Goal: Task Accomplishment & Management: Manage account settings

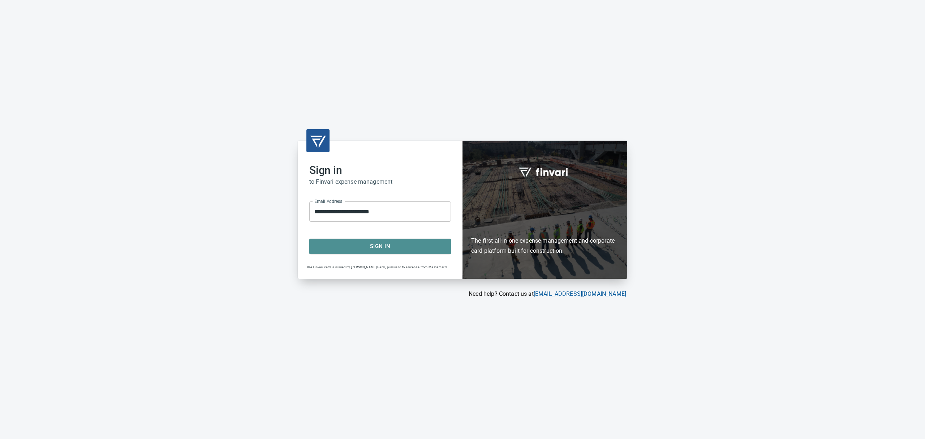
click at [375, 245] on span "Sign In" at bounding box center [380, 245] width 126 height 9
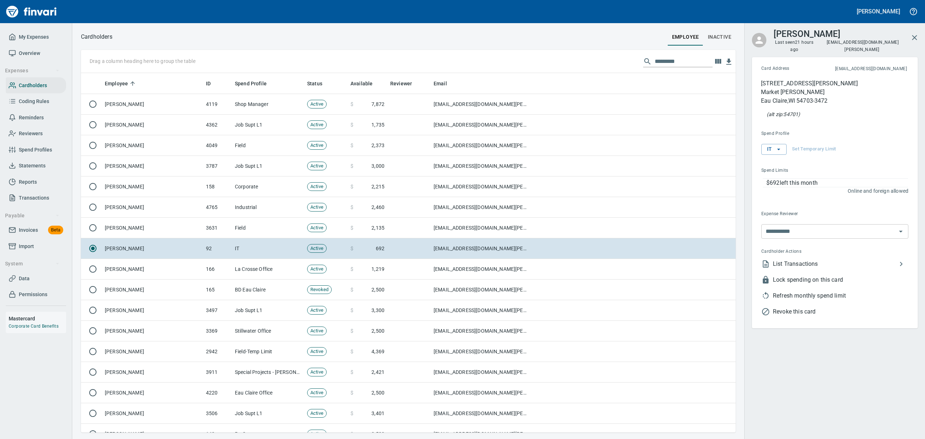
scroll to position [351, 638]
click at [32, 167] on span "Statements" at bounding box center [32, 165] width 27 height 9
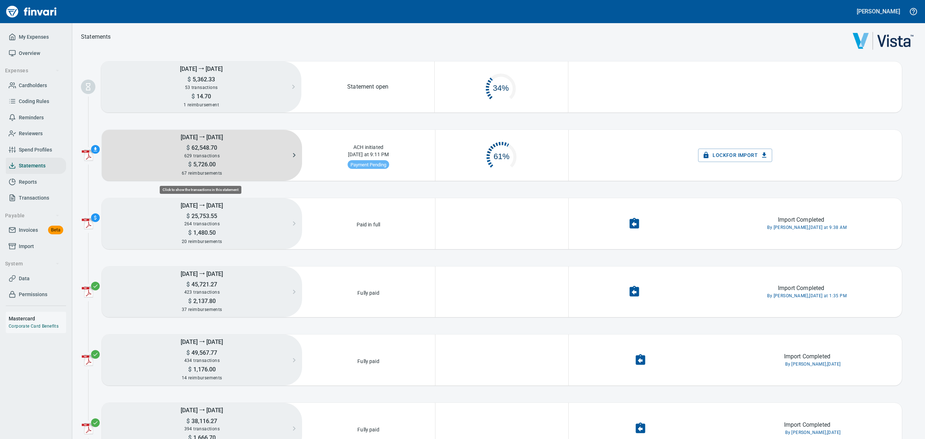
scroll to position [34, 123]
click at [210, 148] on span "62,548.70" at bounding box center [203, 147] width 27 height 7
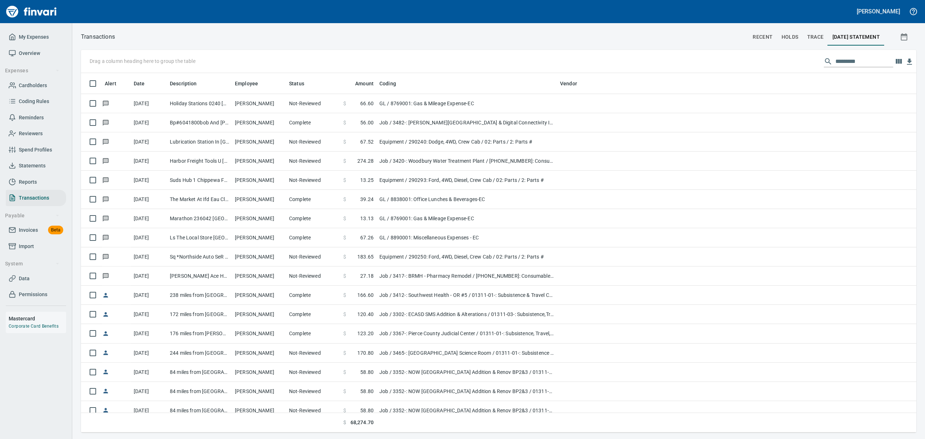
scroll to position [351, 819]
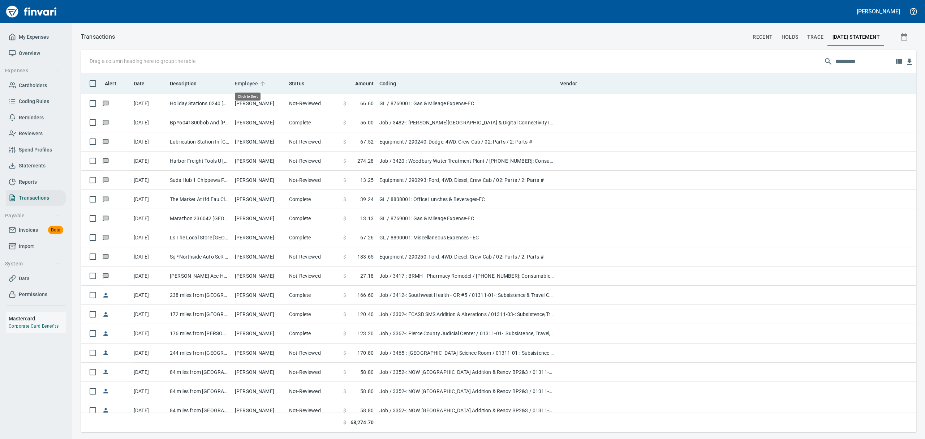
click at [246, 84] on span "Employee" at bounding box center [246, 83] width 23 height 9
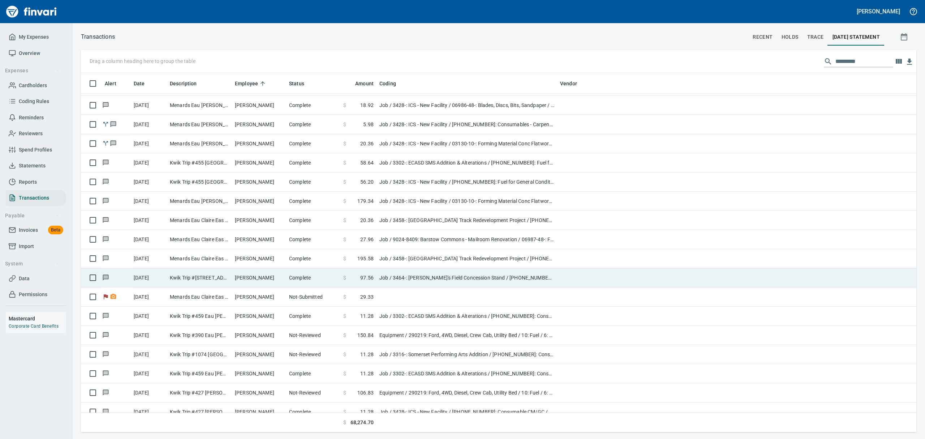
scroll to position [96, 0]
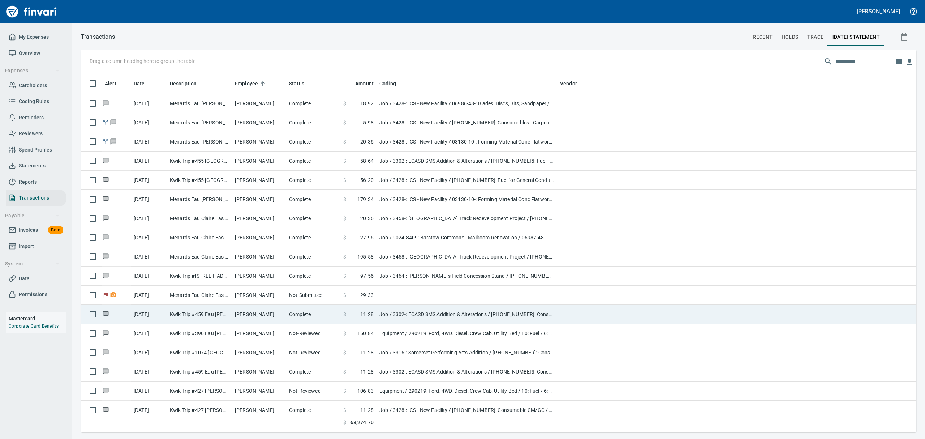
click at [211, 314] on td "Kwik Trip #459 Eau [PERSON_NAME]" at bounding box center [199, 314] width 65 height 19
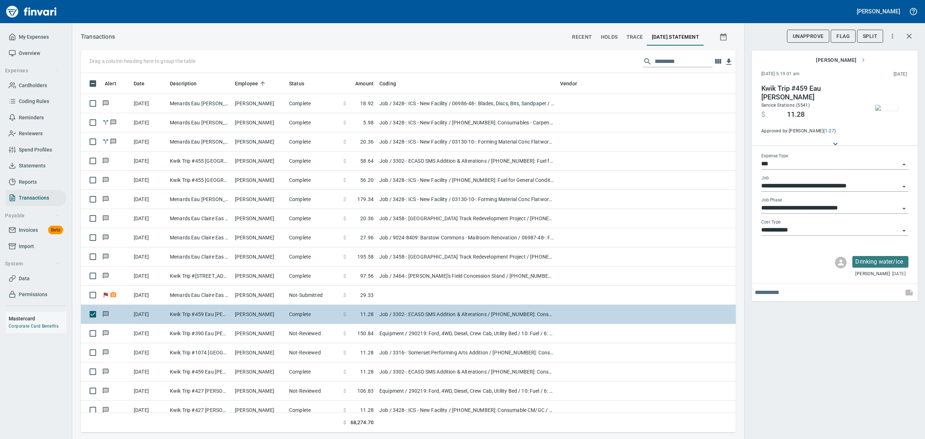
scroll to position [351, 638]
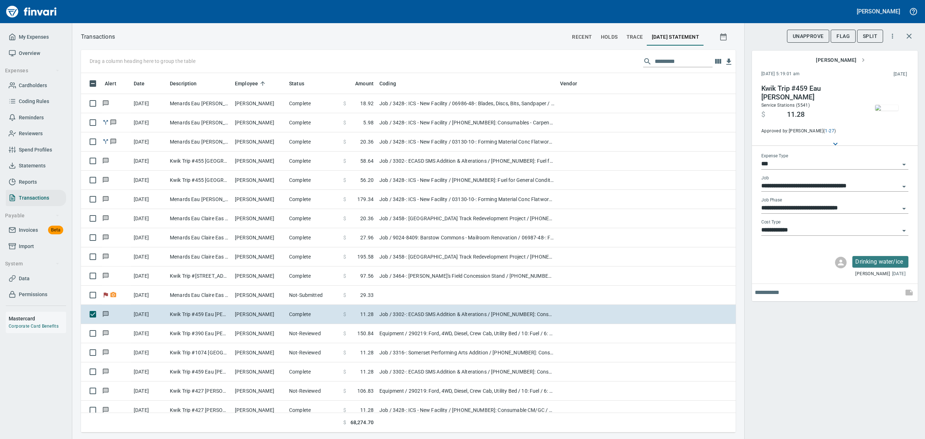
click at [879, 107] on img "button" at bounding box center [886, 108] width 23 height 6
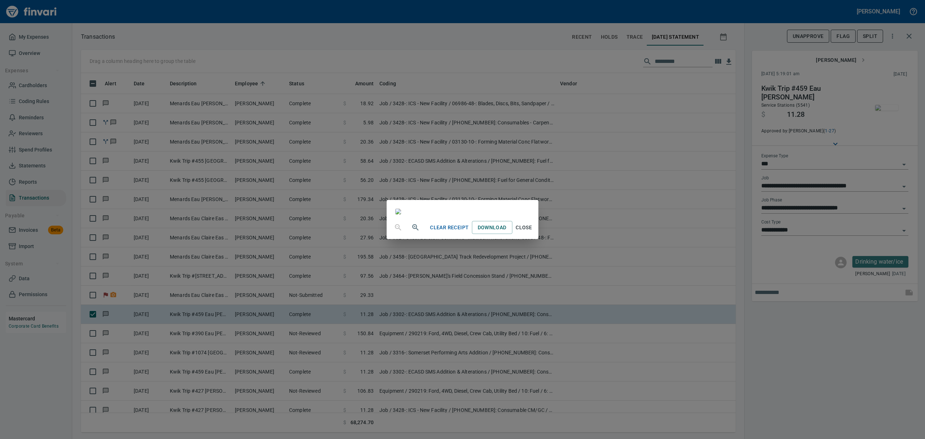
click at [536, 234] on button "Close" at bounding box center [523, 227] width 23 height 13
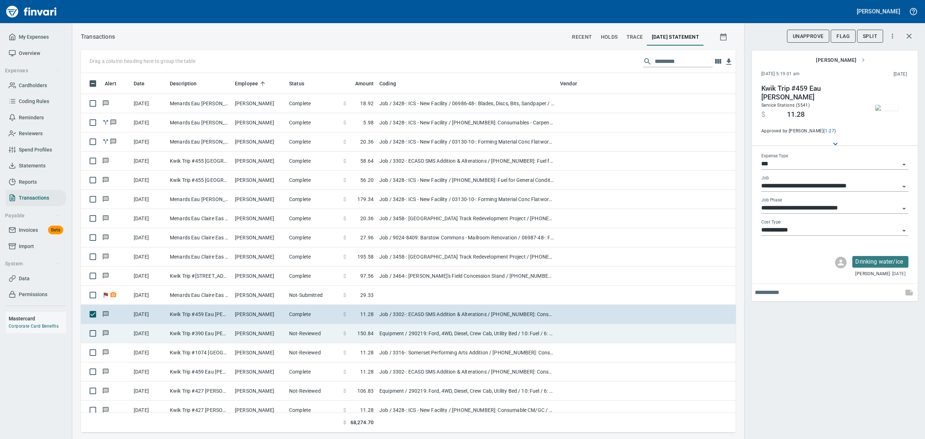
click at [209, 334] on td "Kwik Trip #390 Eau [PERSON_NAME]" at bounding box center [199, 333] width 65 height 19
type input "*********"
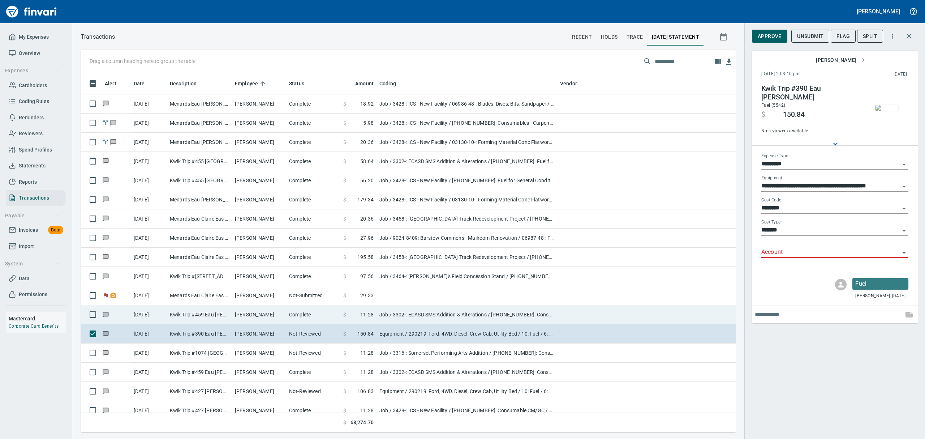
scroll to position [193, 0]
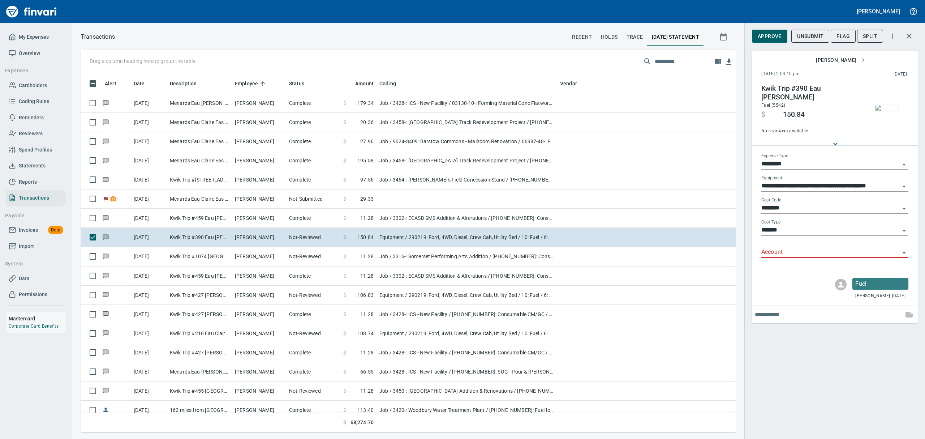
click at [887, 105] on img "button" at bounding box center [886, 108] width 23 height 6
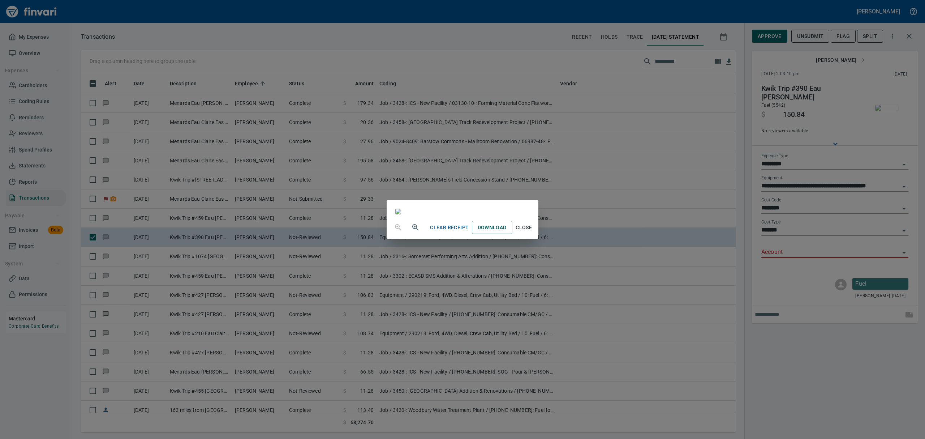
click at [533, 232] on span "Close" at bounding box center [523, 227] width 17 height 9
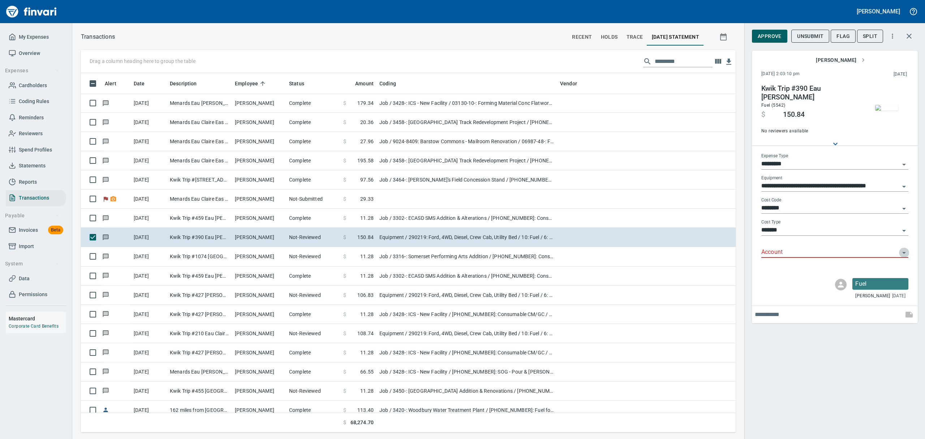
click at [902, 250] on icon "Open" at bounding box center [904, 252] width 9 height 9
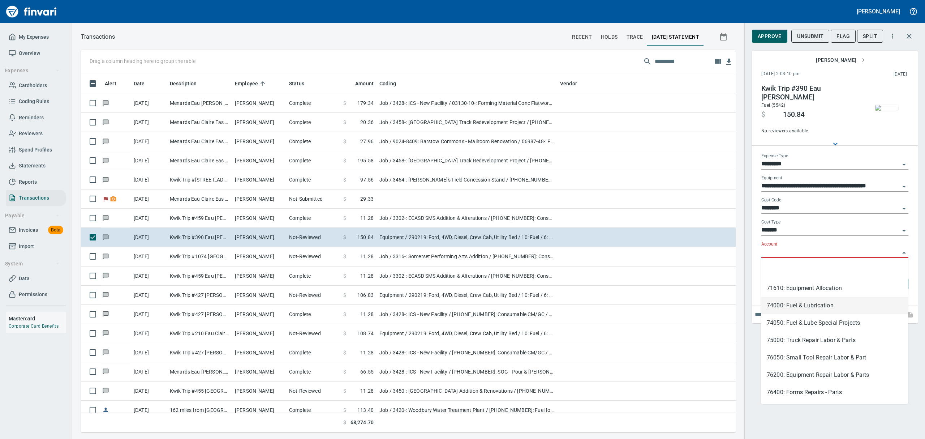
click at [805, 303] on li "74000: Fuel & Lubrication" at bounding box center [834, 305] width 147 height 17
type input "**********"
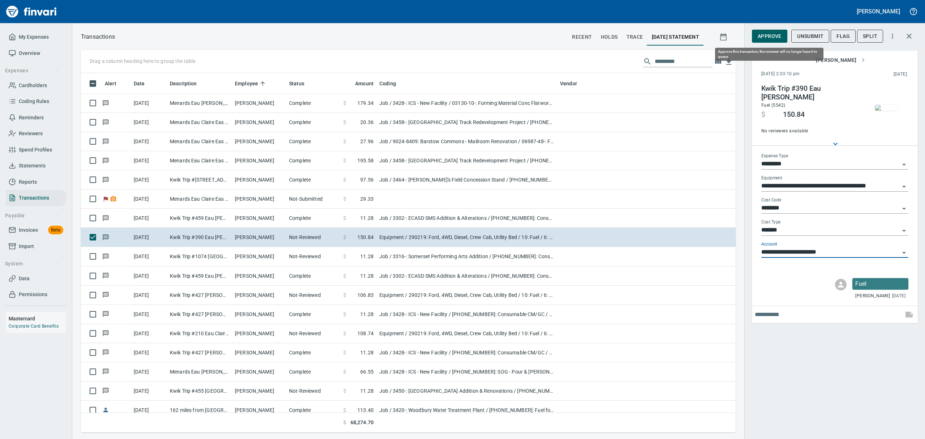
click at [768, 36] on span "Approve" at bounding box center [770, 36] width 24 height 9
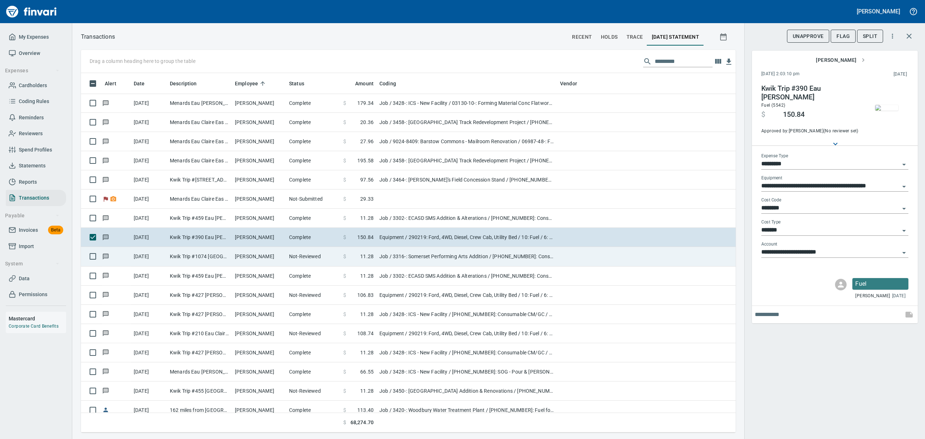
click at [175, 255] on td "Kwik Trip #1074 [GEOGRAPHIC_DATA] [GEOGRAPHIC_DATA]" at bounding box center [199, 256] width 65 height 19
type input "***"
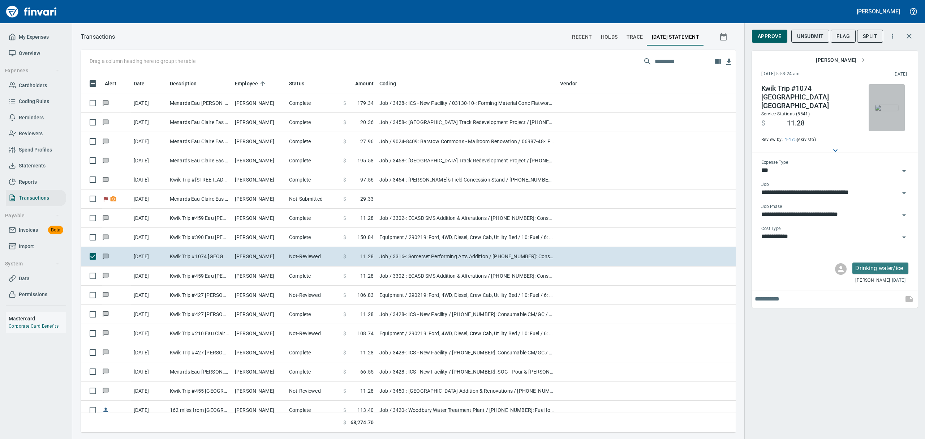
click at [884, 106] on img "button" at bounding box center [886, 108] width 23 height 6
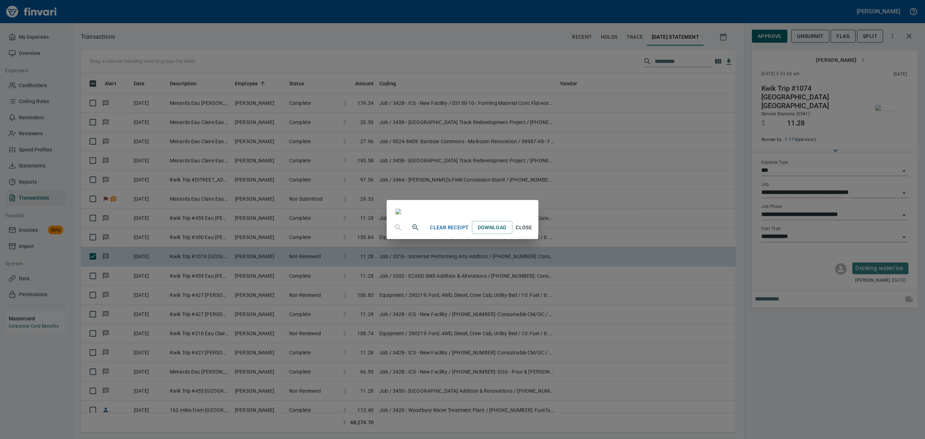
click at [533, 232] on span "Close" at bounding box center [523, 227] width 17 height 9
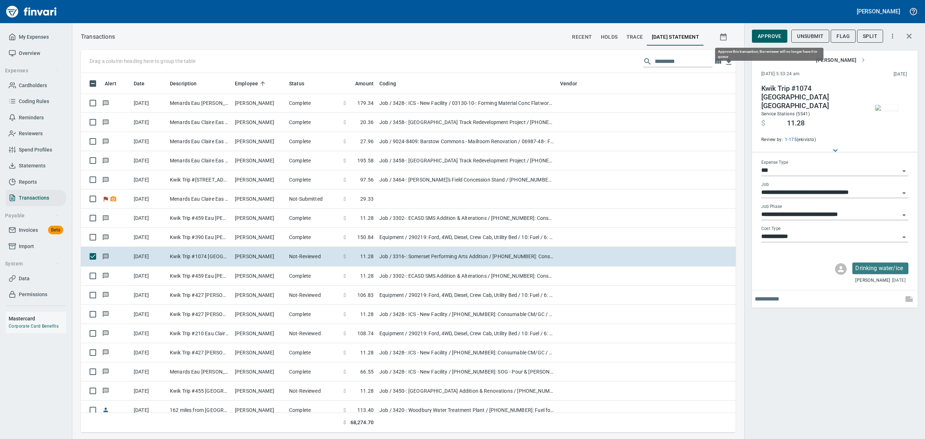
click at [771, 36] on span "Approve" at bounding box center [770, 36] width 24 height 9
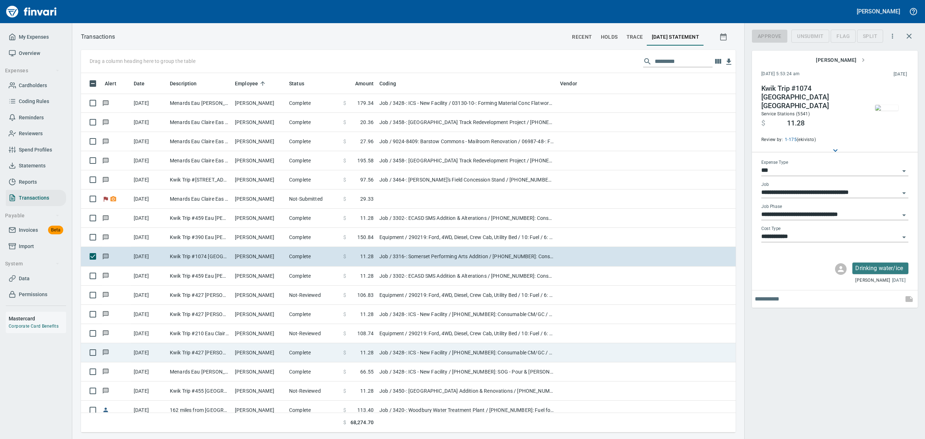
scroll to position [351, 638]
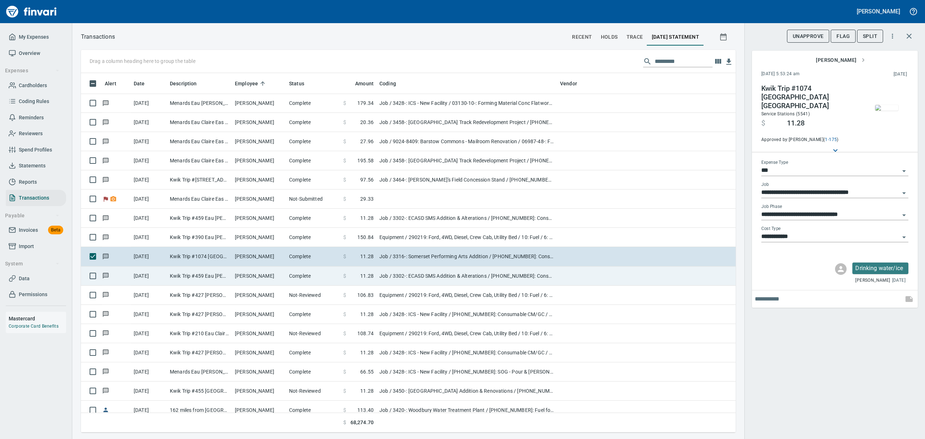
click at [291, 273] on td "Complete" at bounding box center [313, 275] width 54 height 19
type input "**********"
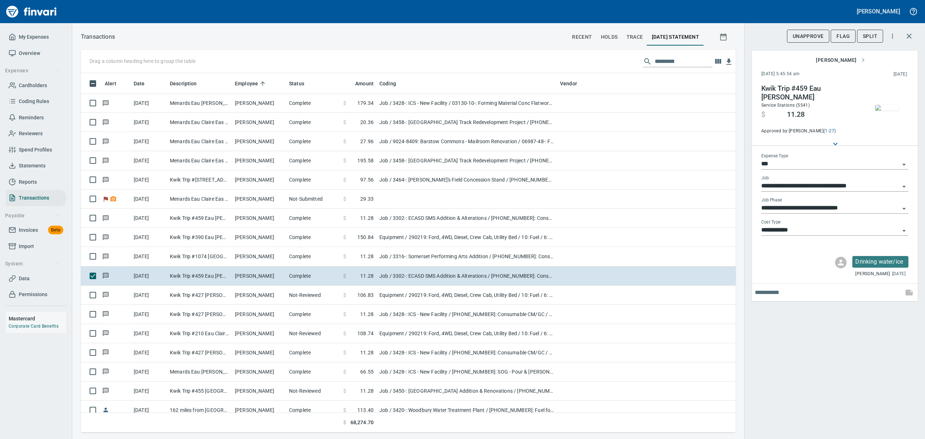
click at [891, 107] on img "button" at bounding box center [886, 108] width 23 height 6
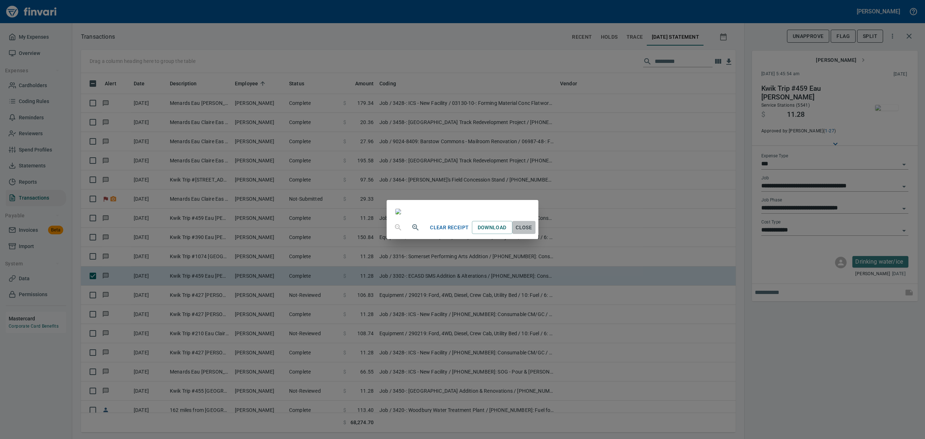
click at [533, 232] on span "Close" at bounding box center [523, 227] width 17 height 9
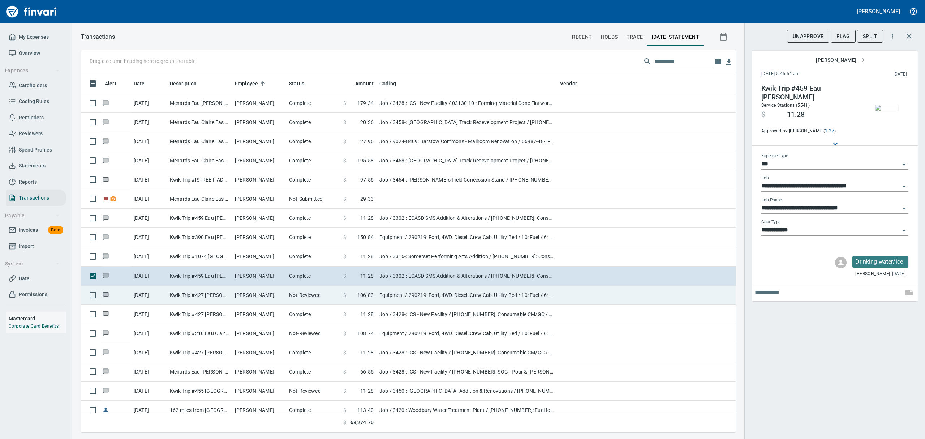
click at [280, 294] on td "[PERSON_NAME]" at bounding box center [259, 294] width 54 height 19
type input "*********"
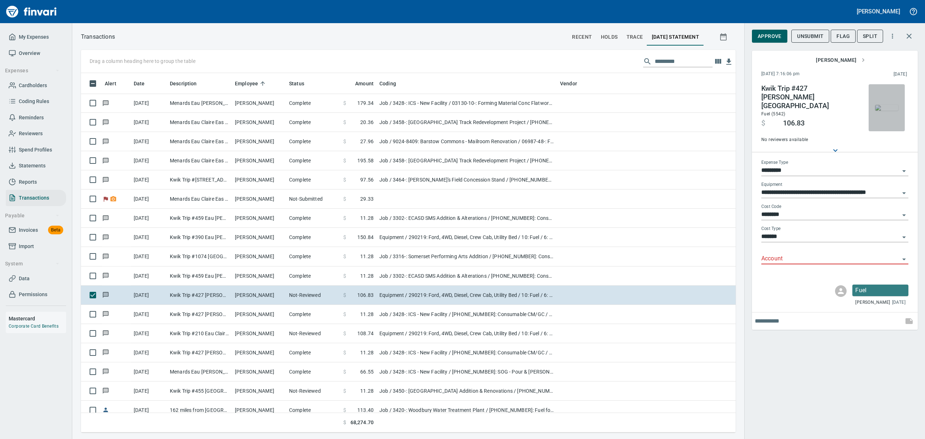
click at [885, 105] on img "button" at bounding box center [886, 108] width 23 height 6
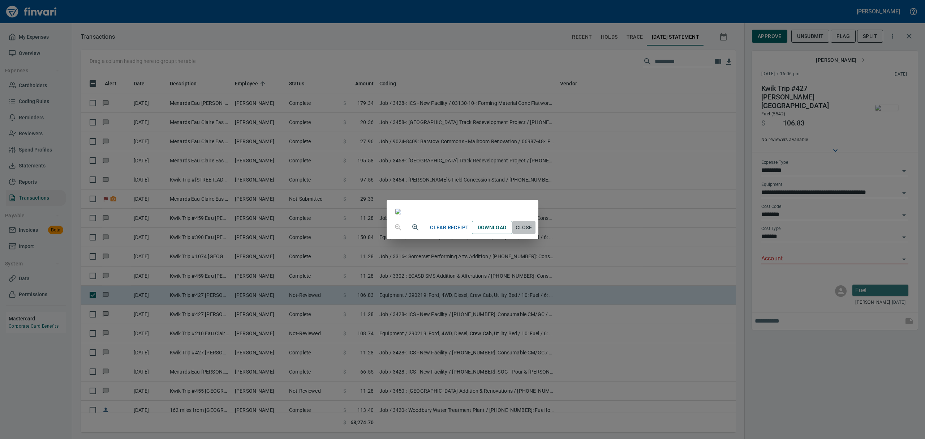
click at [533, 232] on span "Close" at bounding box center [523, 227] width 17 height 9
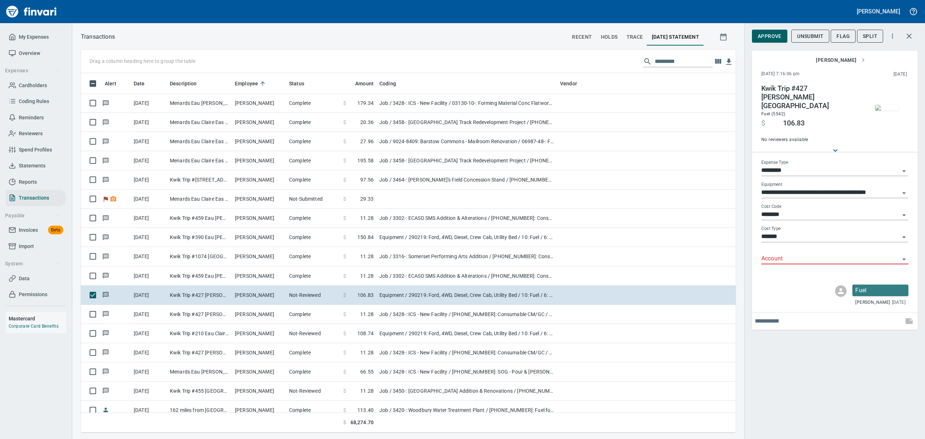
click at [904, 255] on icon "Open" at bounding box center [904, 259] width 9 height 9
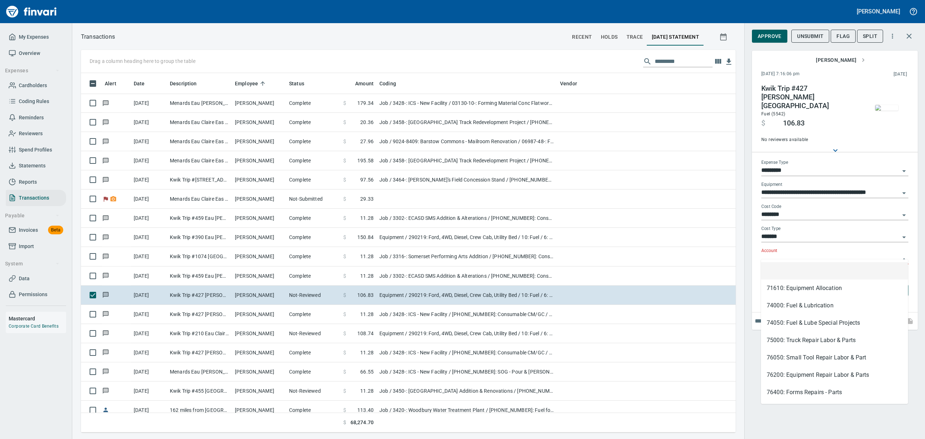
scroll to position [351, 638]
click at [792, 304] on li "74000: Fuel & Lubrication" at bounding box center [834, 305] width 147 height 17
type input "**********"
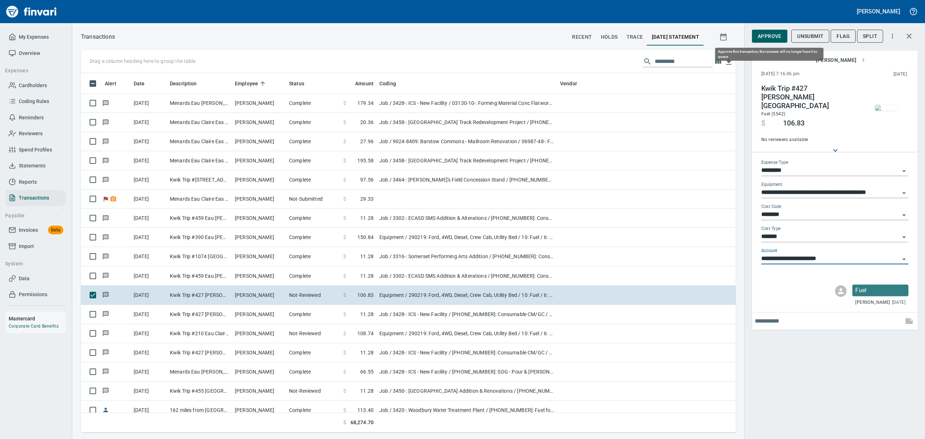
click at [764, 33] on span "Approve" at bounding box center [770, 36] width 24 height 9
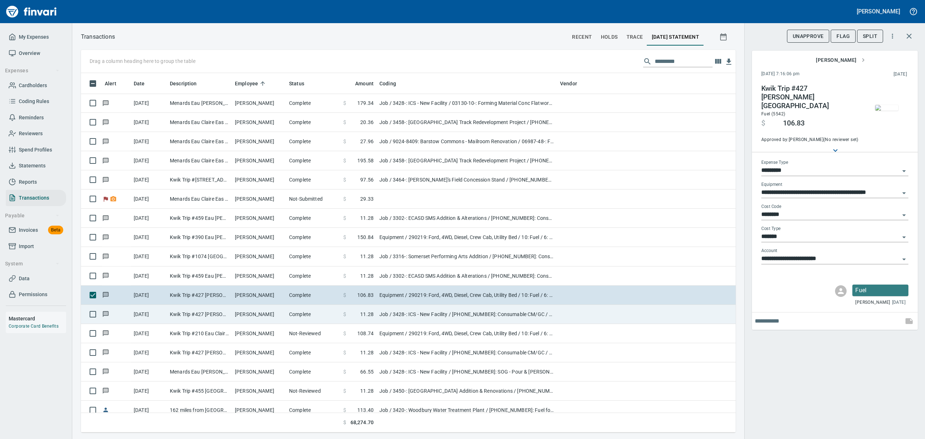
click at [224, 317] on td "Kwik Trip #427 [PERSON_NAME] [GEOGRAPHIC_DATA]" at bounding box center [199, 314] width 65 height 19
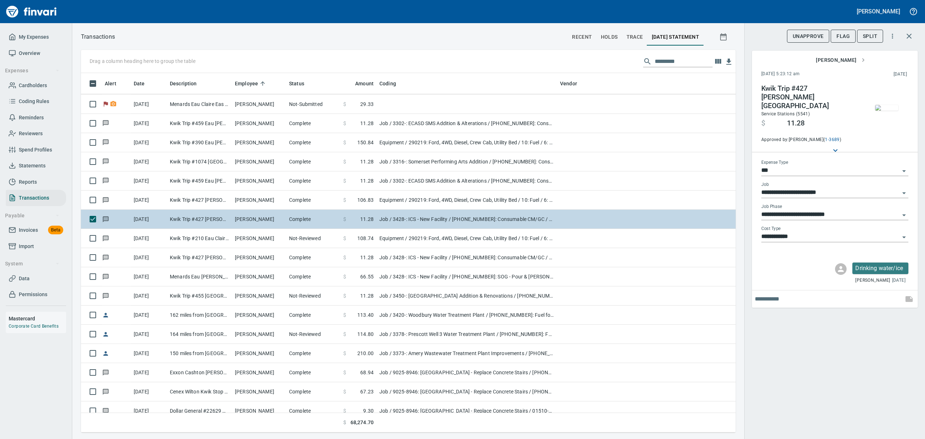
scroll to position [289, 0]
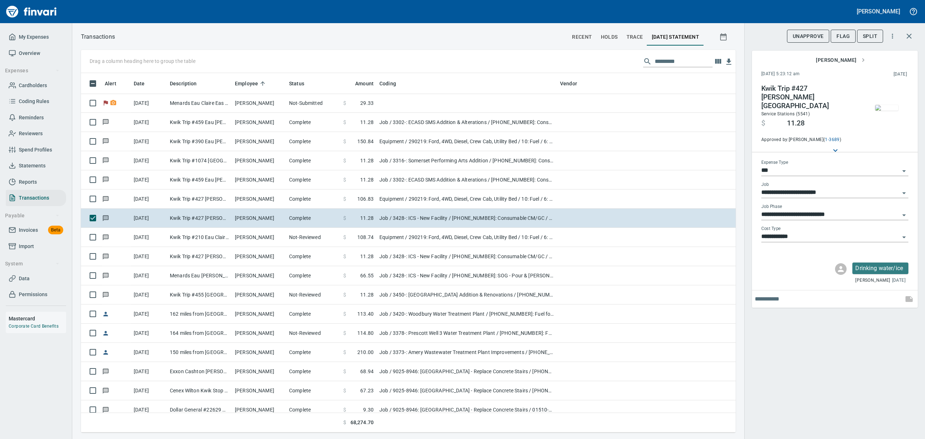
click at [887, 107] on img "button" at bounding box center [886, 108] width 23 height 6
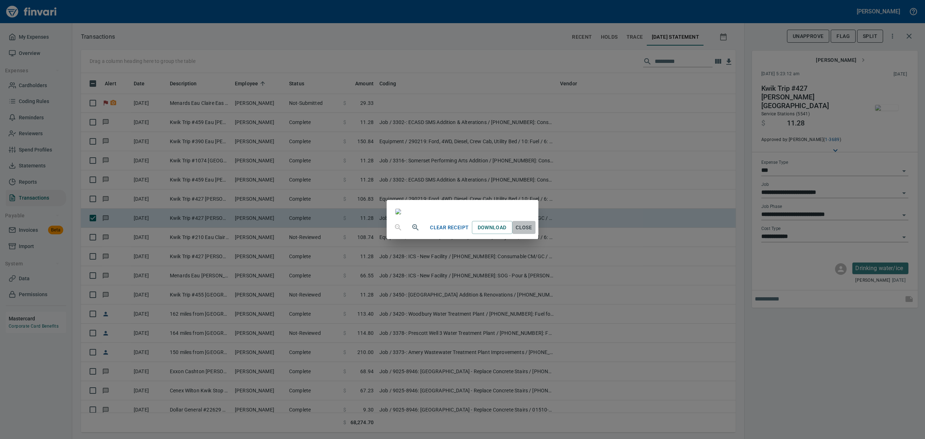
click at [533, 232] on span "Close" at bounding box center [523, 227] width 17 height 9
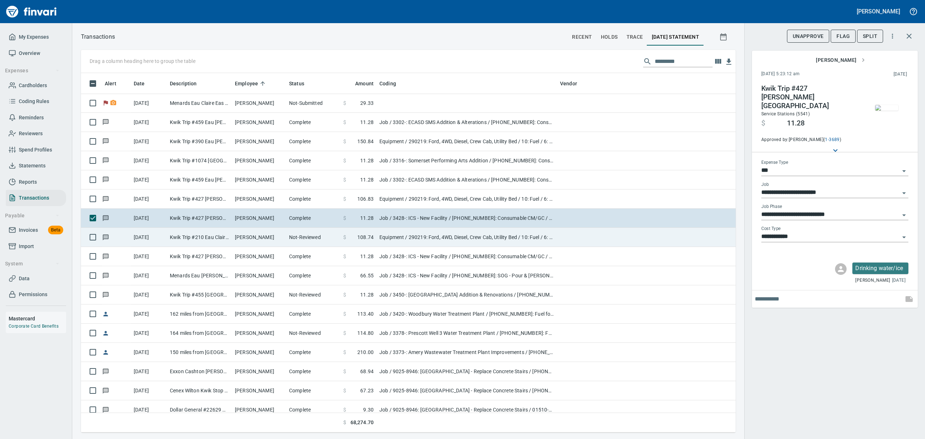
click at [248, 235] on td "[PERSON_NAME]" at bounding box center [259, 237] width 54 height 19
type input "*********"
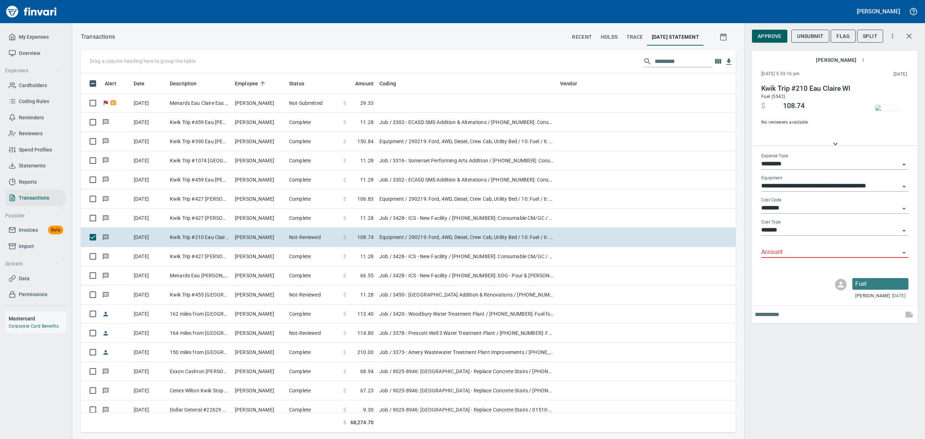
click at [892, 111] on img "button" at bounding box center [886, 108] width 23 height 6
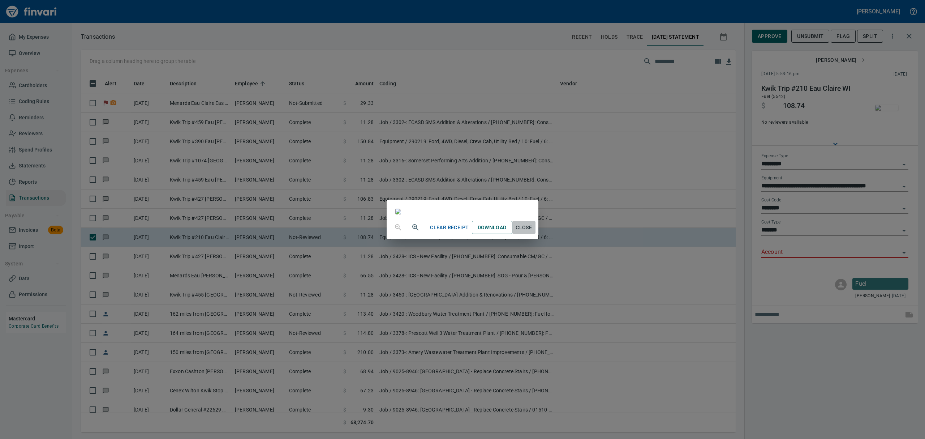
click at [533, 232] on span "Close" at bounding box center [523, 227] width 17 height 9
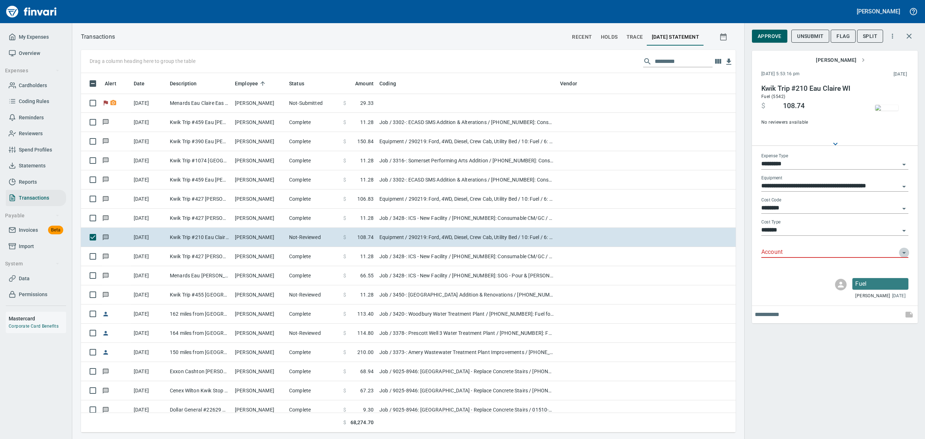
click at [905, 252] on icon "Open" at bounding box center [904, 252] width 9 height 9
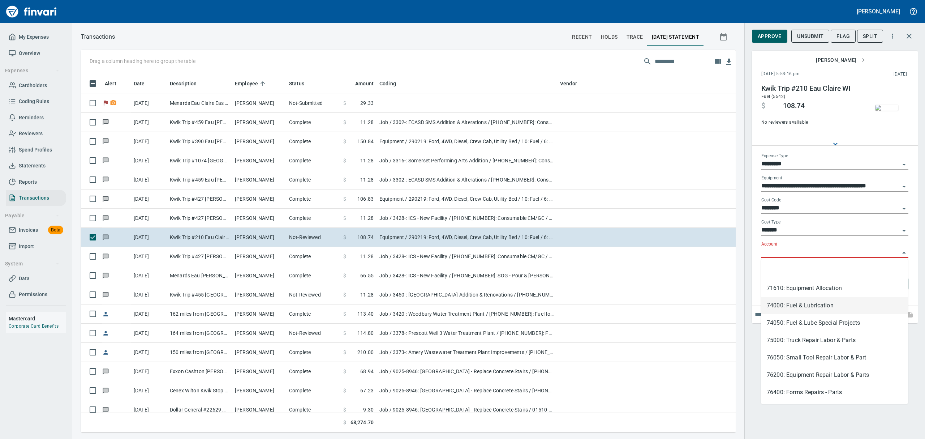
click at [807, 306] on li "74000: Fuel & Lubrication" at bounding box center [834, 305] width 147 height 17
type input "**********"
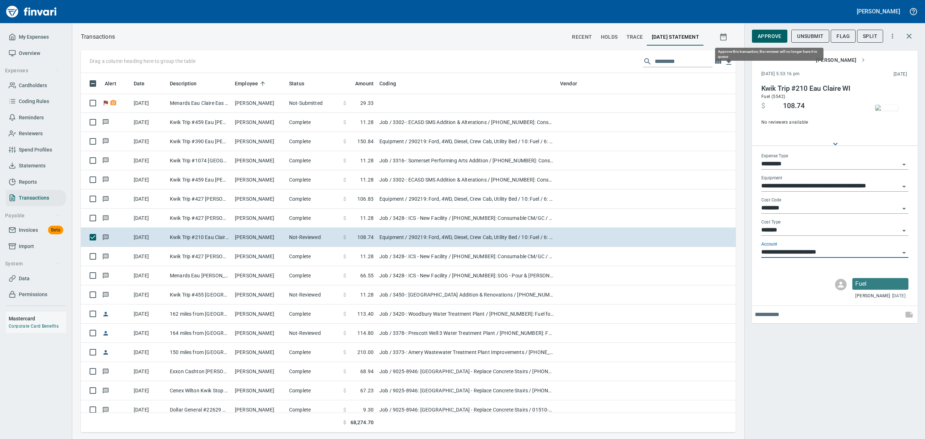
click at [764, 38] on span "Approve" at bounding box center [770, 36] width 24 height 9
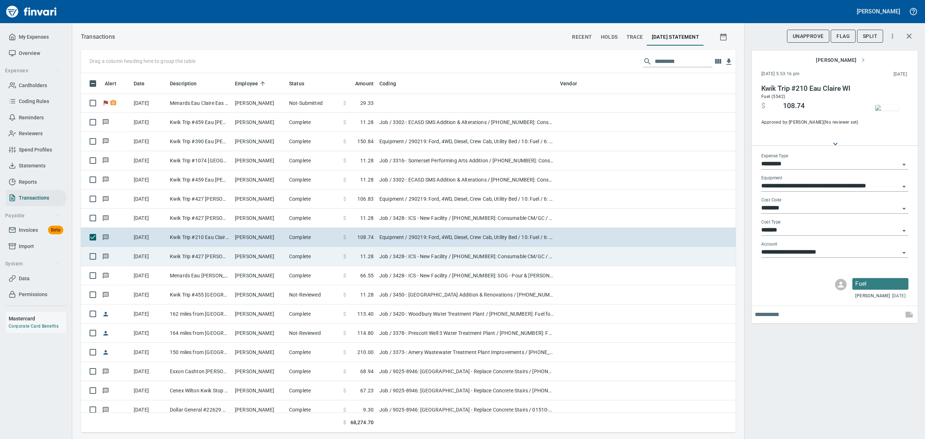
click at [242, 257] on td "[PERSON_NAME]" at bounding box center [259, 256] width 54 height 19
type input "***"
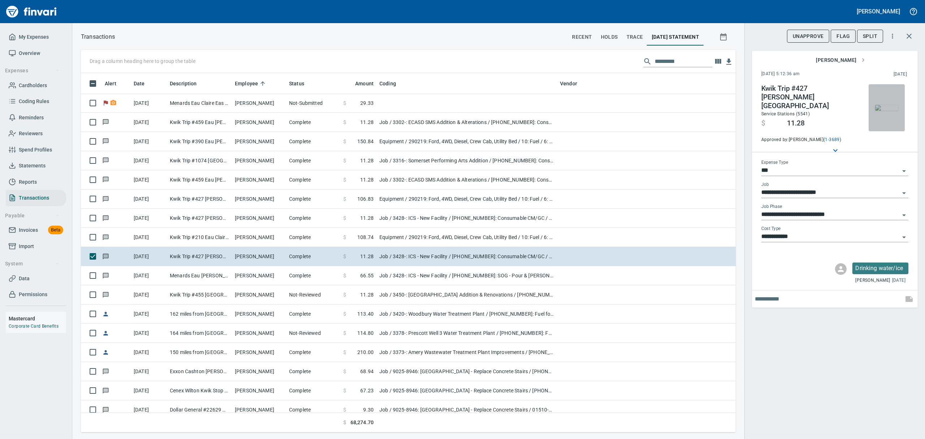
click at [886, 105] on img "button" at bounding box center [886, 108] width 23 height 6
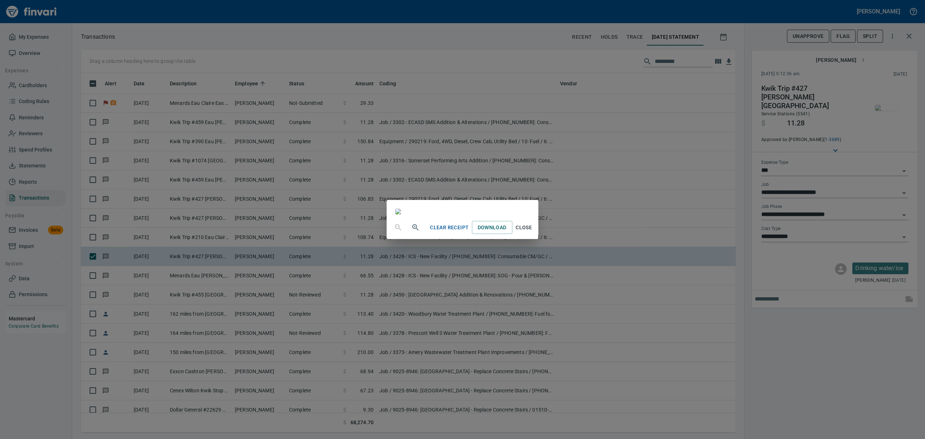
click at [533, 232] on span "Close" at bounding box center [523, 227] width 17 height 9
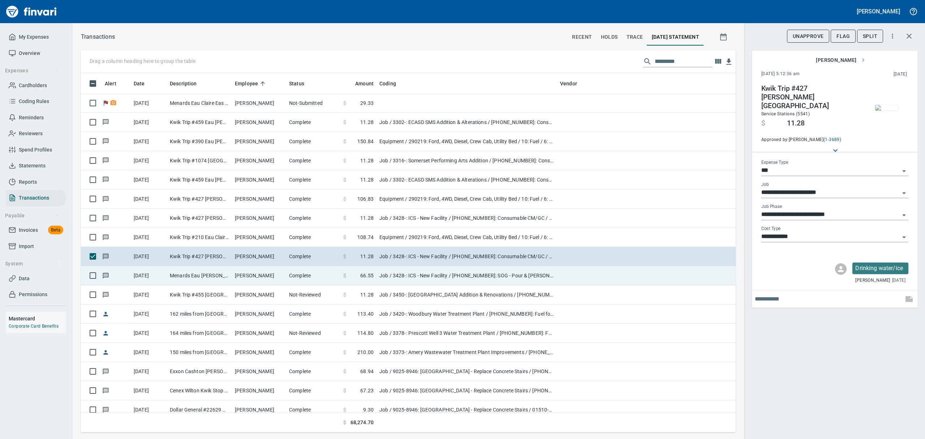
click at [216, 278] on td "Menards Eau [PERSON_NAME] [PERSON_NAME] Eau [PERSON_NAME]" at bounding box center [199, 275] width 65 height 19
type input "**********"
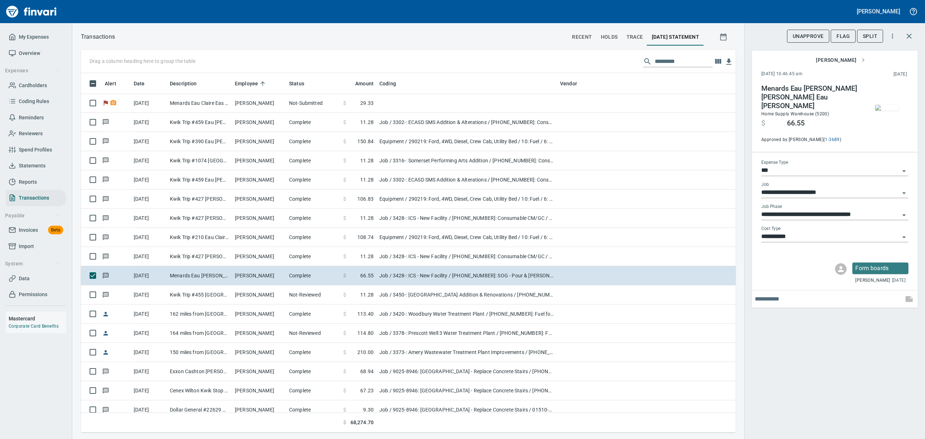
click at [886, 105] on img "button" at bounding box center [886, 108] width 23 height 6
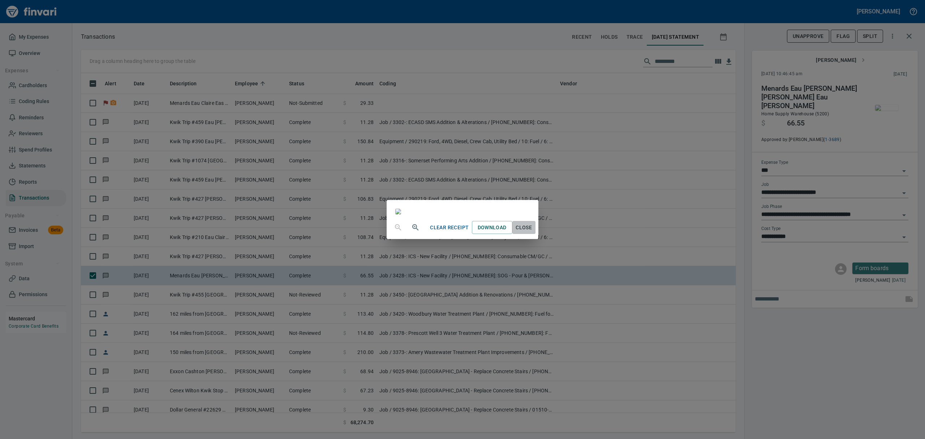
click at [533, 232] on span "Close" at bounding box center [523, 227] width 17 height 9
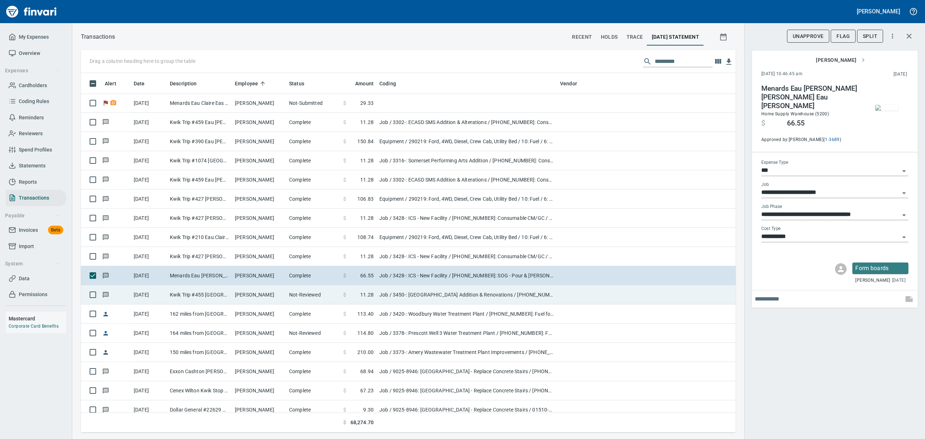
click at [220, 297] on td "Kwik Trip #455 [GEOGRAPHIC_DATA] [GEOGRAPHIC_DATA]" at bounding box center [199, 294] width 65 height 19
type input "**********"
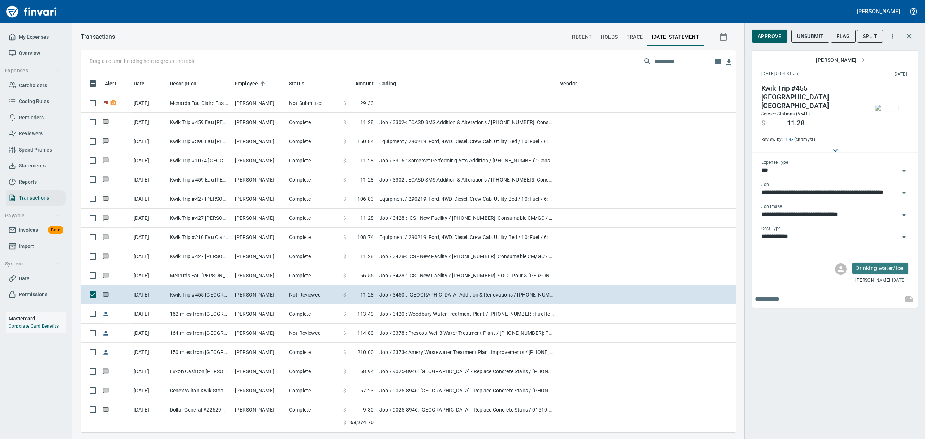
click at [893, 105] on img "button" at bounding box center [886, 108] width 23 height 6
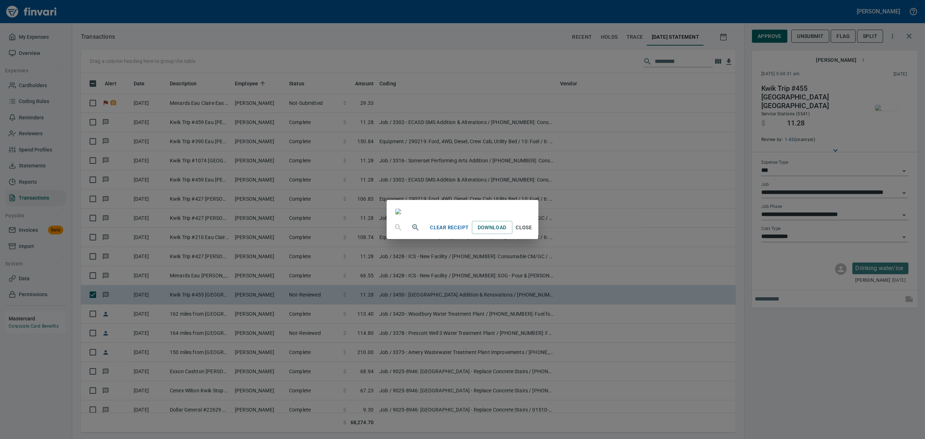
click at [533, 232] on span "Close" at bounding box center [523, 227] width 17 height 9
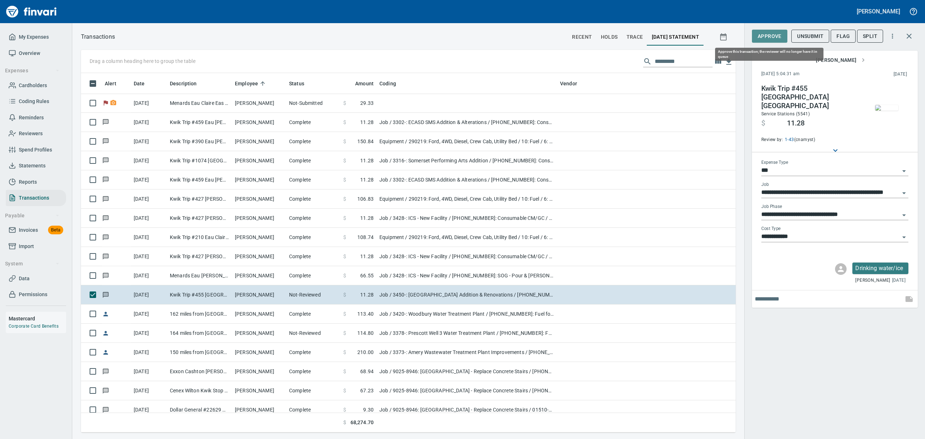
click at [771, 33] on span "Approve" at bounding box center [770, 36] width 24 height 9
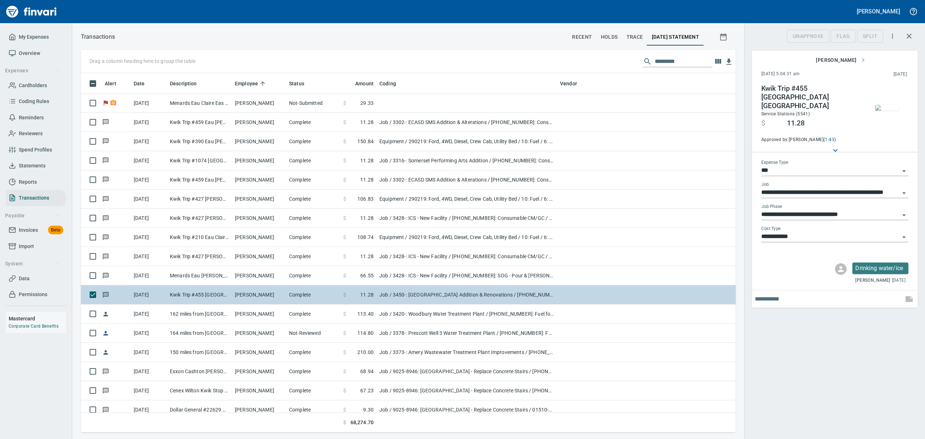
scroll to position [351, 638]
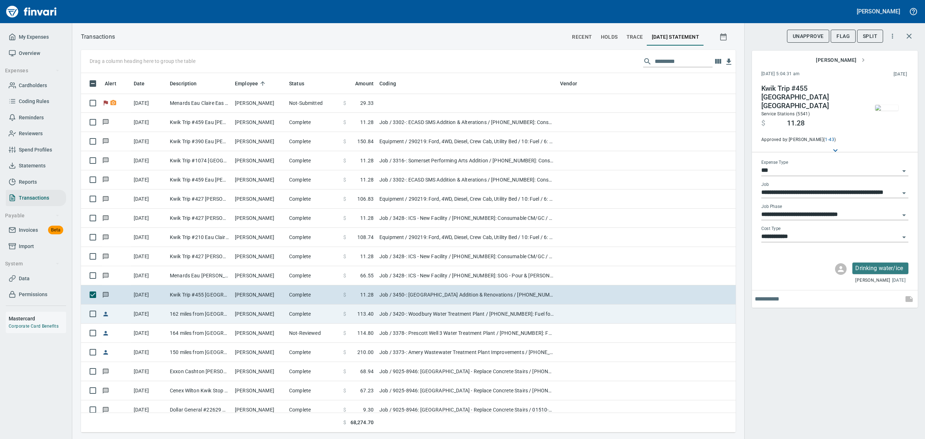
click at [197, 315] on td "162 miles from [GEOGRAPHIC_DATA] to [GEOGRAPHIC_DATA] (Round Trip)" at bounding box center [199, 313] width 65 height 19
type input "**********"
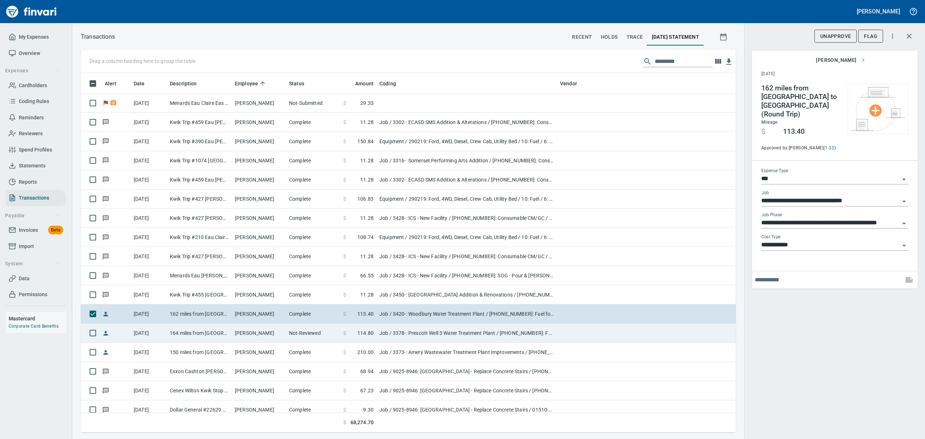
click at [278, 333] on td "[PERSON_NAME]" at bounding box center [259, 332] width 54 height 19
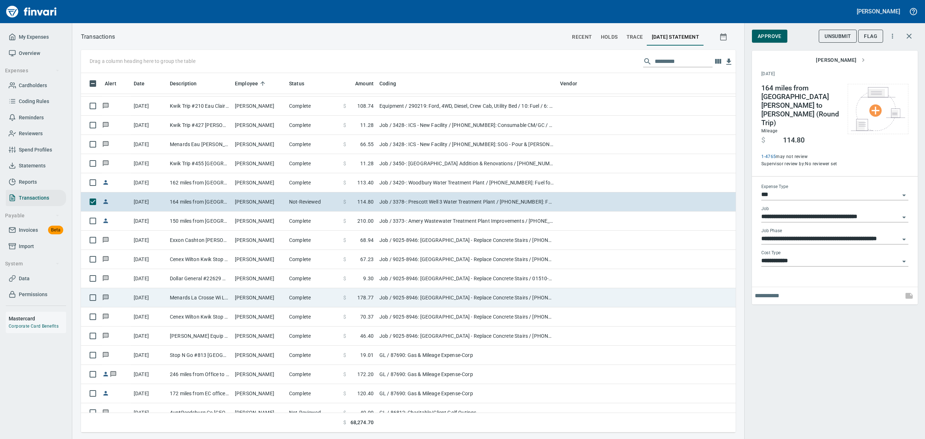
scroll to position [434, 0]
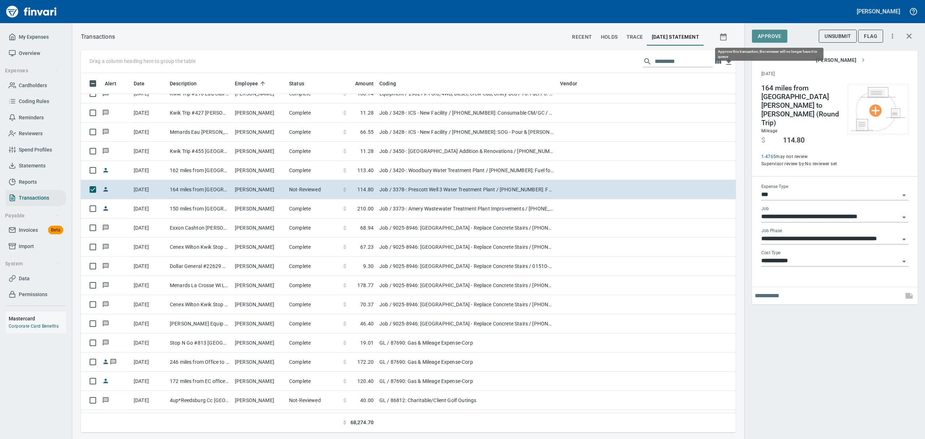
click at [775, 35] on span "Approve" at bounding box center [770, 36] width 24 height 9
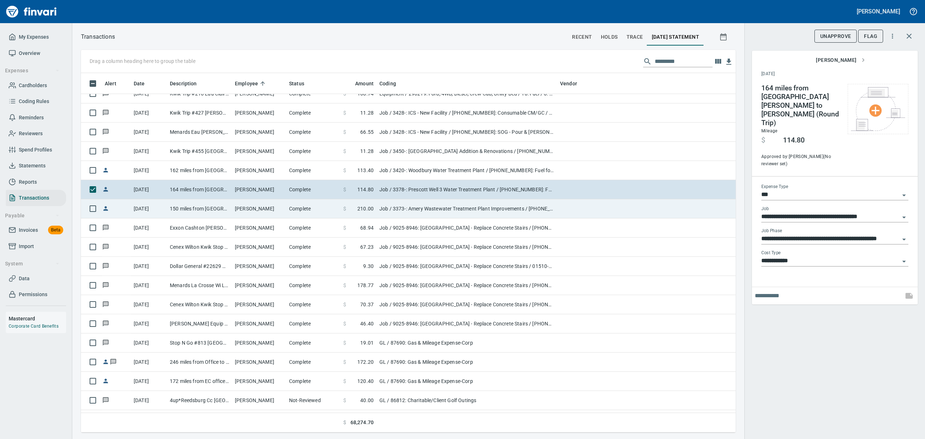
click at [249, 207] on td "[PERSON_NAME]" at bounding box center [259, 208] width 54 height 19
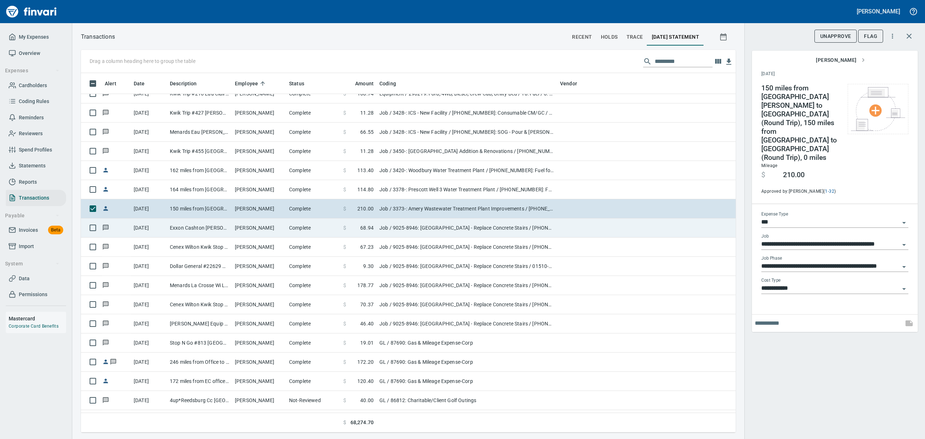
click at [268, 232] on td "[PERSON_NAME]" at bounding box center [259, 227] width 54 height 19
type input "**********"
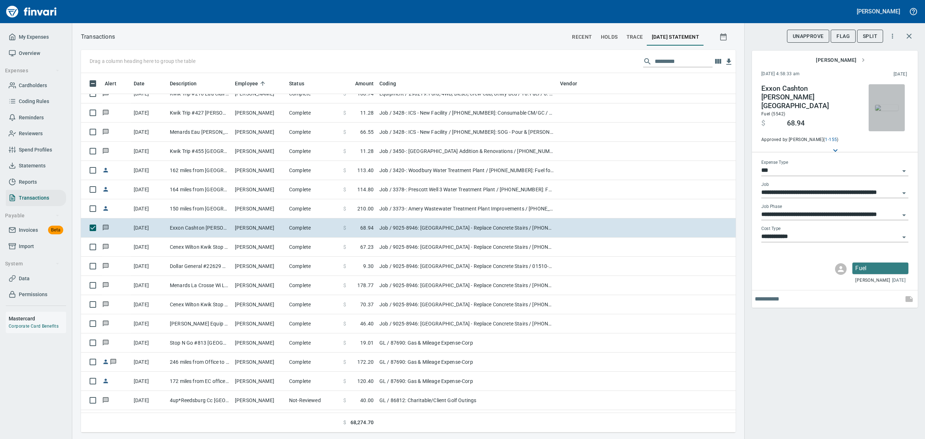
click at [880, 111] on img "button" at bounding box center [886, 108] width 23 height 6
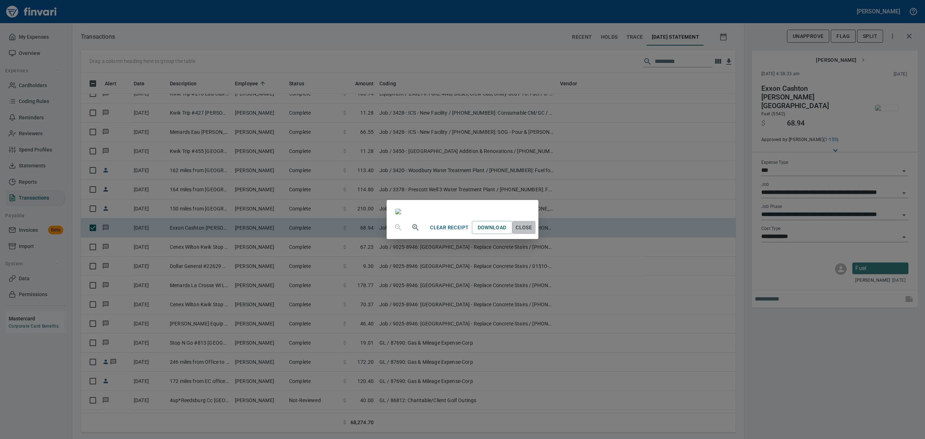
click at [533, 232] on span "Close" at bounding box center [523, 227] width 17 height 9
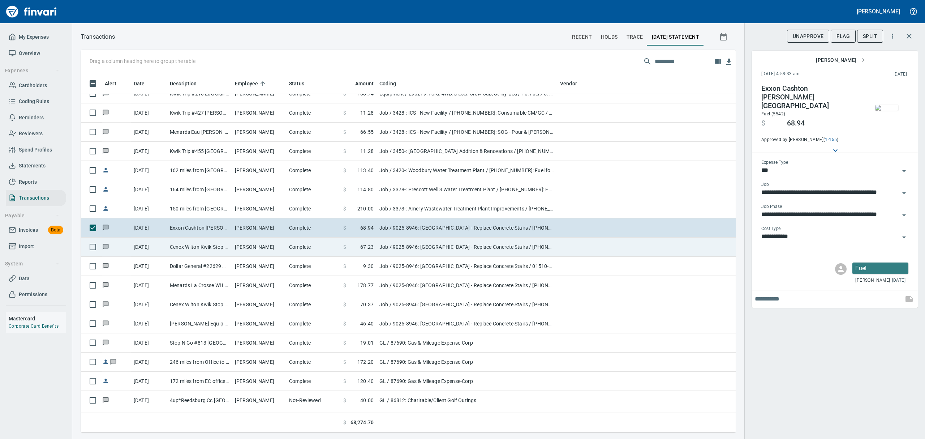
click at [181, 252] on td "Cenex Wilton Kwik Stop Wilton [GEOGRAPHIC_DATA]" at bounding box center [199, 246] width 65 height 19
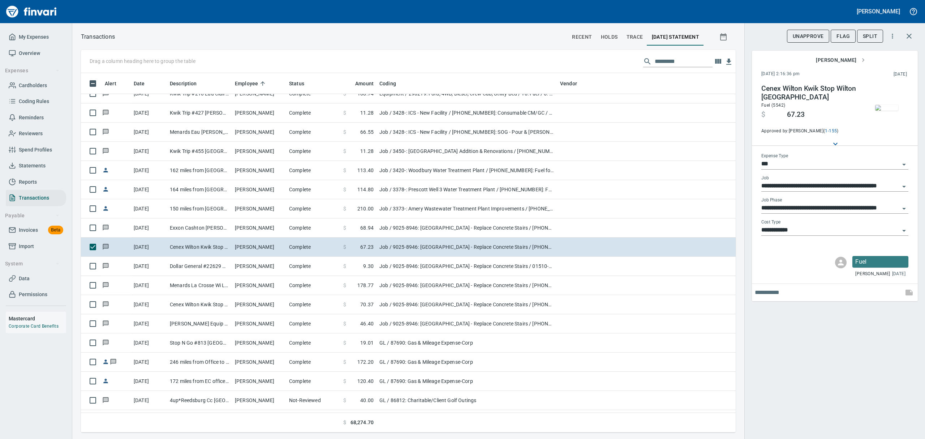
click at [885, 111] on img "button" at bounding box center [886, 108] width 23 height 6
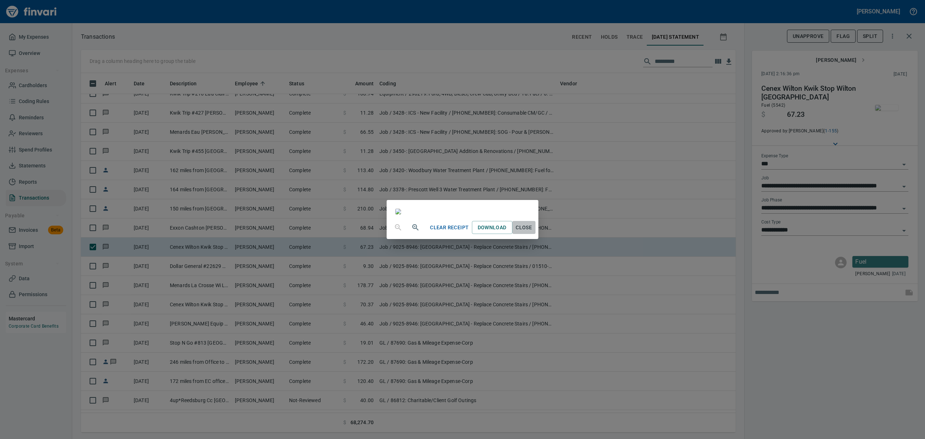
click at [533, 232] on span "Close" at bounding box center [523, 227] width 17 height 9
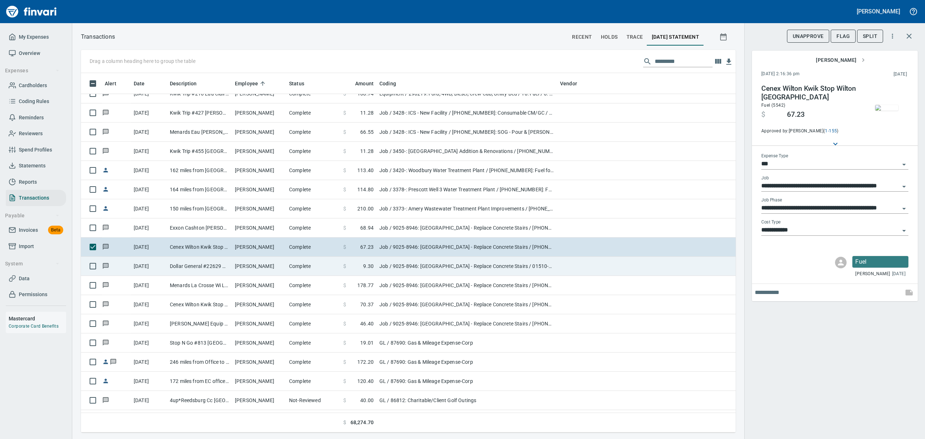
click at [253, 267] on td "[PERSON_NAME]" at bounding box center [259, 266] width 54 height 19
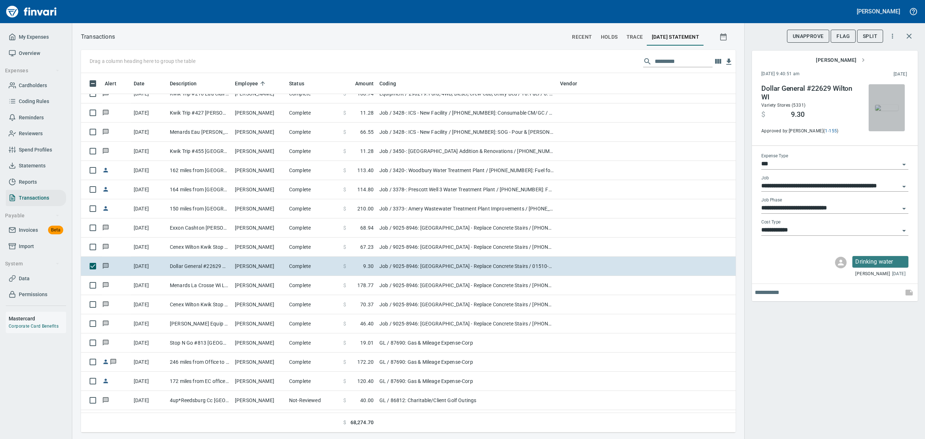
click at [888, 109] on img "button" at bounding box center [886, 108] width 23 height 6
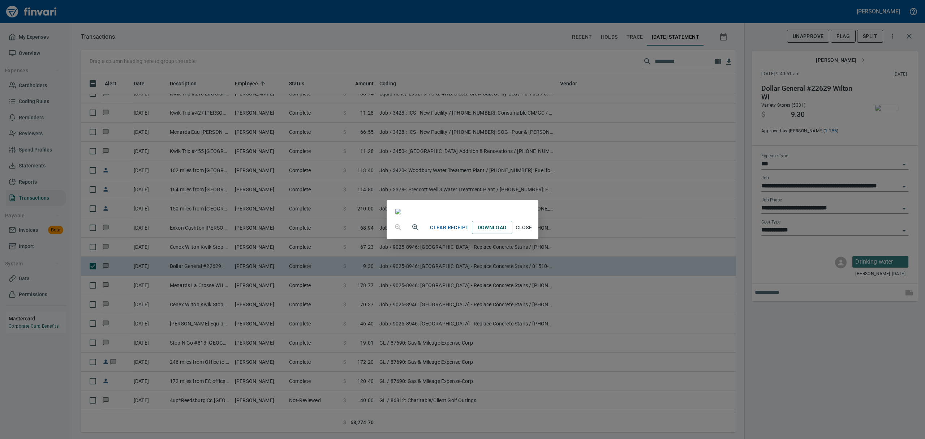
click at [533, 232] on span "Close" at bounding box center [523, 227] width 17 height 9
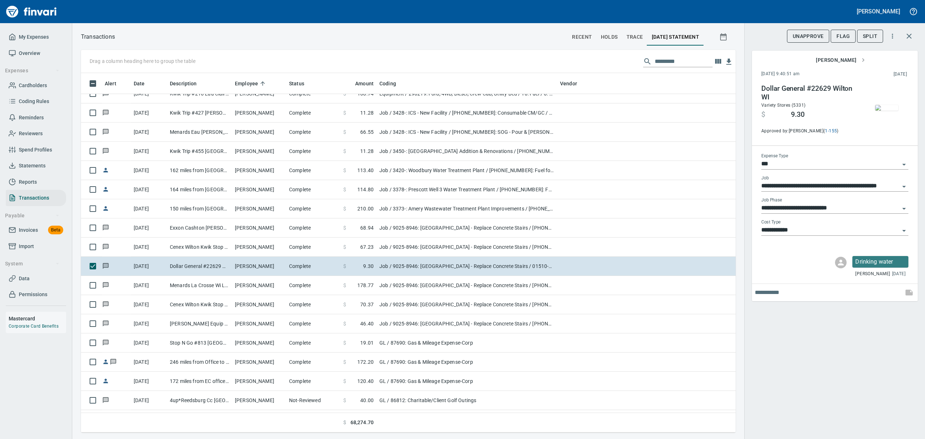
click at [905, 207] on icon "Open" at bounding box center [904, 208] width 9 height 9
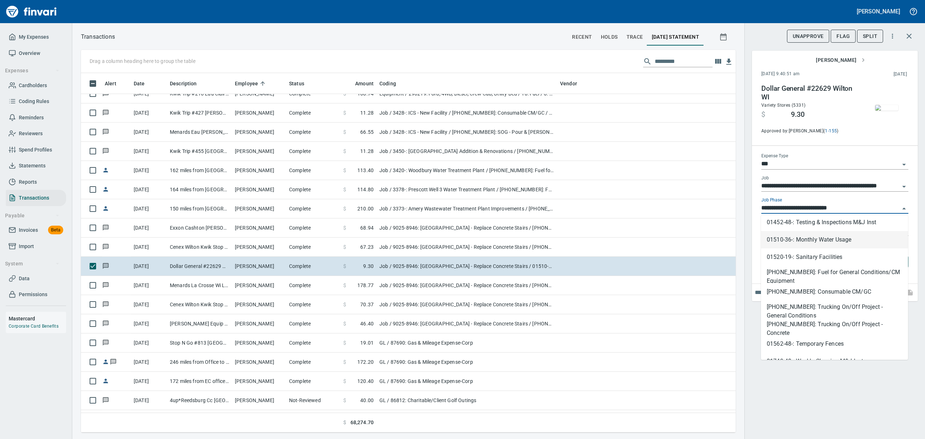
scroll to position [96, 0]
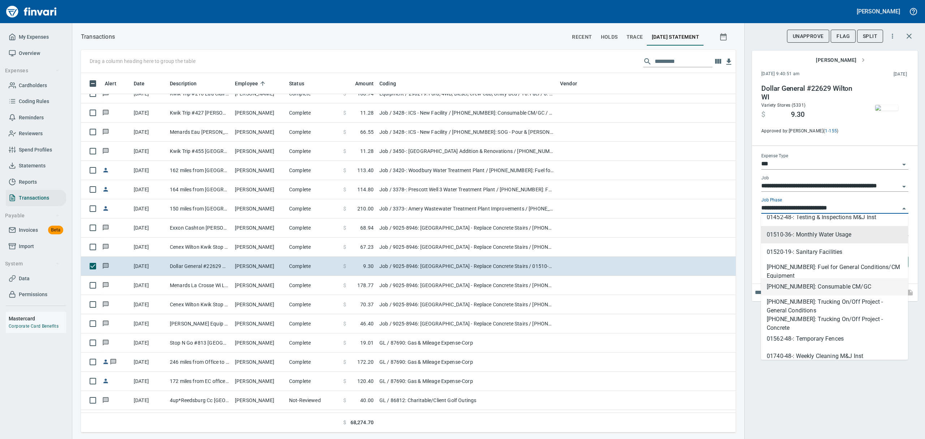
click at [778, 284] on li "[PHONE_NUMBER]: Consumable CM/GC" at bounding box center [834, 286] width 147 height 17
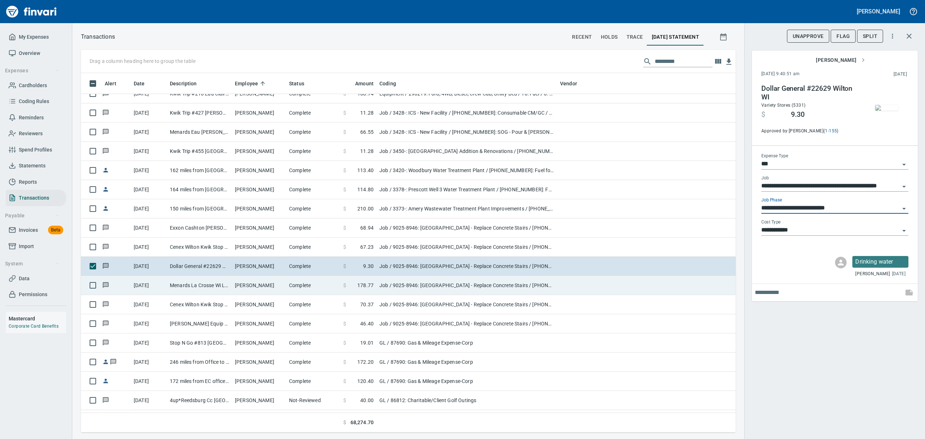
click at [253, 285] on td "[PERSON_NAME]" at bounding box center [259, 285] width 54 height 19
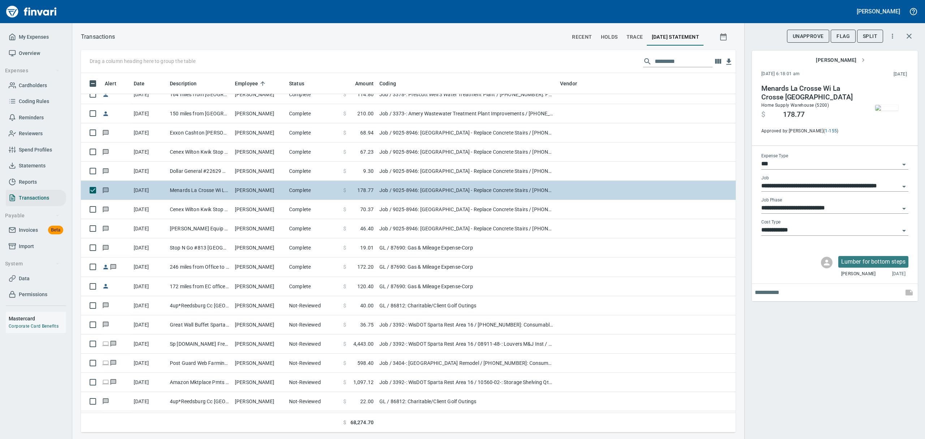
scroll to position [578, 0]
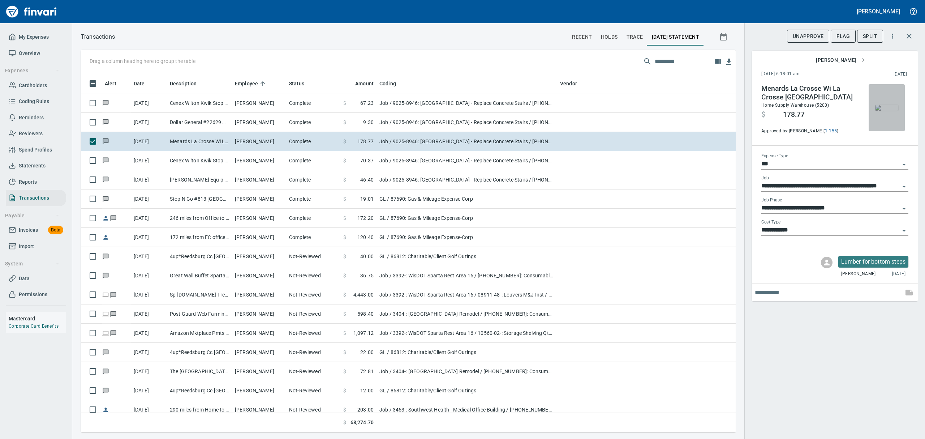
click at [894, 111] on img "button" at bounding box center [886, 108] width 23 height 6
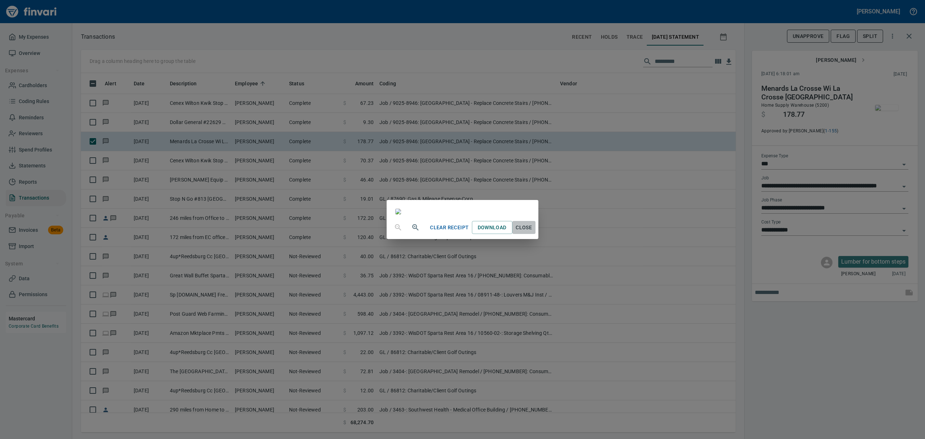
click at [533, 232] on span "Close" at bounding box center [523, 227] width 17 height 9
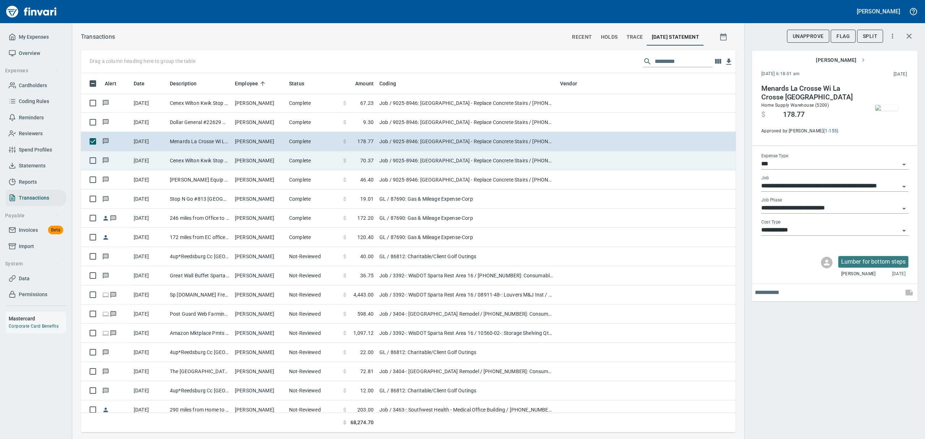
click at [178, 158] on td "Cenex Wilton Kwik Stop Wilton [GEOGRAPHIC_DATA]" at bounding box center [199, 160] width 65 height 19
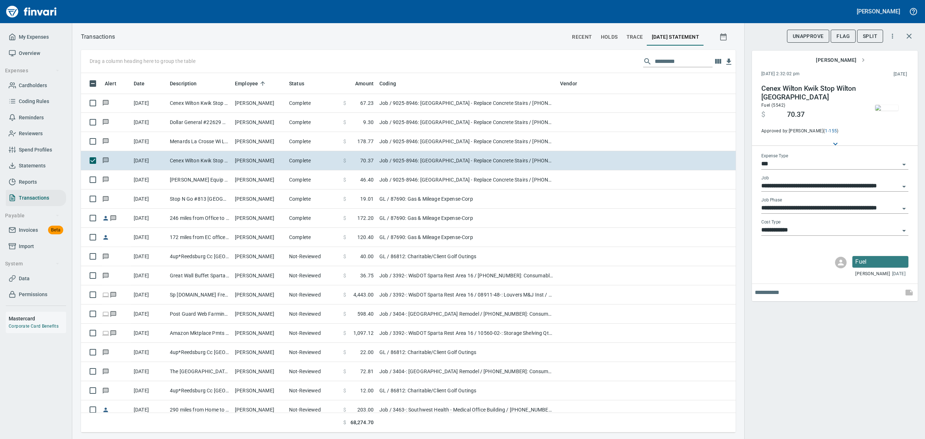
click at [891, 106] on img "button" at bounding box center [886, 108] width 23 height 6
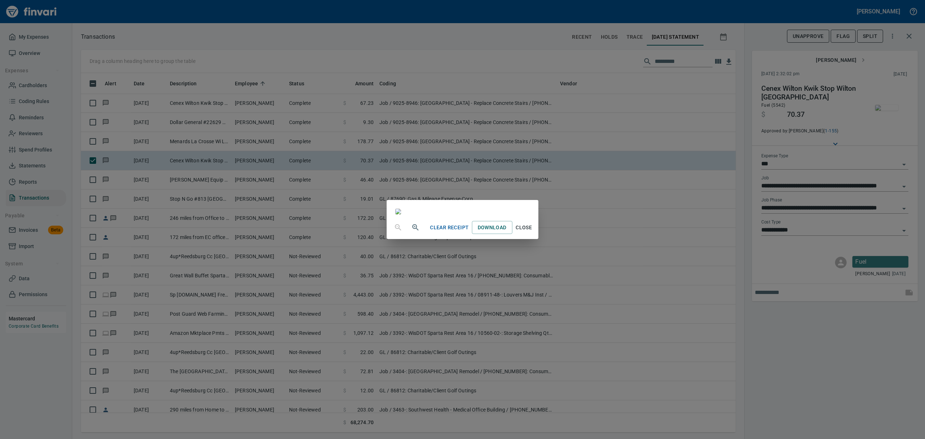
click at [533, 232] on span "Close" at bounding box center [523, 227] width 17 height 9
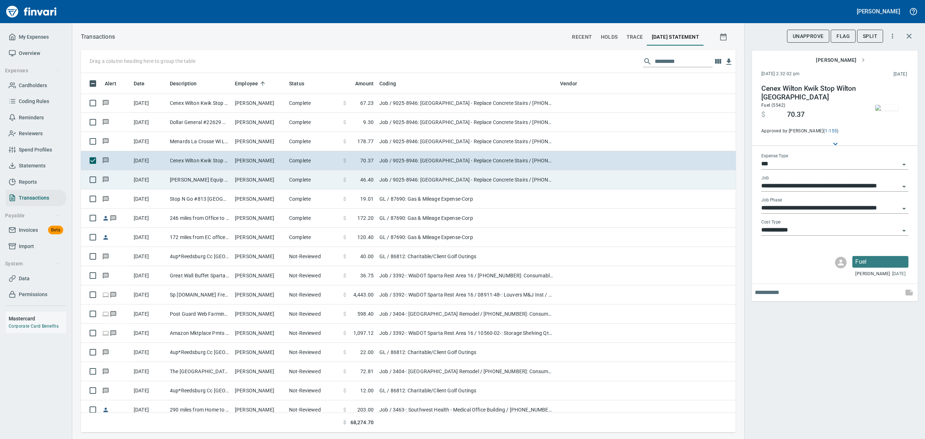
click at [245, 181] on td "[PERSON_NAME]" at bounding box center [259, 179] width 54 height 19
type input "**********"
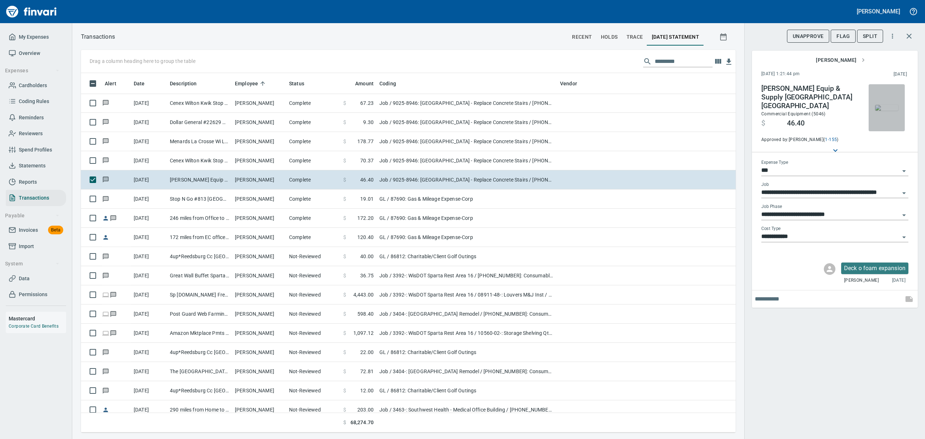
click at [893, 111] on img "button" at bounding box center [886, 108] width 23 height 6
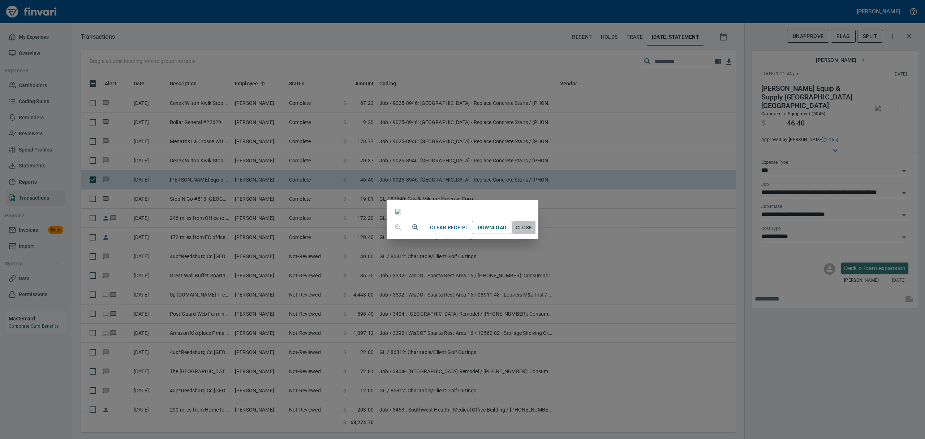
click at [533, 232] on span "Close" at bounding box center [523, 227] width 17 height 9
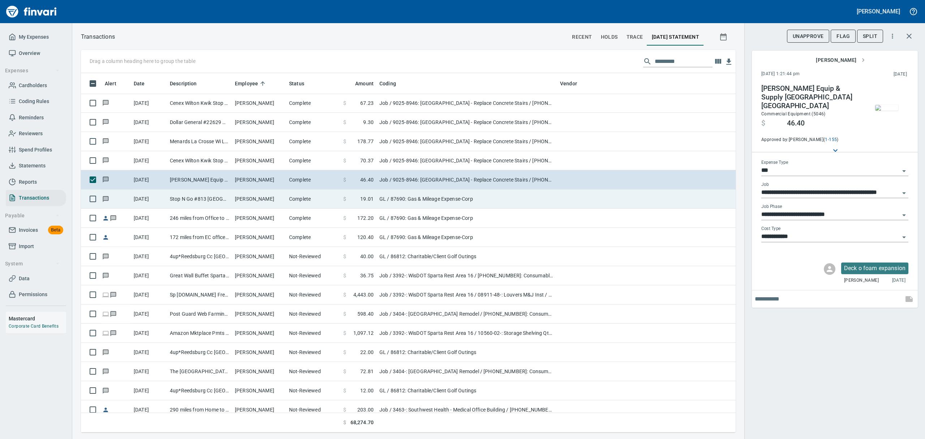
click at [295, 197] on td "Complete" at bounding box center [313, 198] width 54 height 19
type input "**"
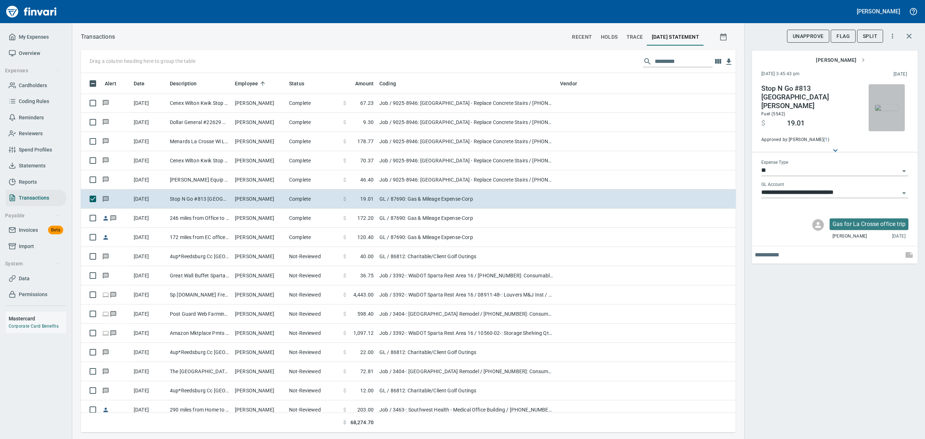
click at [881, 111] on img "button" at bounding box center [886, 108] width 23 height 6
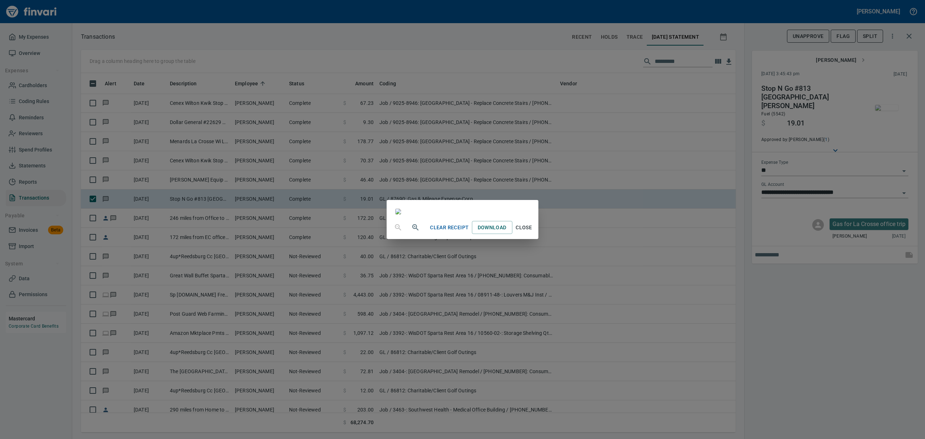
click at [536, 234] on button "Close" at bounding box center [523, 227] width 23 height 13
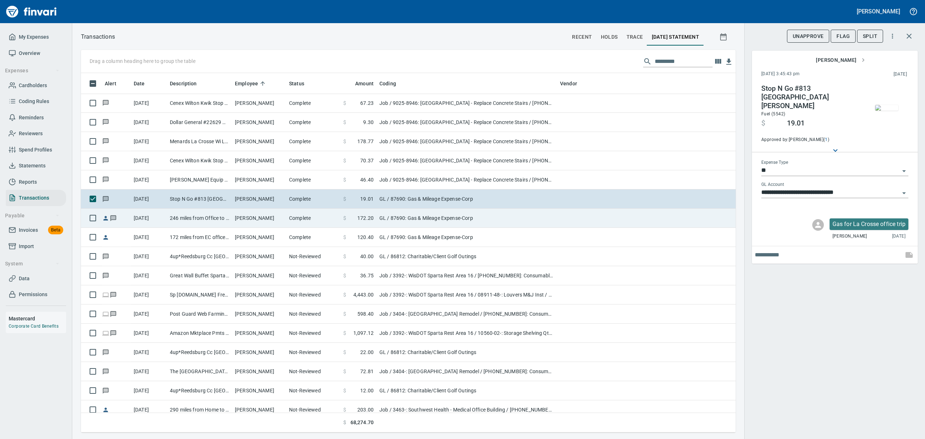
click at [258, 219] on td "[PERSON_NAME]" at bounding box center [259, 218] width 54 height 19
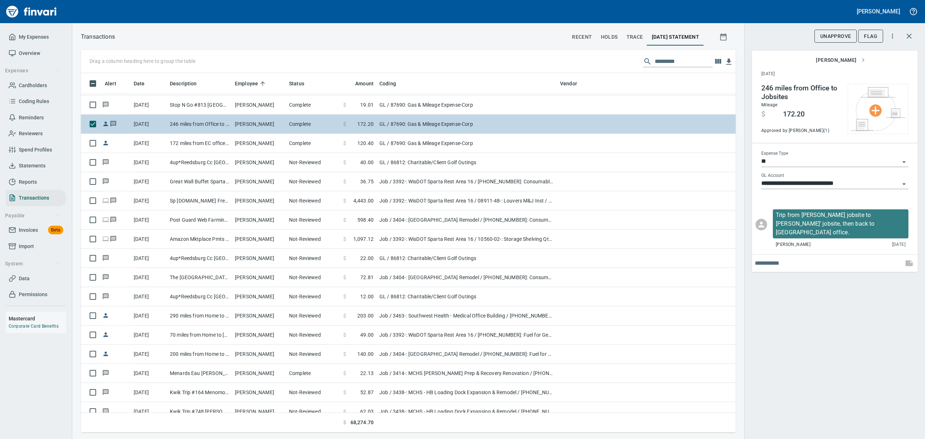
scroll to position [674, 0]
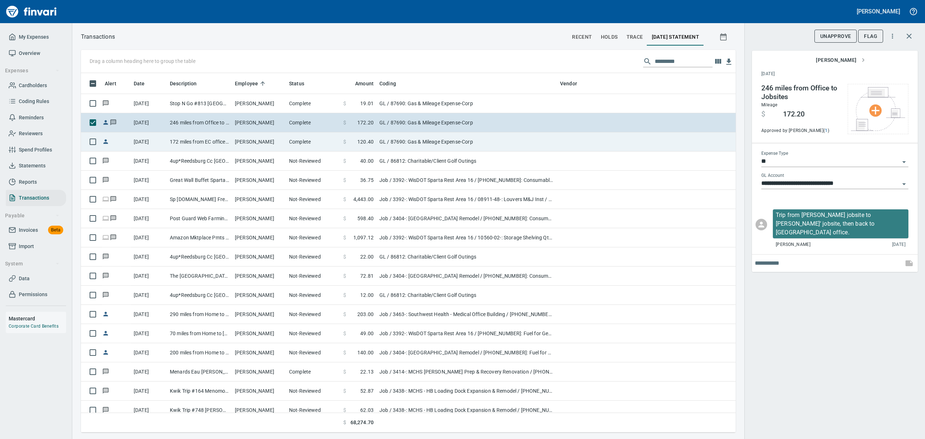
click at [224, 142] on td "172 miles from EC office to LX office & back" at bounding box center [199, 141] width 65 height 19
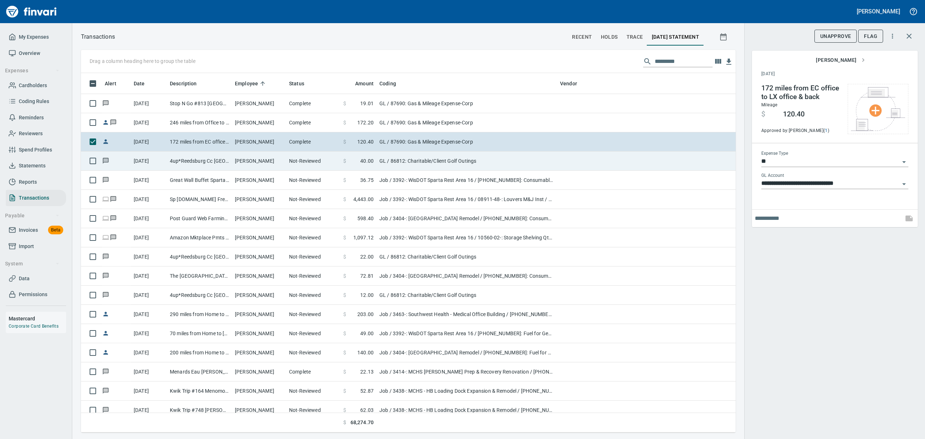
click at [192, 159] on td "4up*Reedsburg Cc [GEOGRAPHIC_DATA] [GEOGRAPHIC_DATA]" at bounding box center [199, 160] width 65 height 19
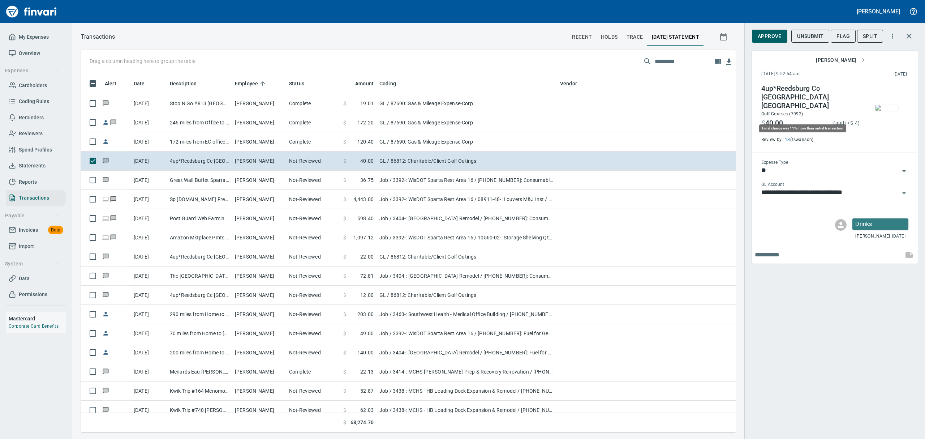
scroll to position [351, 638]
click at [881, 110] on img "button" at bounding box center [886, 108] width 23 height 6
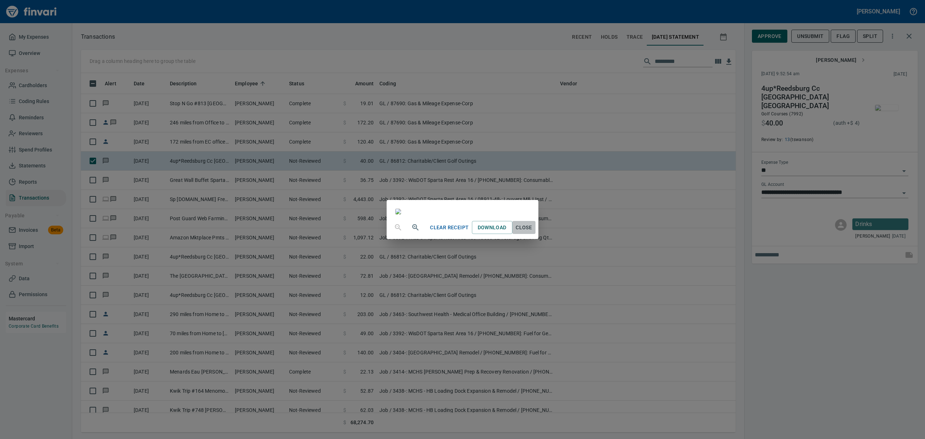
click at [533, 232] on span "Close" at bounding box center [523, 227] width 17 height 9
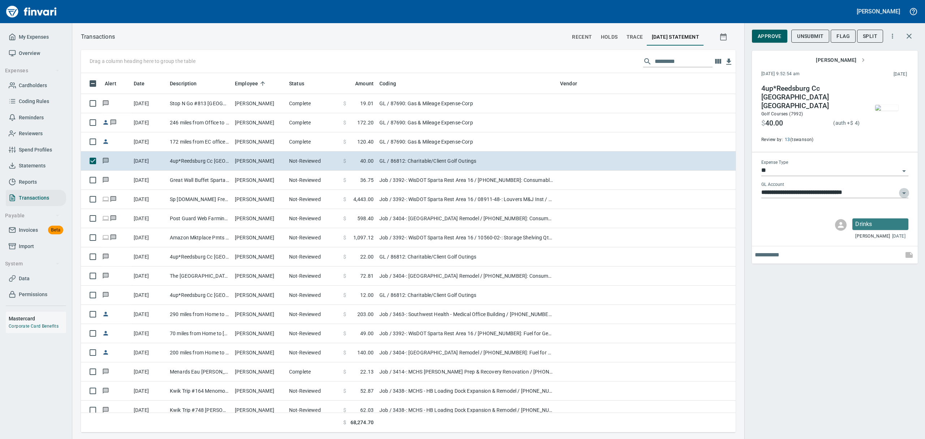
click at [901, 189] on icon "Open" at bounding box center [904, 193] width 9 height 9
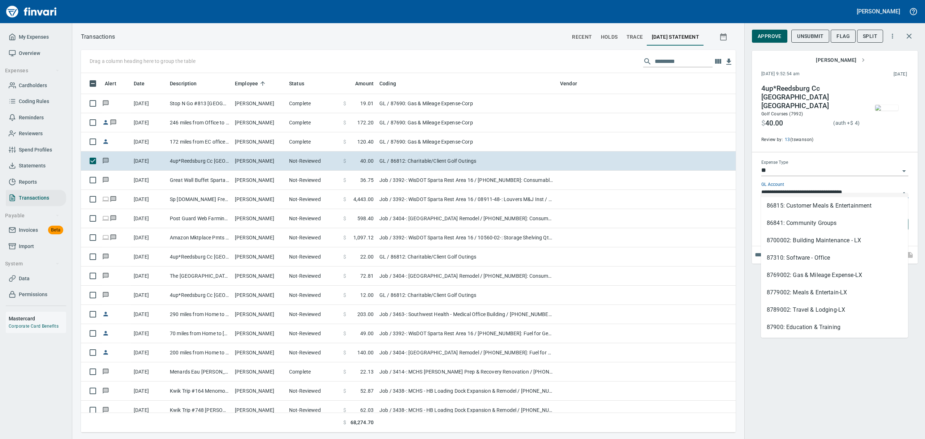
scroll to position [211, 0]
click at [809, 287] on li "8779002: Meals & Entertain-LX" at bounding box center [834, 288] width 147 height 17
type input "**********"
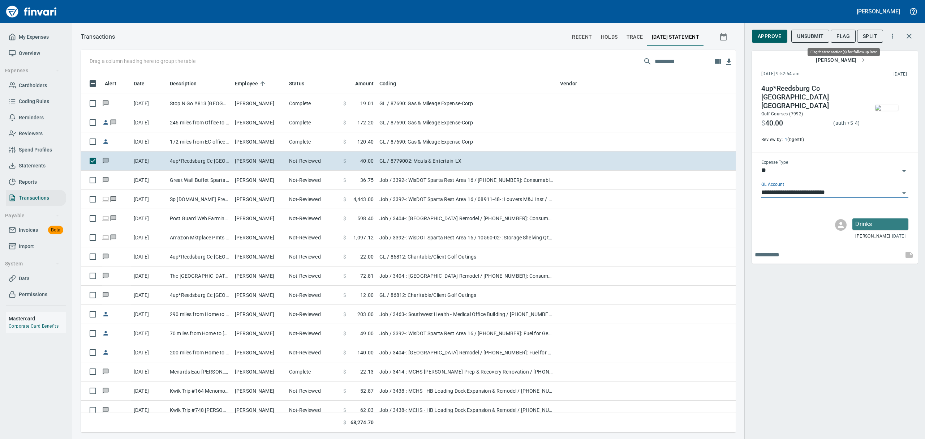
scroll to position [351, 638]
click at [841, 34] on span "Flag" at bounding box center [843, 36] width 13 height 9
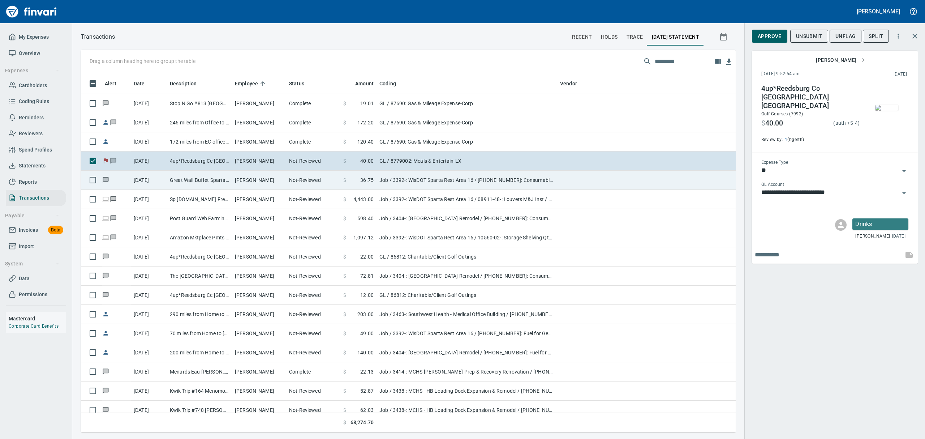
click at [302, 178] on td "Not-Reviewed" at bounding box center [313, 180] width 54 height 19
type input "***"
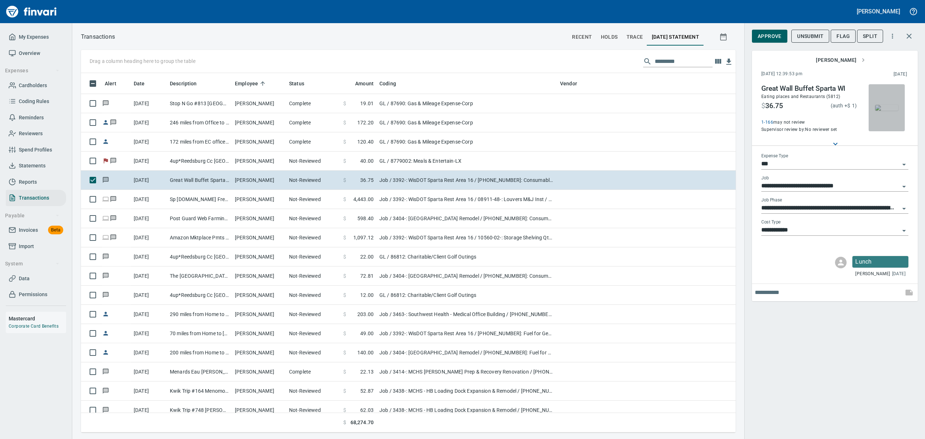
click at [895, 110] on img "button" at bounding box center [886, 108] width 23 height 6
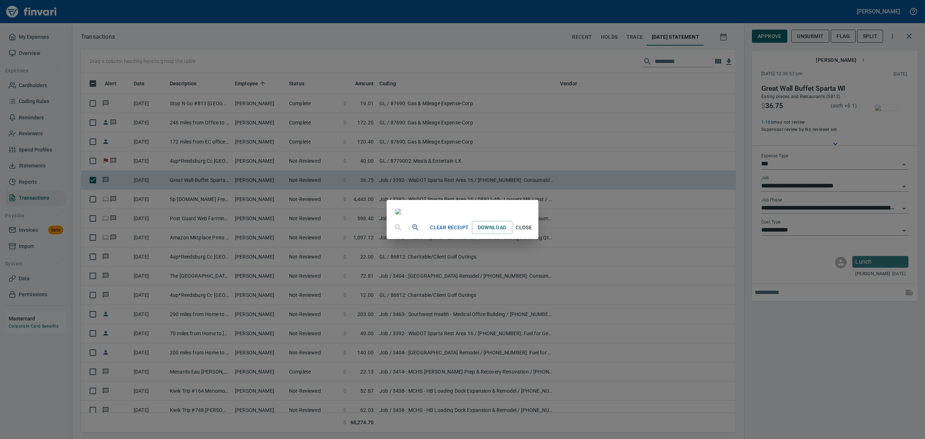
click at [533, 232] on span "Close" at bounding box center [523, 227] width 17 height 9
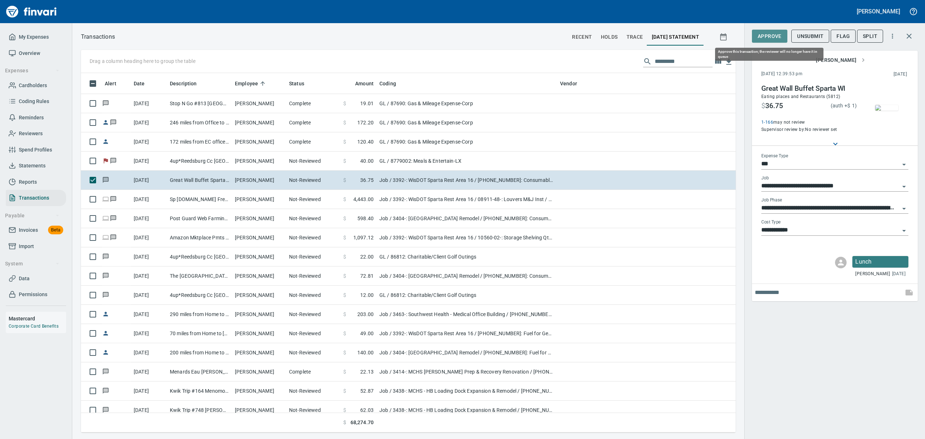
click at [771, 36] on span "Approve" at bounding box center [770, 36] width 24 height 9
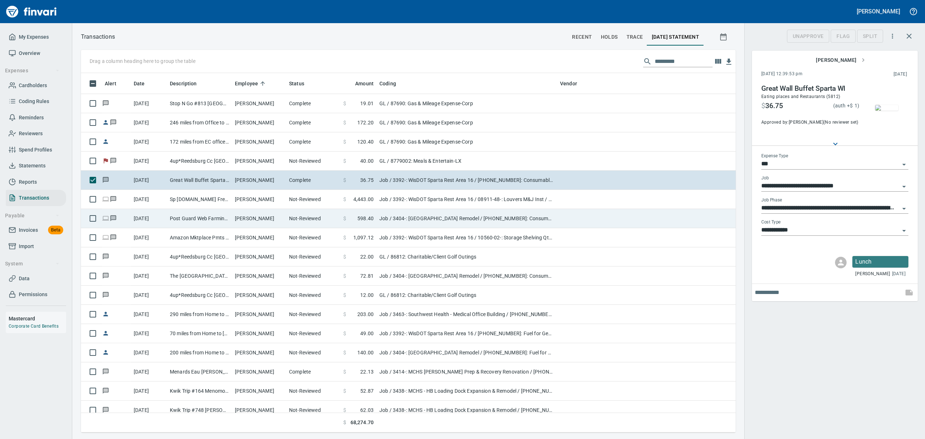
scroll to position [351, 638]
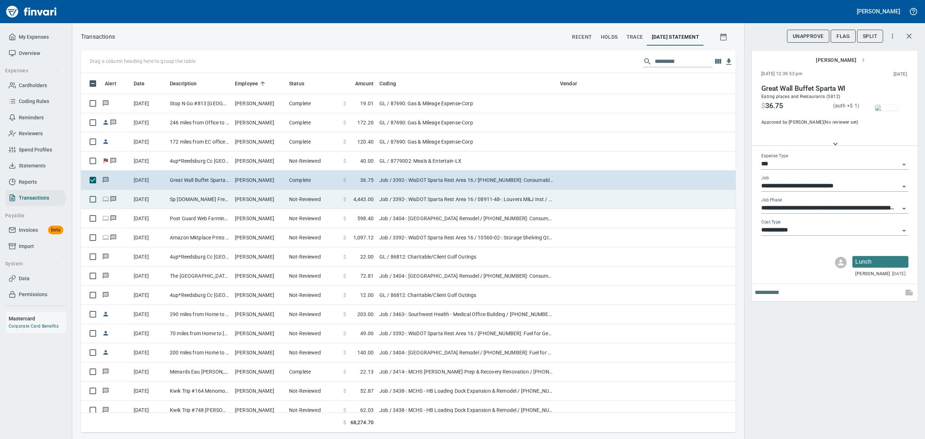
click at [245, 199] on td "[PERSON_NAME]" at bounding box center [259, 199] width 54 height 19
type input "**********"
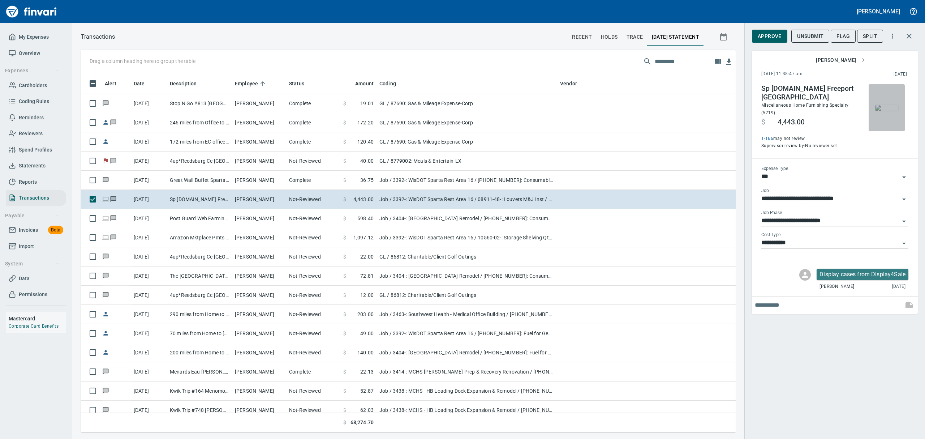
click at [885, 106] on img "button" at bounding box center [886, 108] width 23 height 6
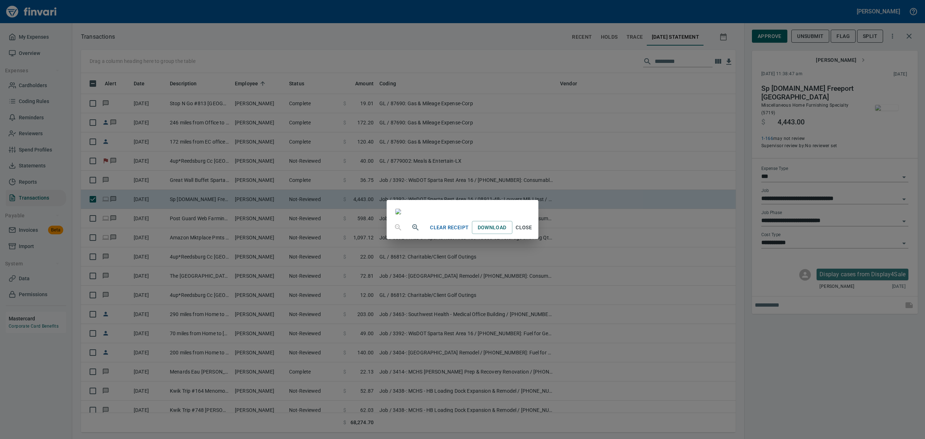
drag, startPoint x: 426, startPoint y: 21, endPoint x: 480, endPoint y: 81, distance: 80.9
click at [480, 200] on div at bounding box center [462, 208] width 151 height 16
click at [533, 232] on span "Close" at bounding box center [523, 227] width 17 height 9
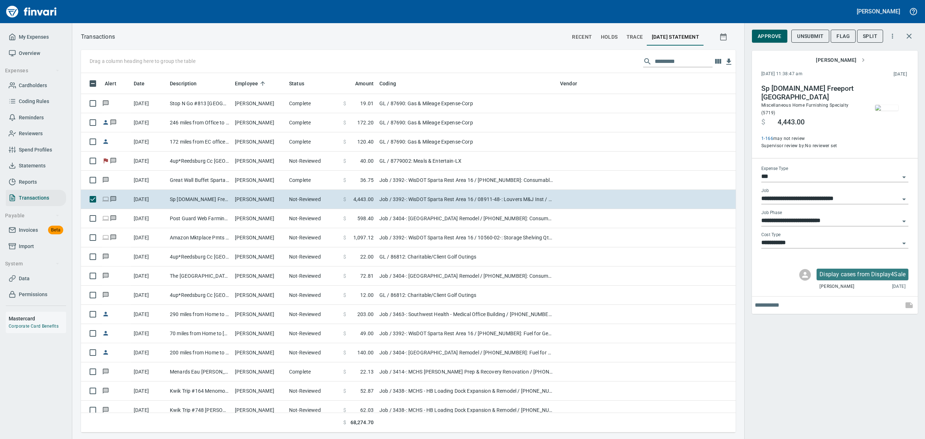
click at [880, 107] on img "button" at bounding box center [886, 108] width 23 height 6
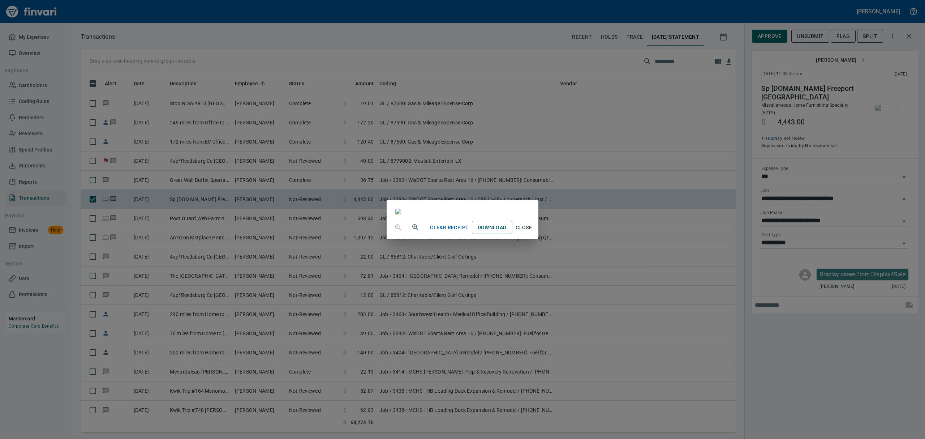
click at [533, 232] on span "Close" at bounding box center [523, 227] width 17 height 9
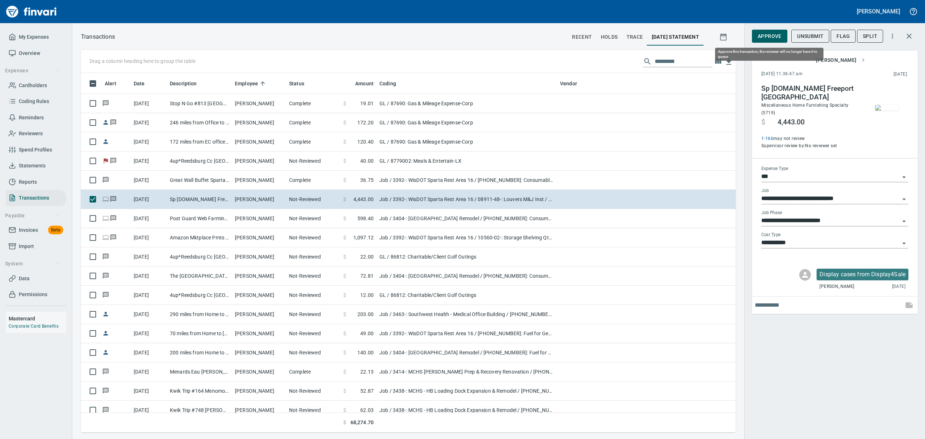
click at [768, 35] on span "Approve" at bounding box center [770, 36] width 24 height 9
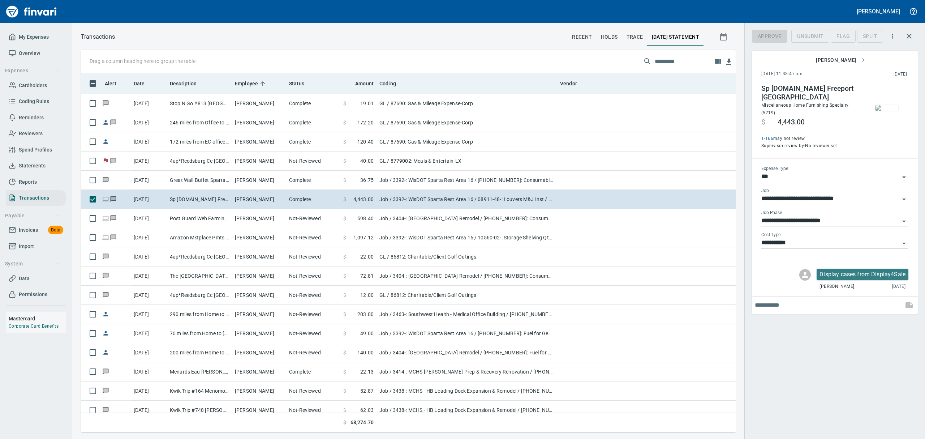
scroll to position [351, 638]
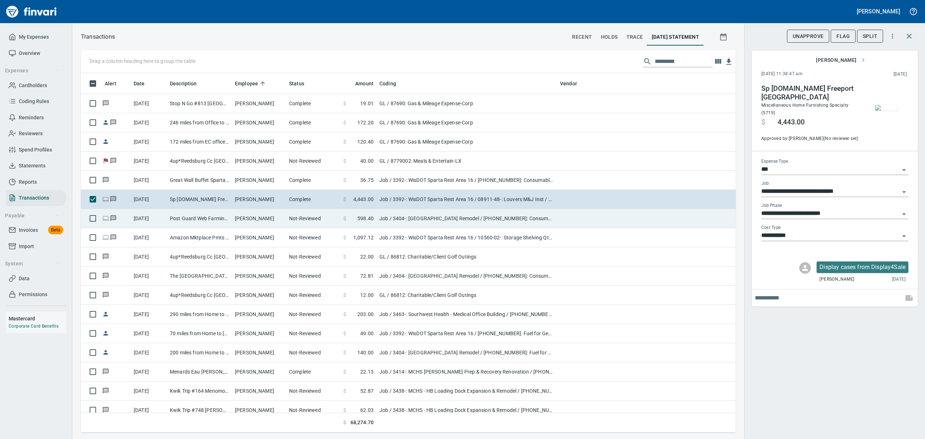
click at [219, 219] on td "Post Guard Web Farmington Hi [GEOGRAPHIC_DATA]" at bounding box center [199, 218] width 65 height 19
type input "**********"
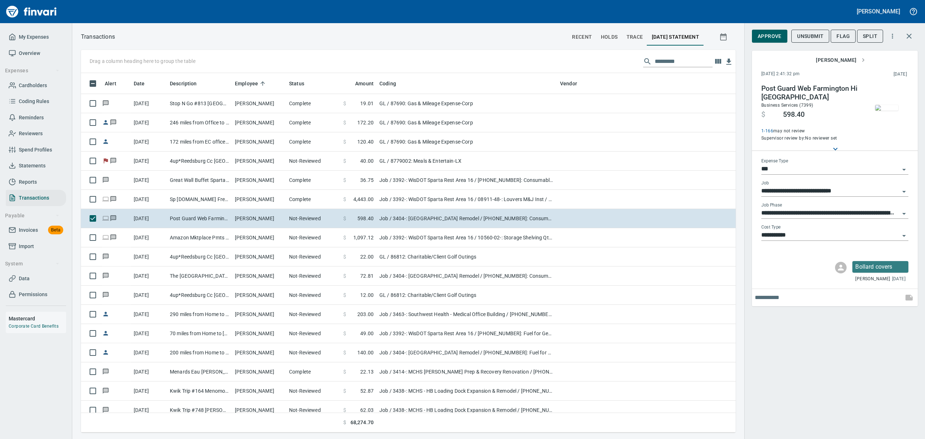
click at [883, 110] on img "button" at bounding box center [886, 108] width 23 height 6
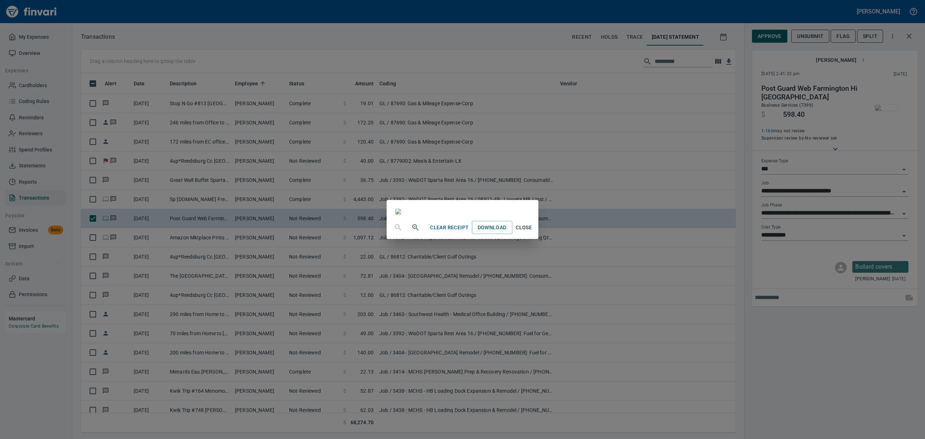
click at [411, 232] on icon "button" at bounding box center [415, 227] width 9 height 9
click at [411, 232] on icon "button" at bounding box center [415, 228] width 9 height 9
click at [533, 235] on span "Close" at bounding box center [523, 230] width 17 height 9
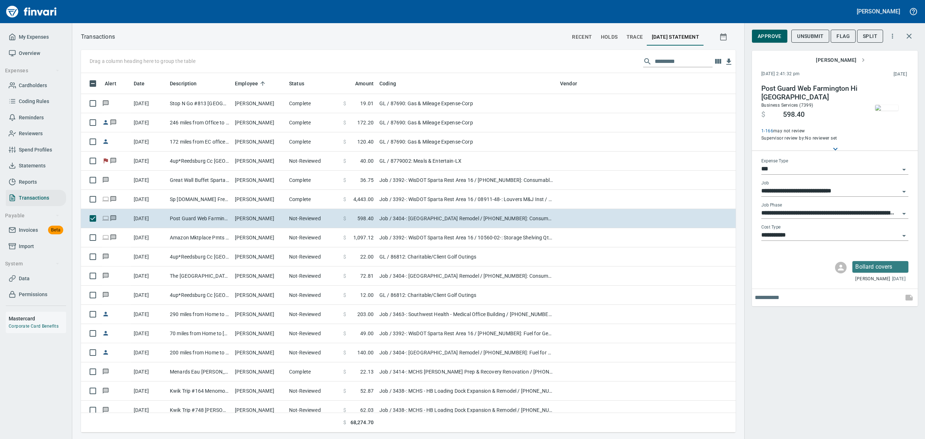
scroll to position [351, 638]
click at [904, 233] on icon "Open" at bounding box center [904, 235] width 9 height 9
click at [774, 308] on li "8: Indirects" at bounding box center [834, 305] width 147 height 17
type input "**********"
click at [776, 35] on span "Approve" at bounding box center [770, 36] width 24 height 9
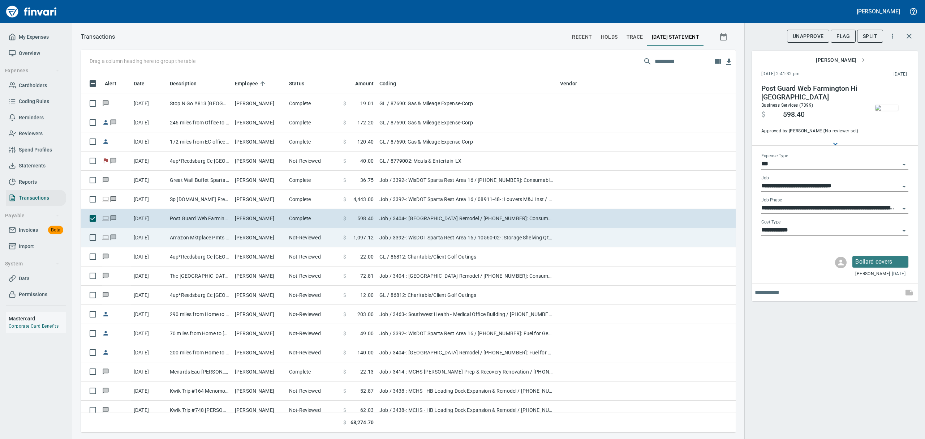
click at [201, 236] on td "Amazon Mktplace Pmts [DOMAIN_NAME][URL] WA" at bounding box center [199, 237] width 65 height 19
type input "**********"
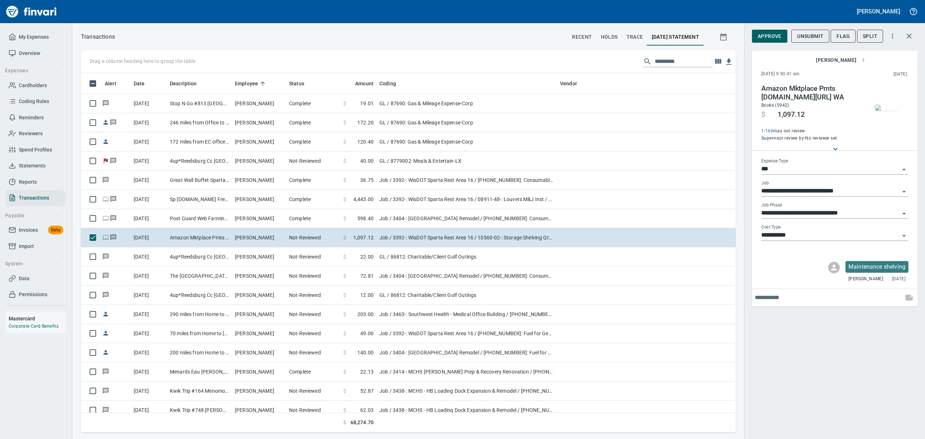
click at [882, 108] on img "button" at bounding box center [886, 108] width 23 height 6
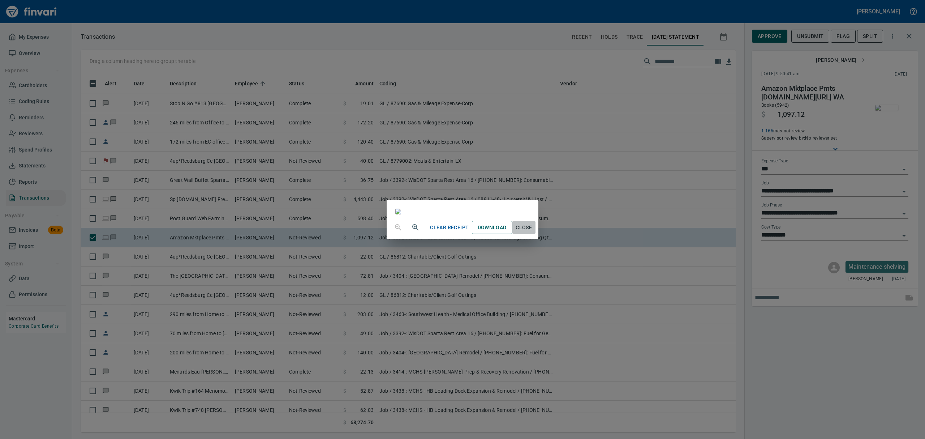
click at [533, 232] on span "Close" at bounding box center [523, 227] width 17 height 9
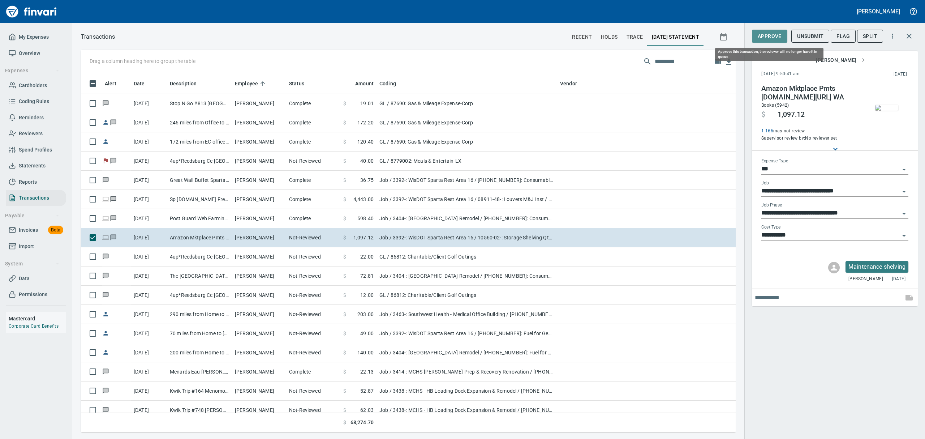
click at [762, 34] on span "Approve" at bounding box center [770, 36] width 24 height 9
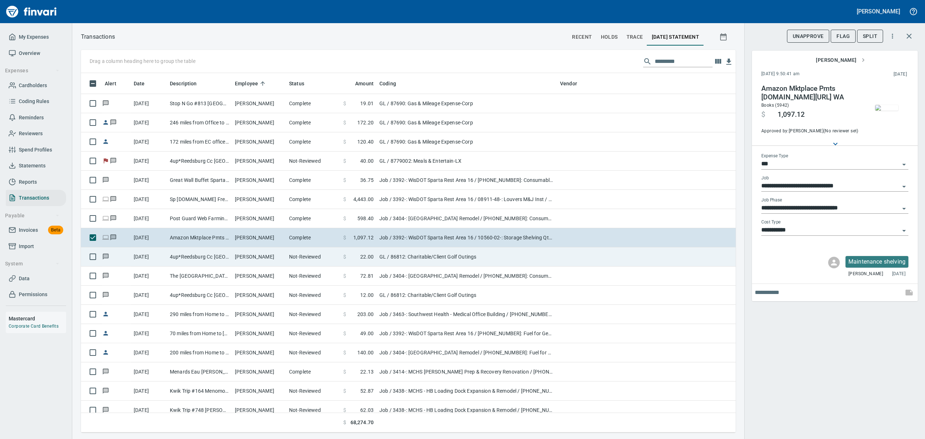
click at [177, 262] on td "4up*Reedsburg Cc [GEOGRAPHIC_DATA] [GEOGRAPHIC_DATA]" at bounding box center [199, 256] width 65 height 19
type input "**"
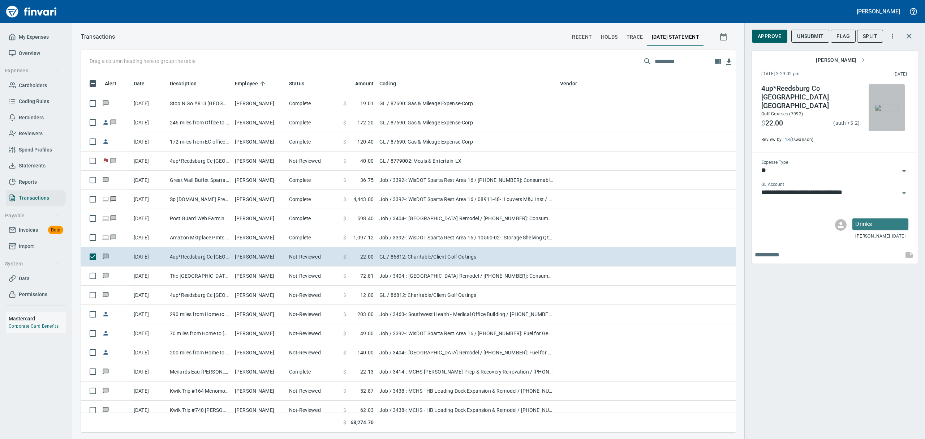
click at [893, 105] on img "button" at bounding box center [886, 108] width 23 height 6
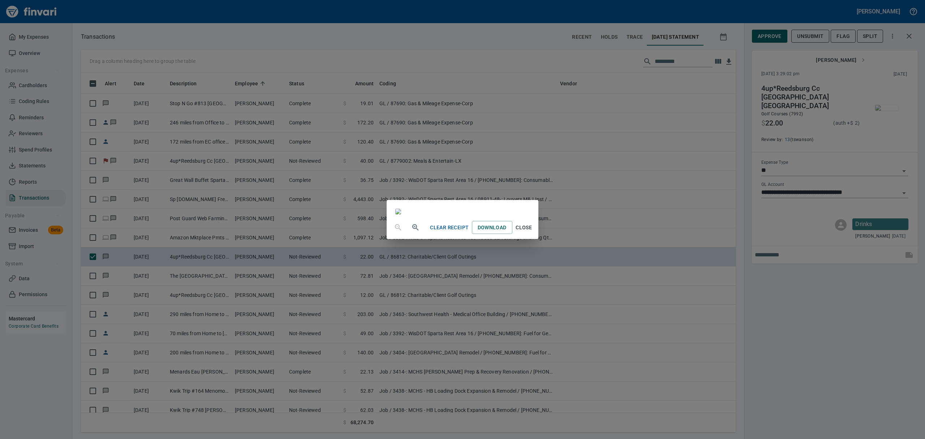
click at [533, 232] on span "Close" at bounding box center [523, 227] width 17 height 9
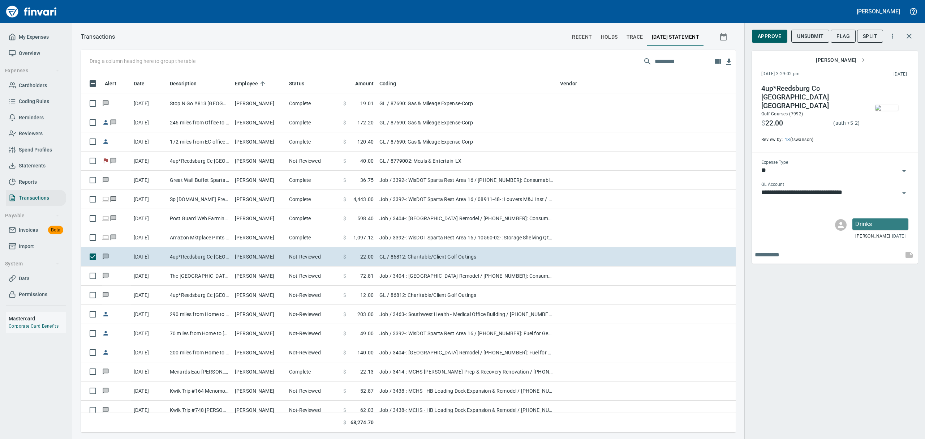
click at [905, 189] on icon "Open" at bounding box center [904, 193] width 9 height 9
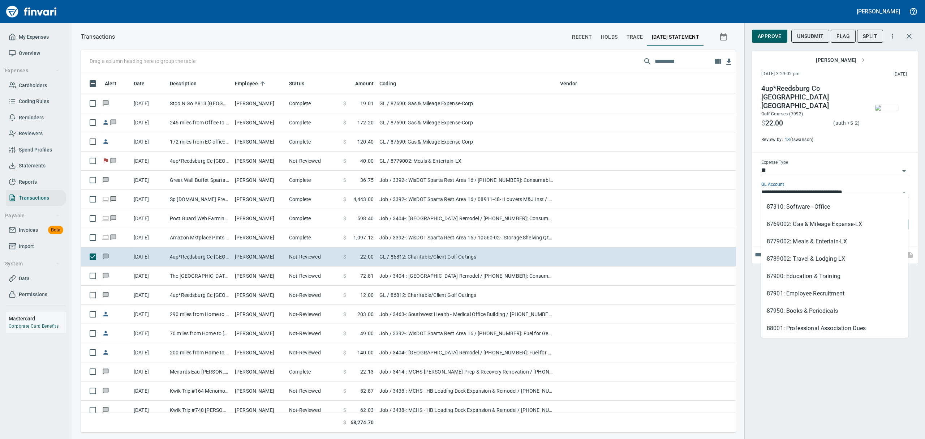
scroll to position [259, 0]
click at [804, 241] on li "8779002: Meals & Entertain-LX" at bounding box center [834, 240] width 147 height 17
type input "**********"
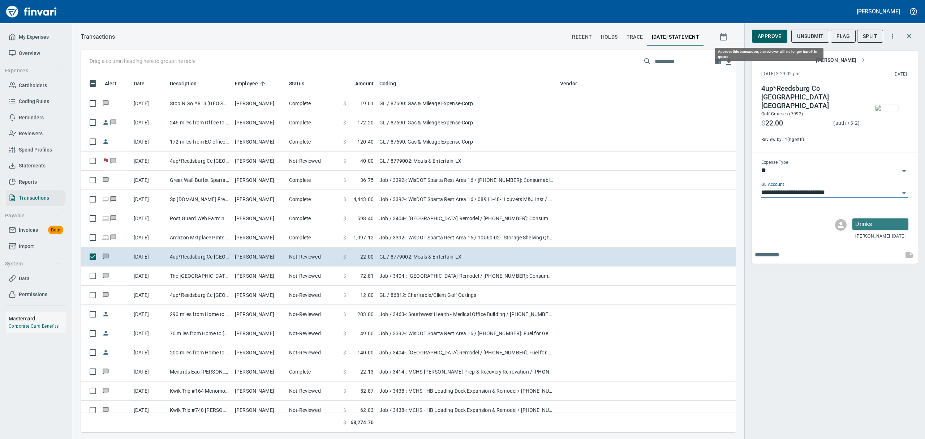
scroll to position [351, 638]
click at [762, 34] on span "Approve" at bounding box center [770, 36] width 24 height 9
click at [814, 35] on span "UnApprove" at bounding box center [808, 36] width 31 height 9
click at [849, 38] on span "Flag" at bounding box center [843, 36] width 13 height 9
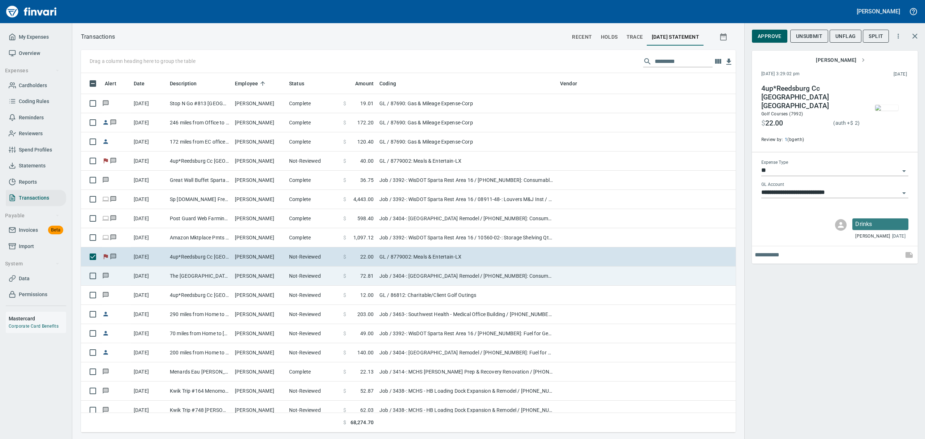
click at [204, 273] on td "The [GEOGRAPHIC_DATA] [GEOGRAPHIC_DATA]" at bounding box center [199, 275] width 65 height 19
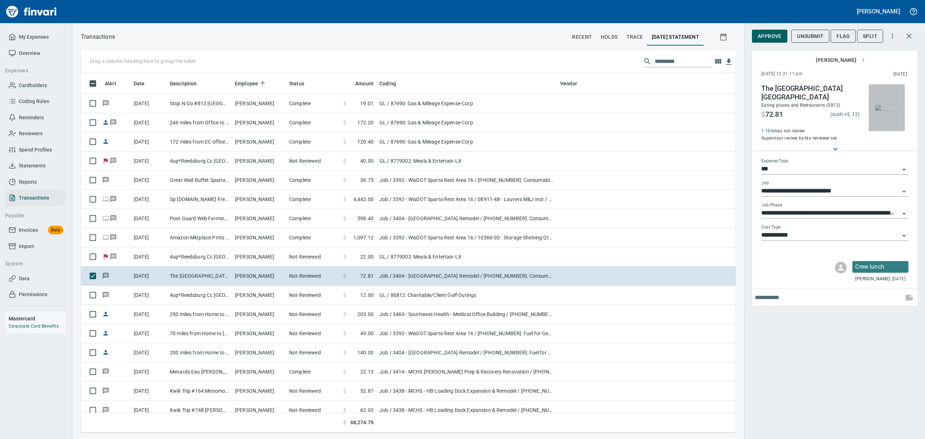
click at [880, 105] on img "button" at bounding box center [886, 108] width 23 height 6
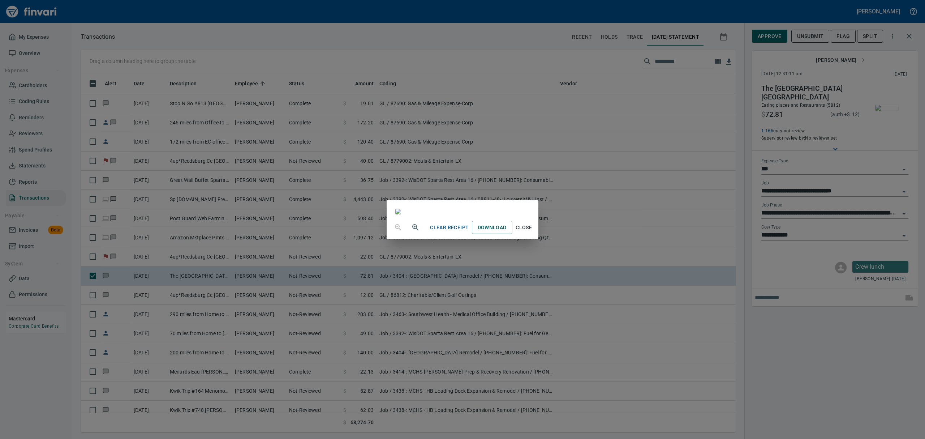
click at [533, 232] on span "Close" at bounding box center [523, 227] width 17 height 9
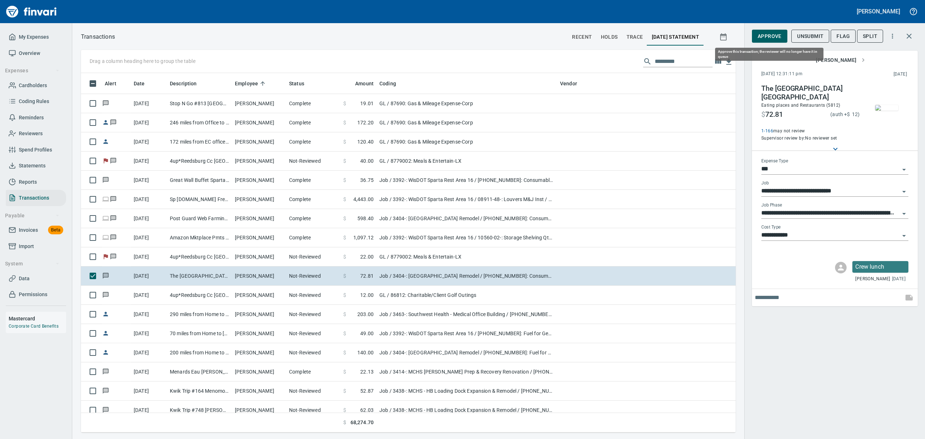
click at [765, 35] on span "Approve" at bounding box center [770, 36] width 24 height 9
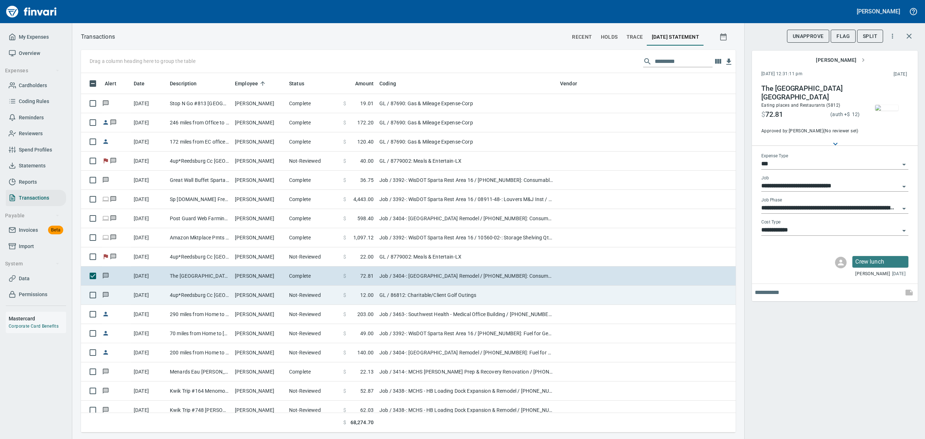
click at [173, 297] on td "4up*Reedsburg Cc [GEOGRAPHIC_DATA] [GEOGRAPHIC_DATA]" at bounding box center [199, 294] width 65 height 19
type input "**"
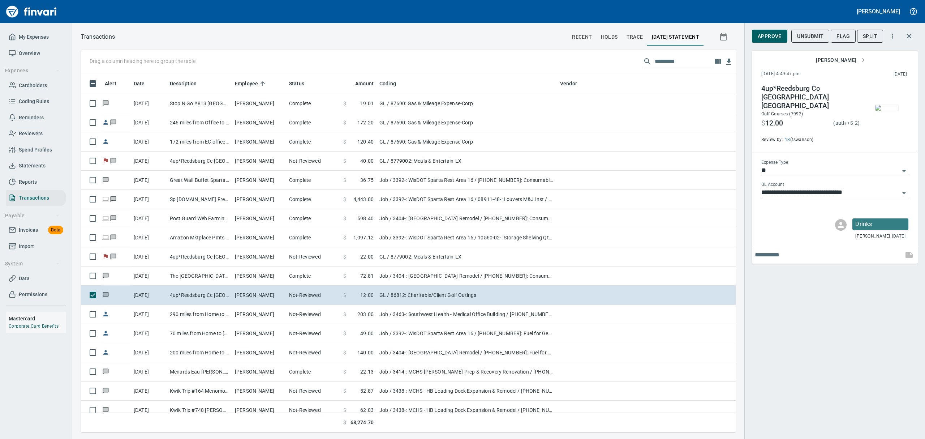
click at [888, 105] on img "button" at bounding box center [886, 108] width 23 height 6
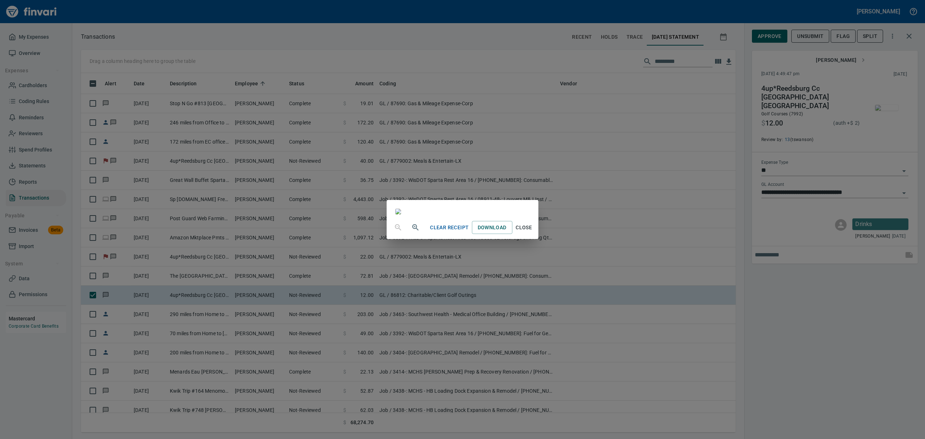
click at [533, 232] on span "Close" at bounding box center [523, 227] width 17 height 9
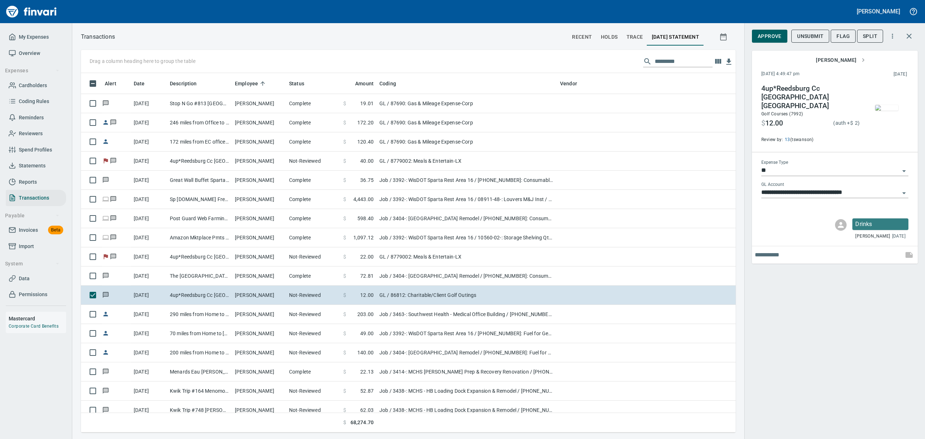
click at [903, 189] on icon "Open" at bounding box center [904, 193] width 9 height 9
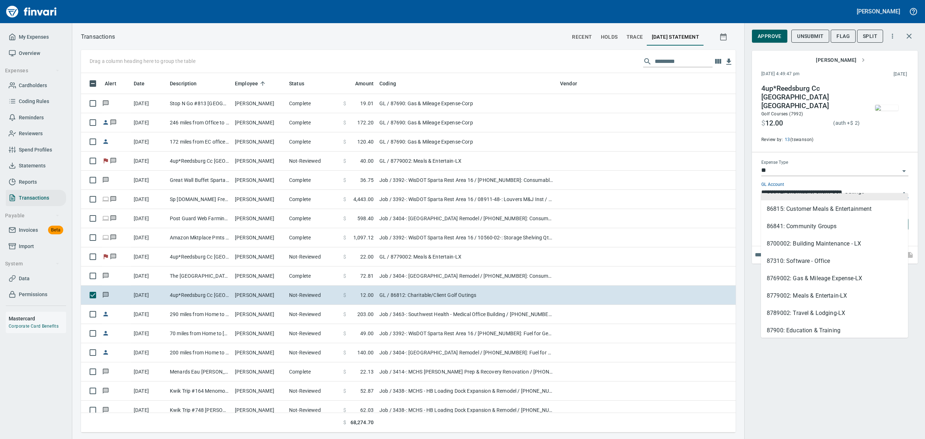
scroll to position [211, 0]
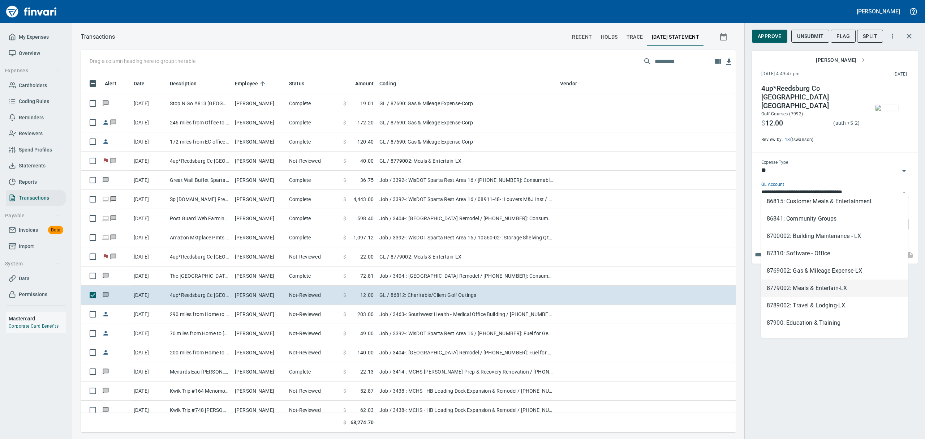
click at [799, 284] on li "8779002: Meals & Entertain-LX" at bounding box center [834, 287] width 147 height 17
type input "**********"
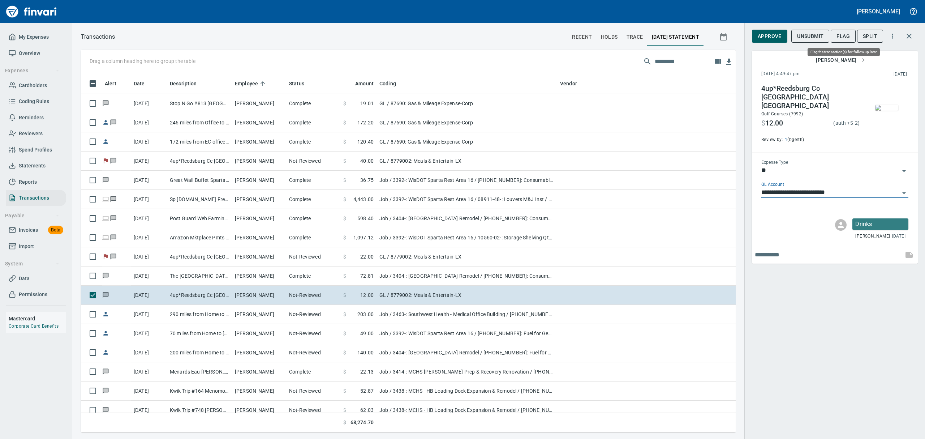
click at [840, 29] on div "Unsubmit Flag Split" at bounding box center [837, 36] width 92 height 16
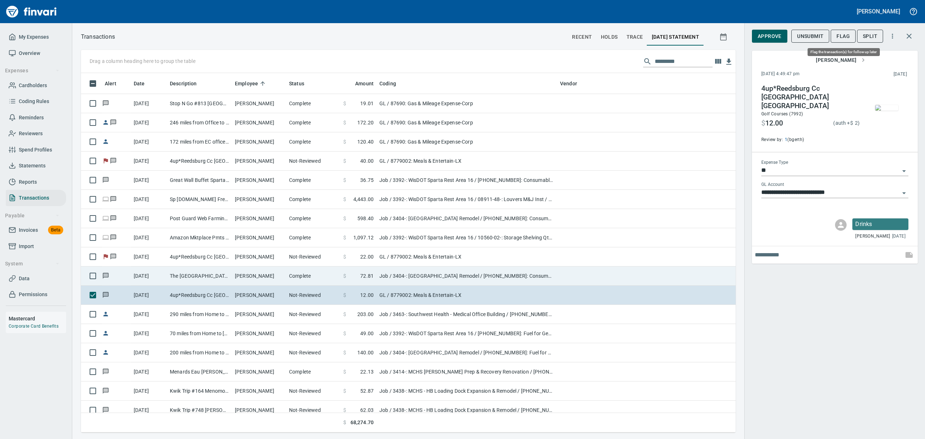
scroll to position [351, 638]
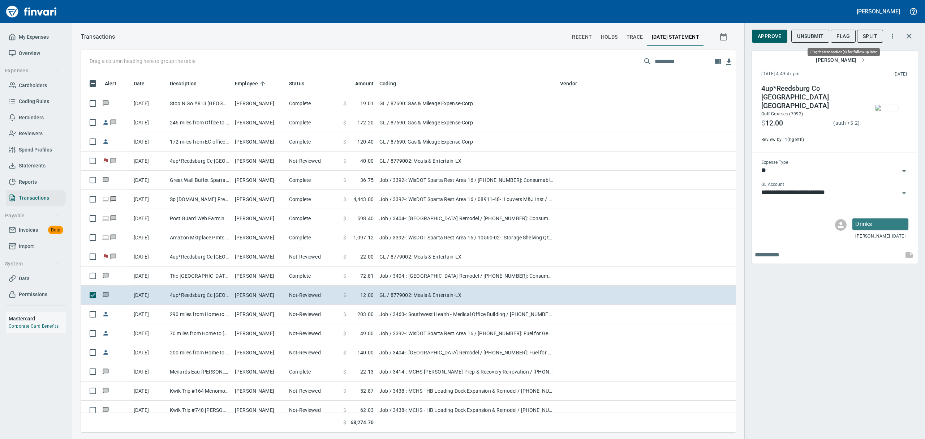
click at [846, 38] on span "Flag" at bounding box center [843, 36] width 13 height 9
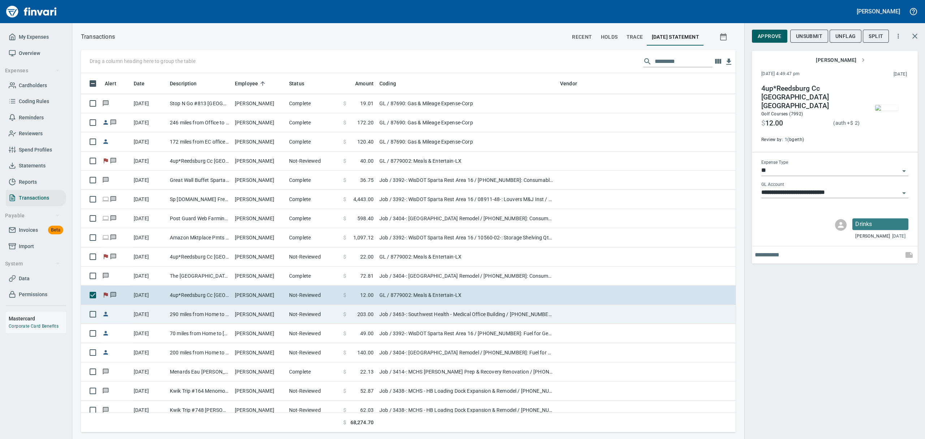
click at [184, 314] on td "290 miles from Home to SWH MOB" at bounding box center [199, 314] width 65 height 19
type input "***"
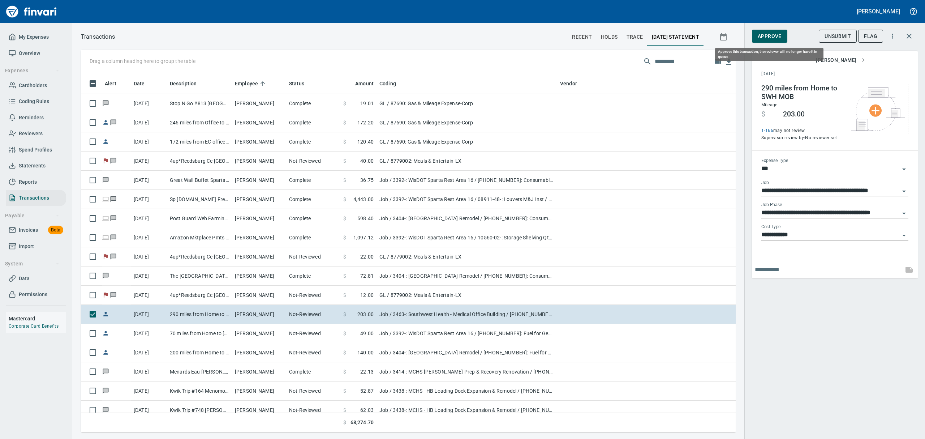
click at [772, 35] on span "Approve" at bounding box center [770, 36] width 24 height 9
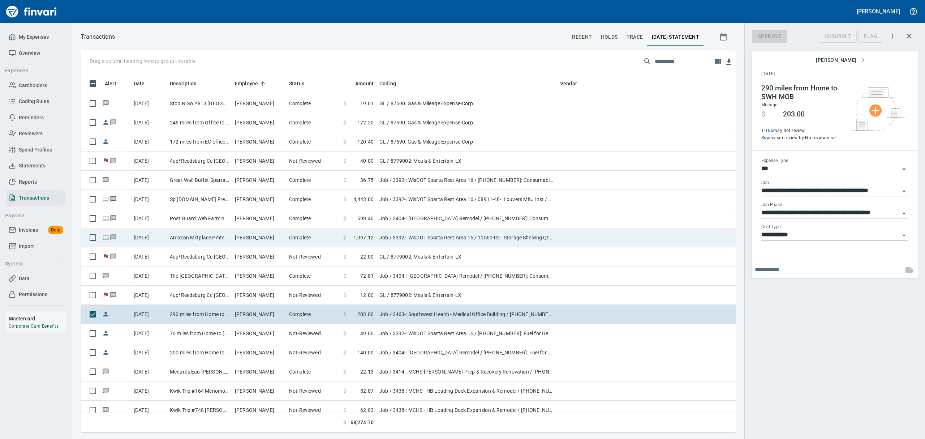
scroll to position [351, 638]
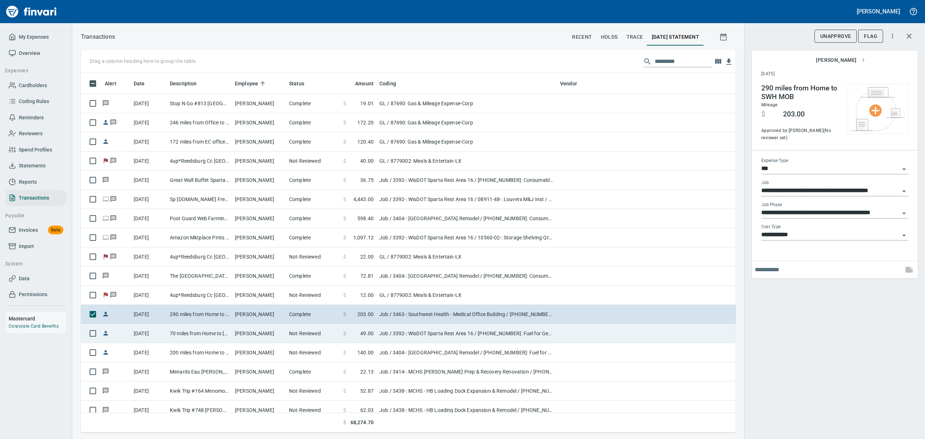
click at [176, 331] on td "70 miles from Home to [GEOGRAPHIC_DATA] Rest Stop" at bounding box center [199, 333] width 65 height 19
type input "**********"
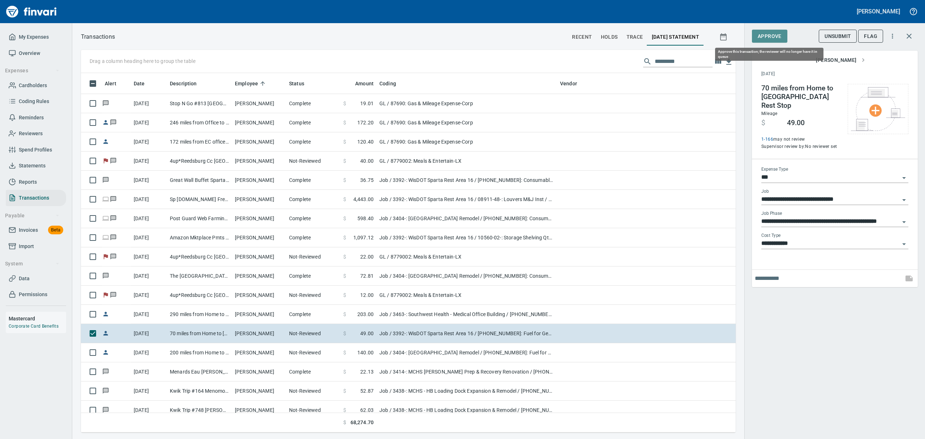
click at [775, 35] on span "Approve" at bounding box center [770, 36] width 24 height 9
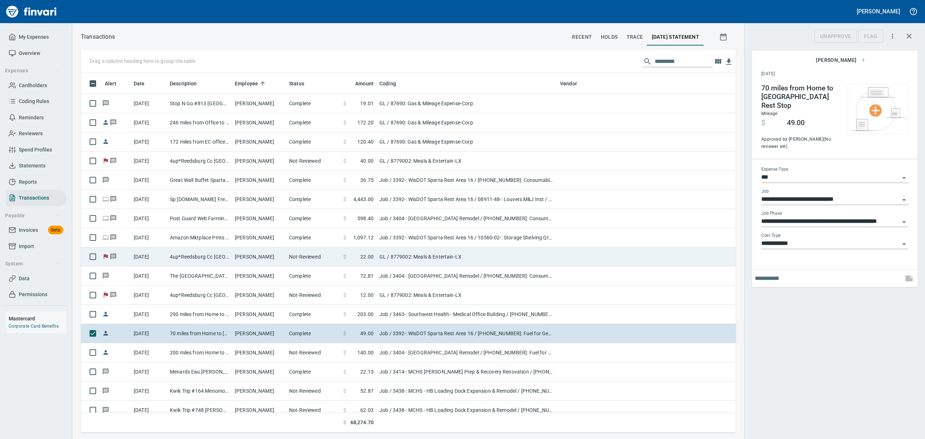
scroll to position [351, 638]
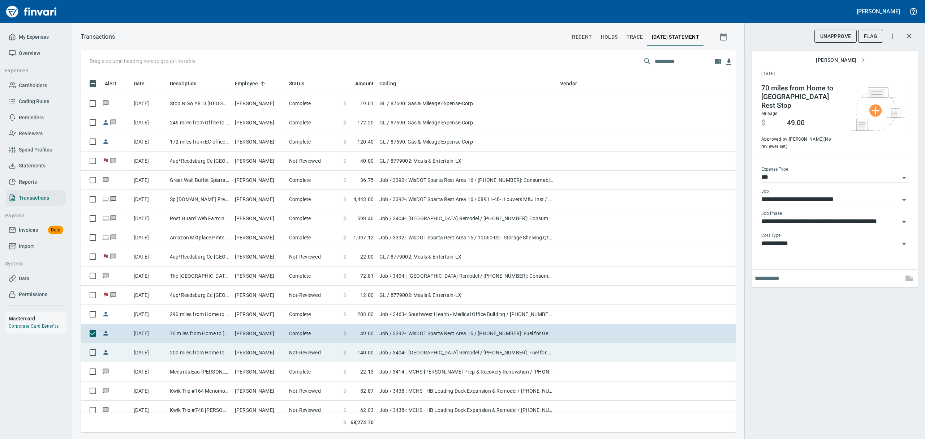
click at [179, 354] on td "200 miles from Home to [GEOGRAPHIC_DATA]" at bounding box center [199, 352] width 65 height 19
type input "**********"
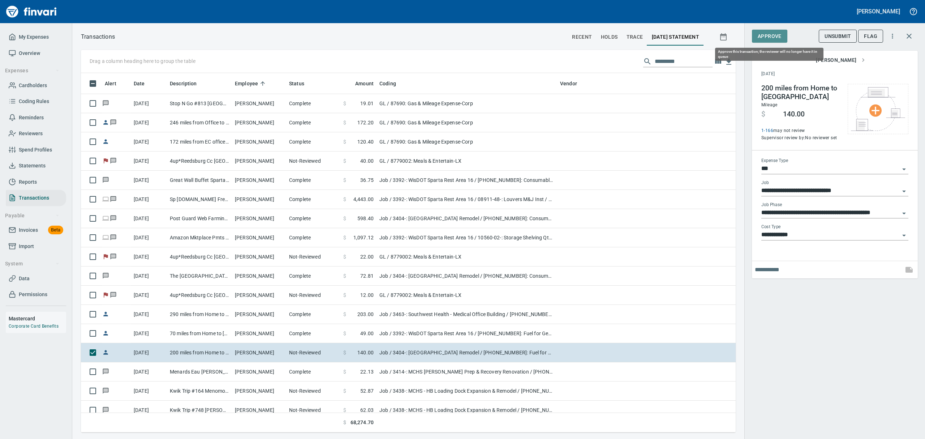
click at [772, 35] on span "Approve" at bounding box center [770, 36] width 24 height 9
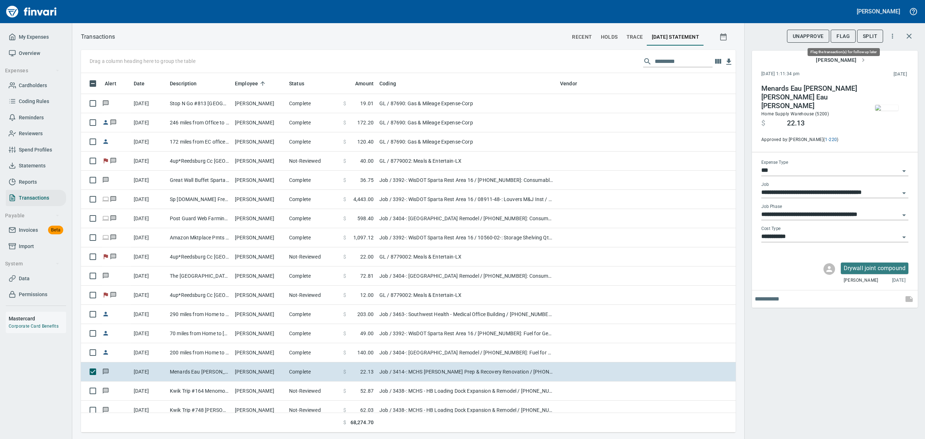
click at [846, 36] on span "Flag" at bounding box center [843, 36] width 13 height 9
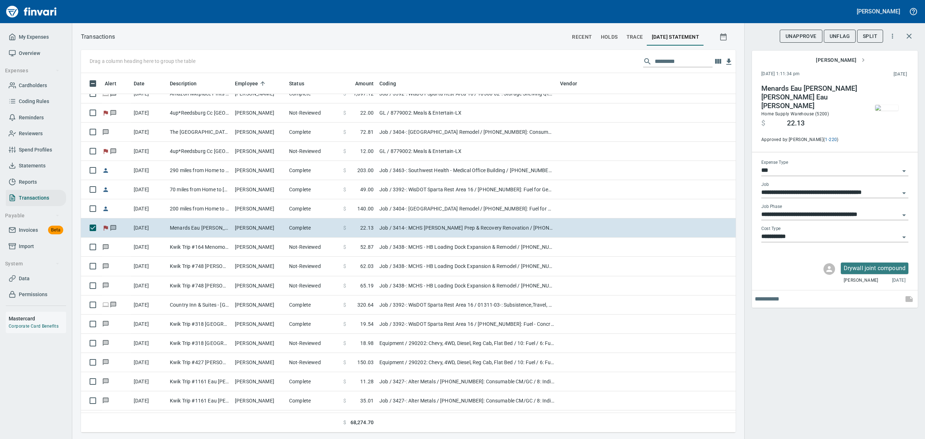
scroll to position [867, 0]
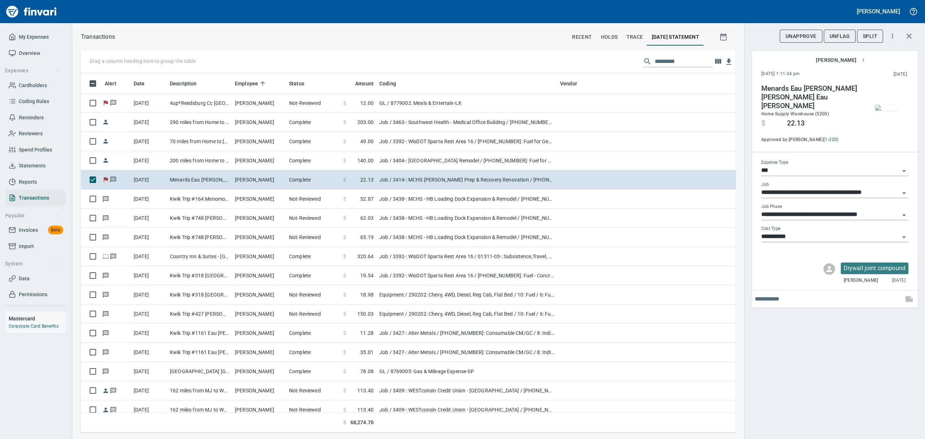
click at [881, 106] on img "button" at bounding box center [886, 108] width 23 height 6
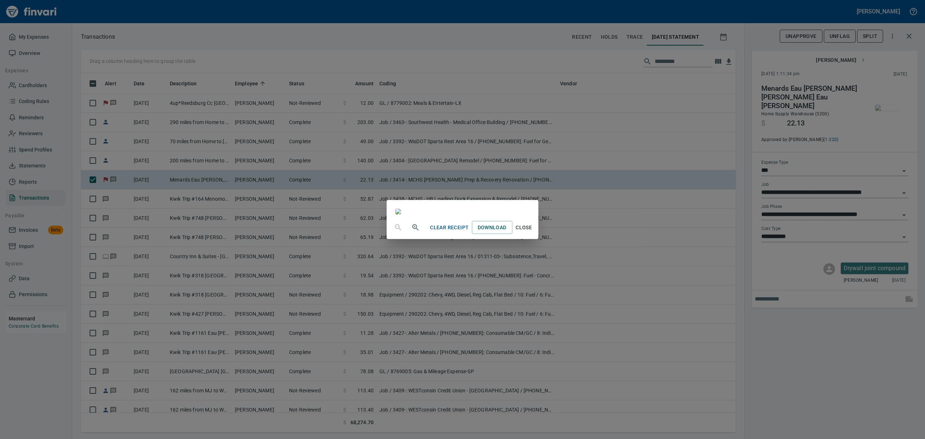
click at [536, 234] on button "Close" at bounding box center [523, 227] width 23 height 13
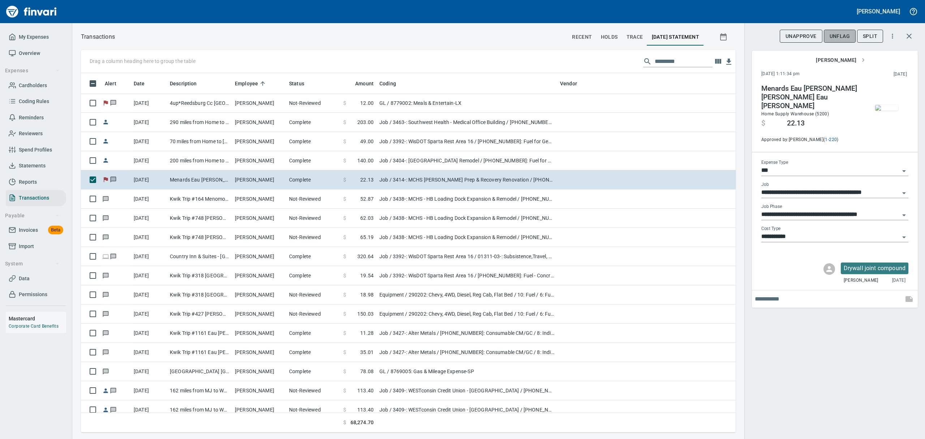
click at [836, 35] on span "UnFlag" at bounding box center [840, 36] width 20 height 9
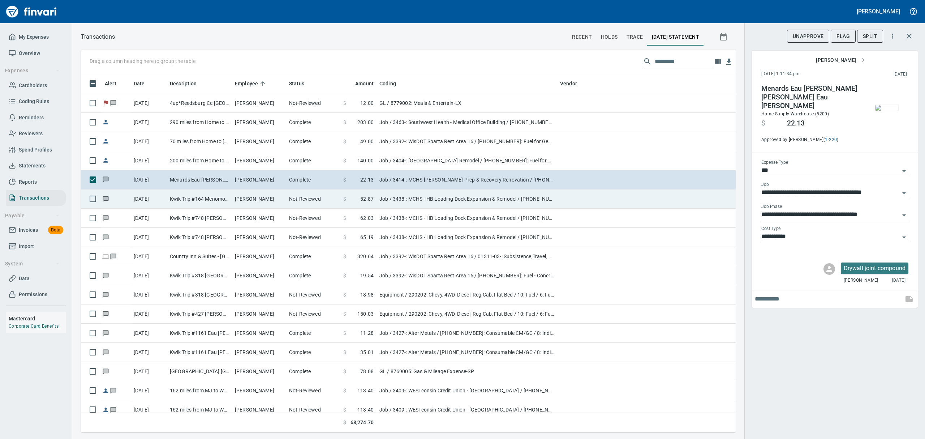
click at [213, 202] on td "Kwik Trip #164 Menomonie WI" at bounding box center [199, 198] width 65 height 19
type input "**********"
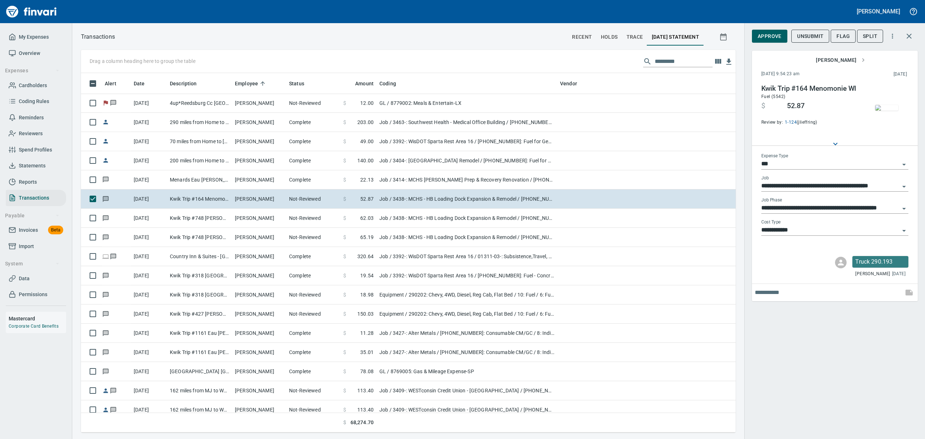
click at [891, 106] on img "button" at bounding box center [886, 108] width 23 height 6
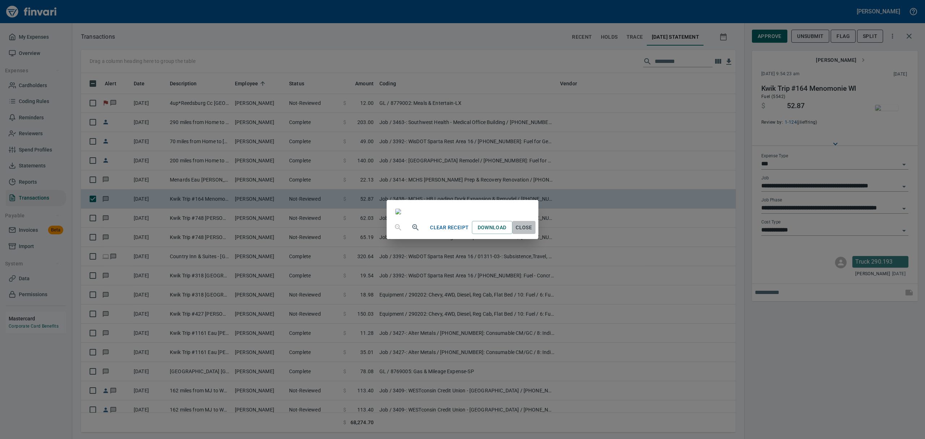
click at [533, 232] on span "Close" at bounding box center [523, 227] width 17 height 9
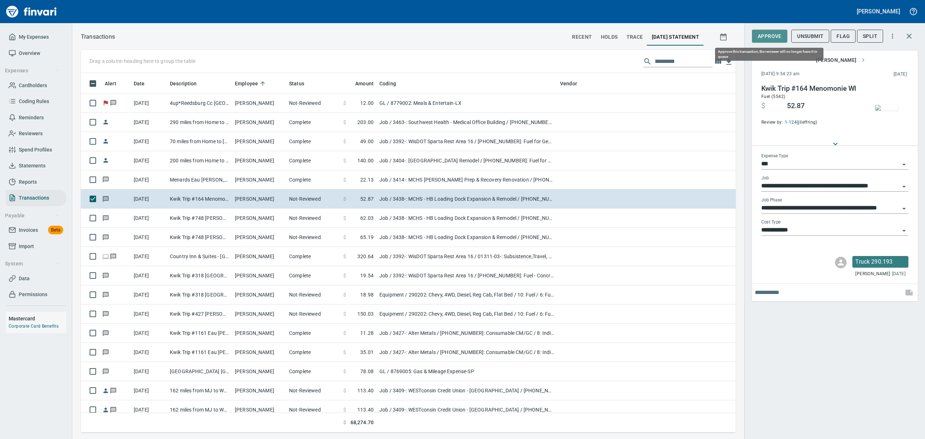
click at [764, 39] on span "Approve" at bounding box center [770, 36] width 24 height 9
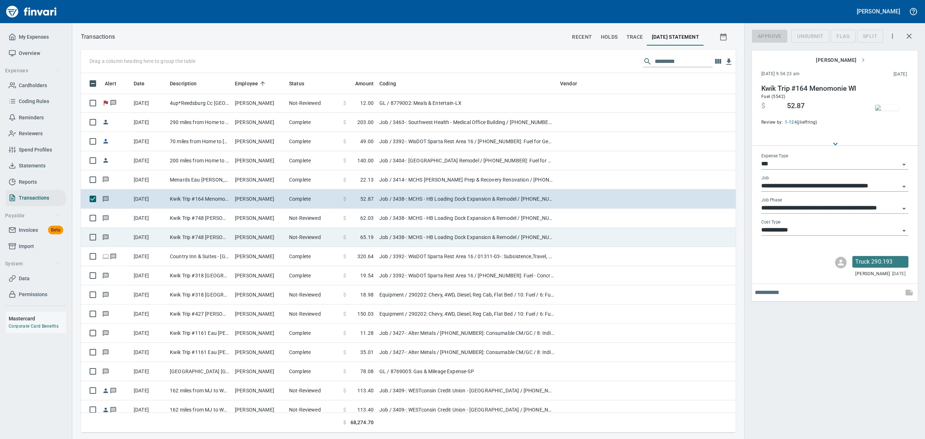
scroll to position [351, 638]
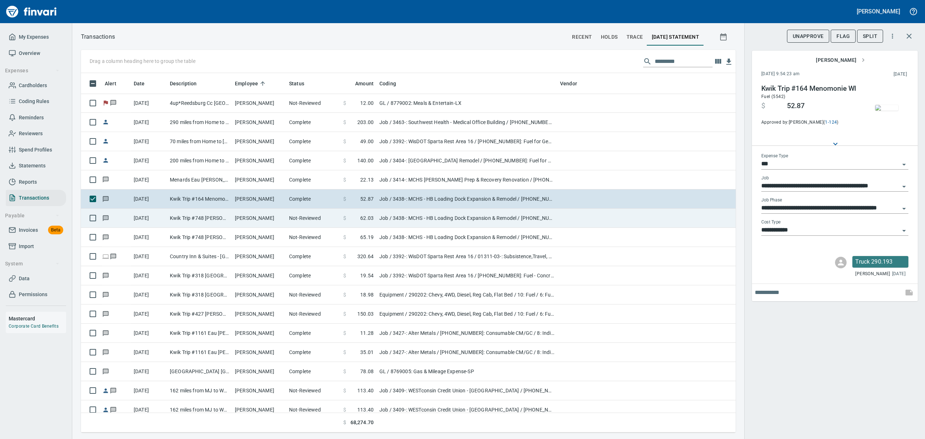
click at [204, 219] on td "Kwik Trip #748 [PERSON_NAME] [GEOGRAPHIC_DATA]" at bounding box center [199, 218] width 65 height 19
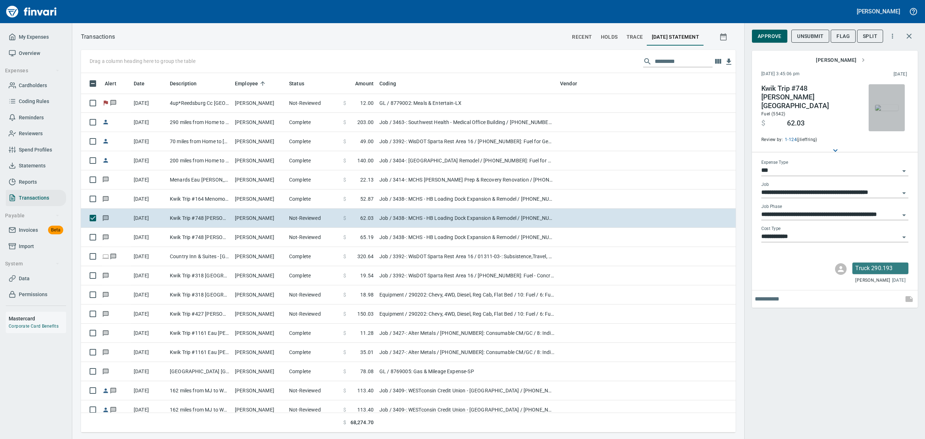
click at [884, 106] on img "button" at bounding box center [886, 108] width 23 height 6
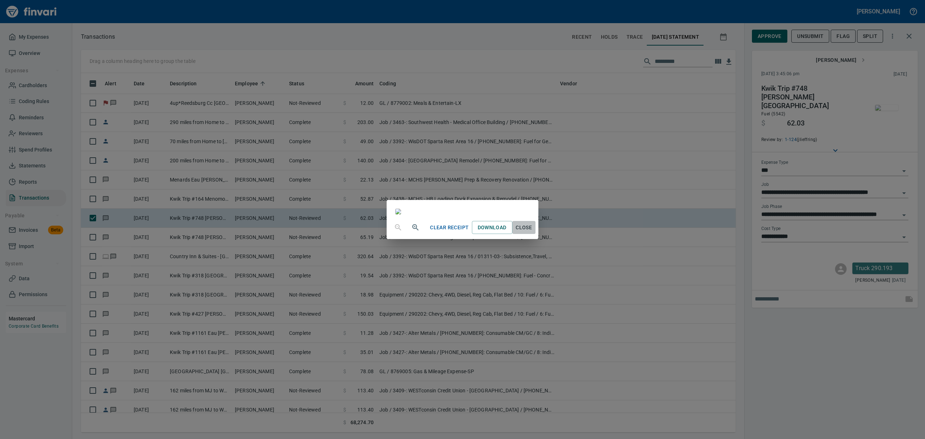
click at [533, 232] on span "Close" at bounding box center [523, 227] width 17 height 9
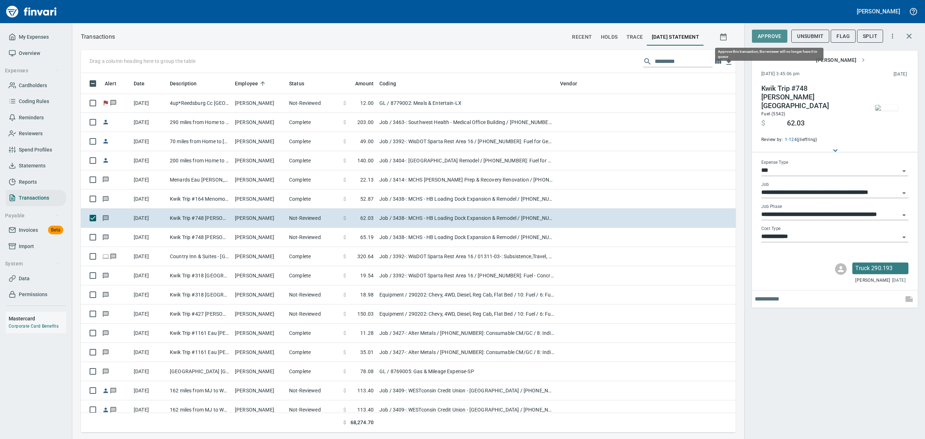
click at [762, 39] on span "Approve" at bounding box center [770, 36] width 24 height 9
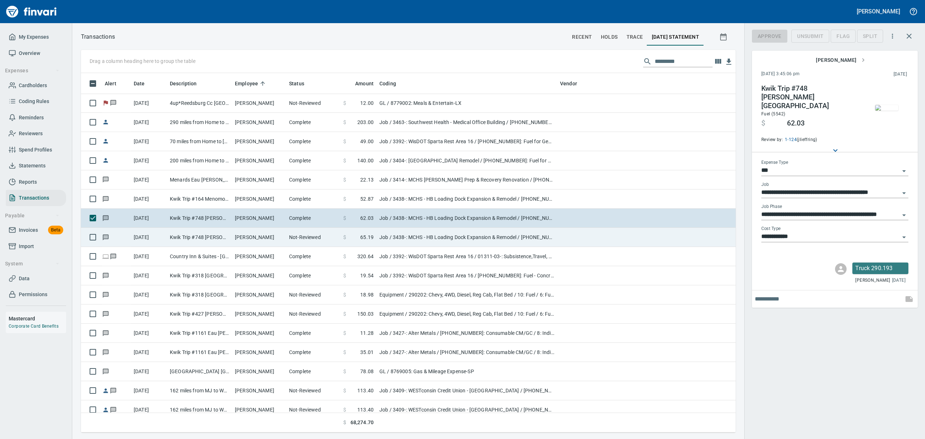
scroll to position [351, 638]
click at [233, 236] on td "[PERSON_NAME]" at bounding box center [259, 237] width 54 height 19
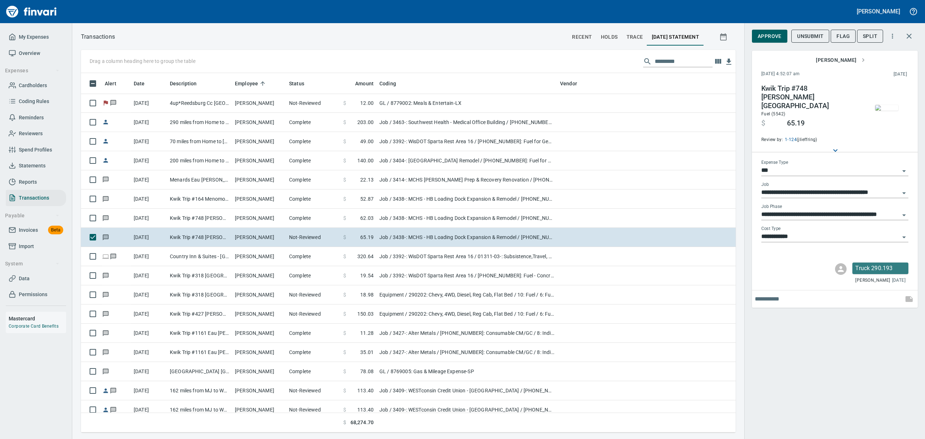
click at [885, 111] on img "button" at bounding box center [886, 108] width 23 height 6
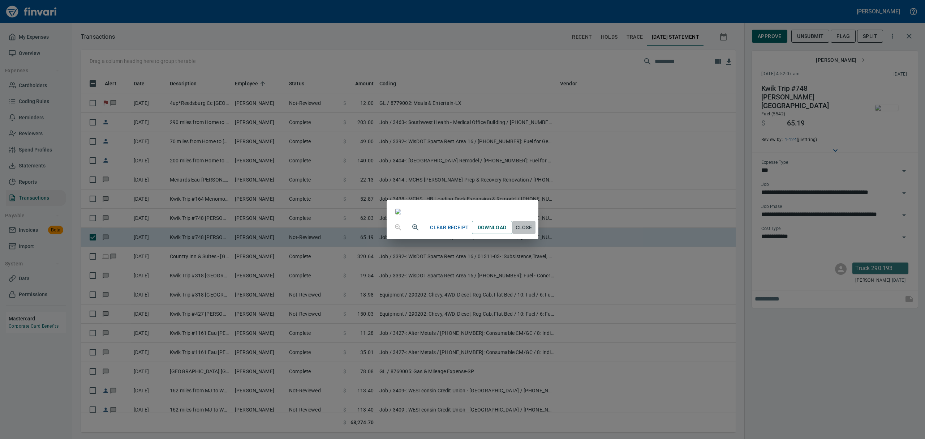
click at [533, 232] on span "Close" at bounding box center [523, 227] width 17 height 9
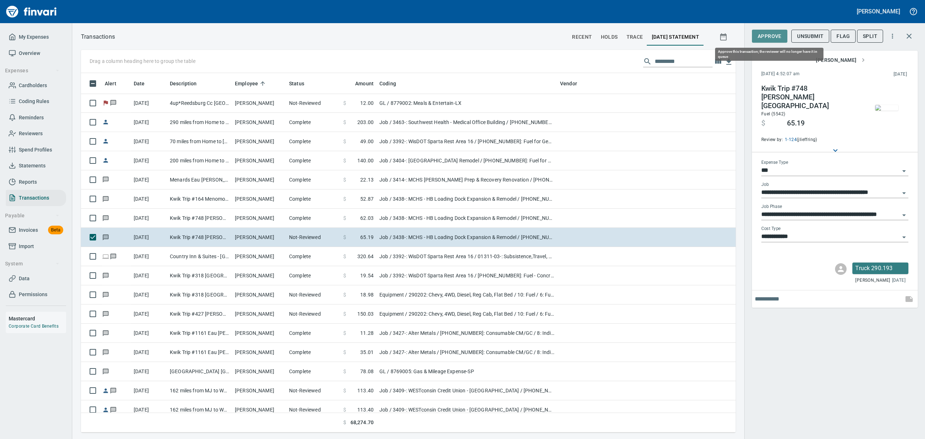
click at [769, 36] on span "Approve" at bounding box center [770, 36] width 24 height 9
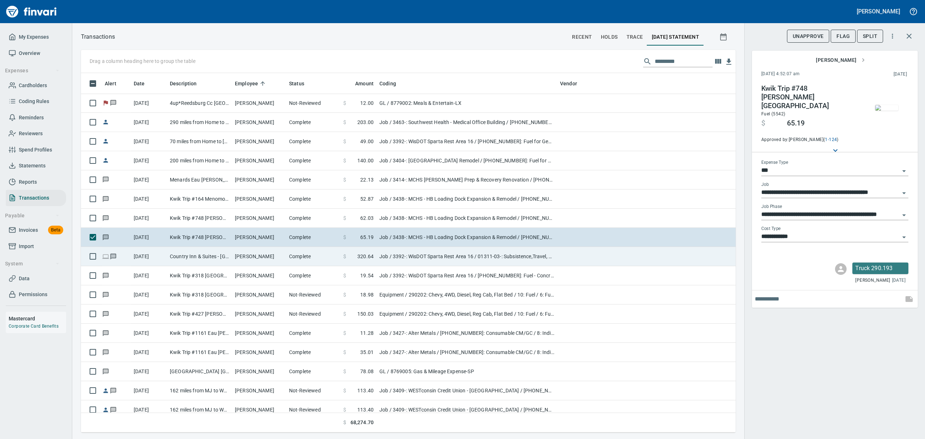
click at [238, 255] on td "[PERSON_NAME]" at bounding box center [259, 256] width 54 height 19
type input "**********"
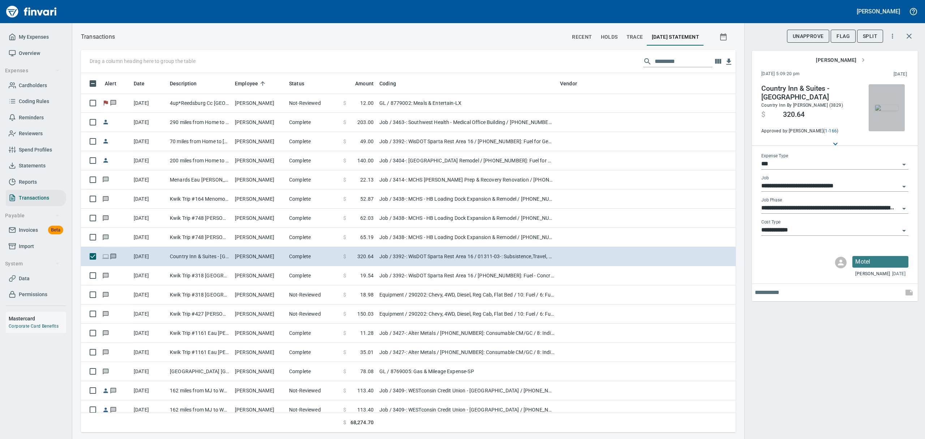
click at [881, 111] on img "button" at bounding box center [886, 108] width 23 height 6
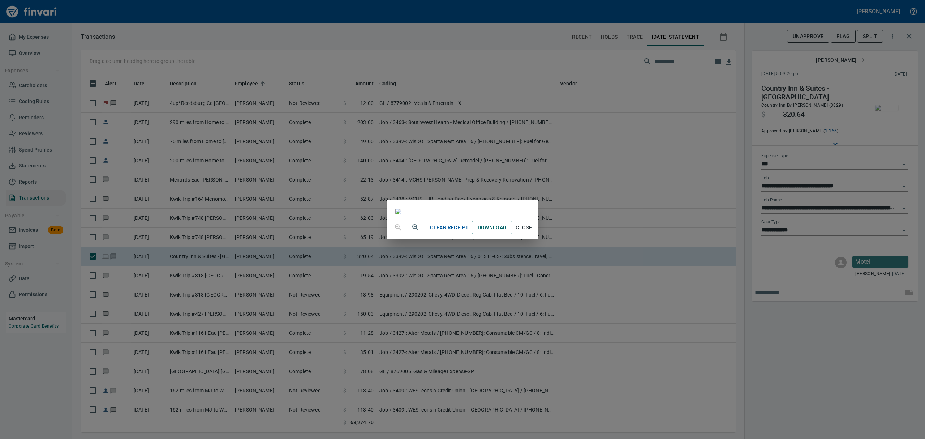
click at [533, 232] on span "Close" at bounding box center [523, 227] width 17 height 9
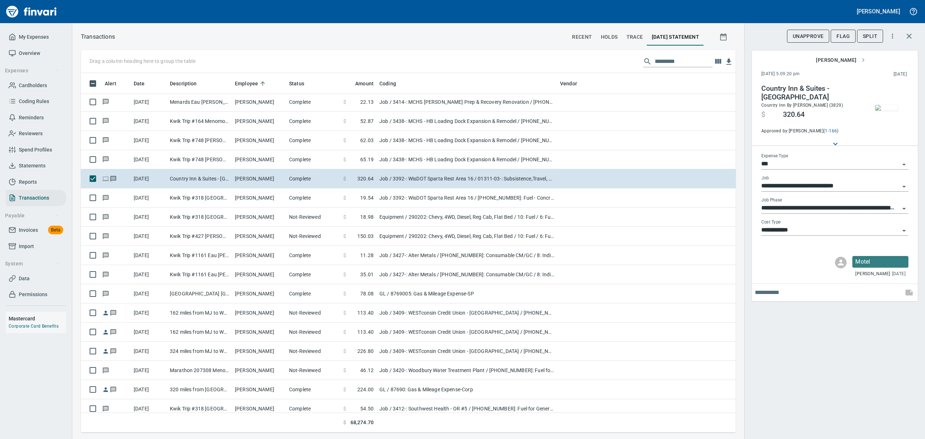
scroll to position [963, 0]
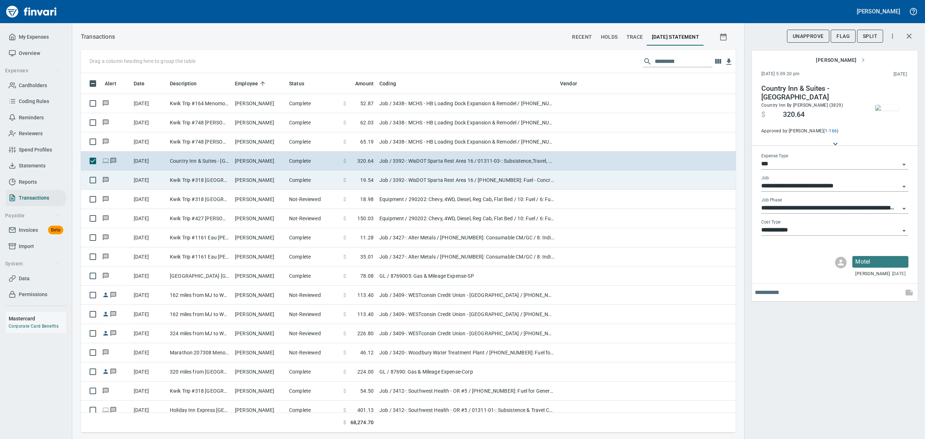
click at [239, 181] on td "[PERSON_NAME]" at bounding box center [259, 180] width 54 height 19
type input "**********"
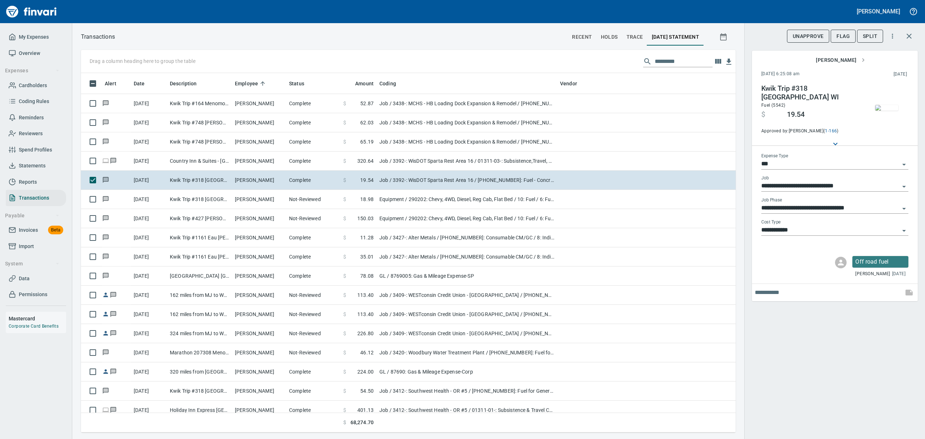
click at [885, 105] on img "button" at bounding box center [886, 108] width 23 height 6
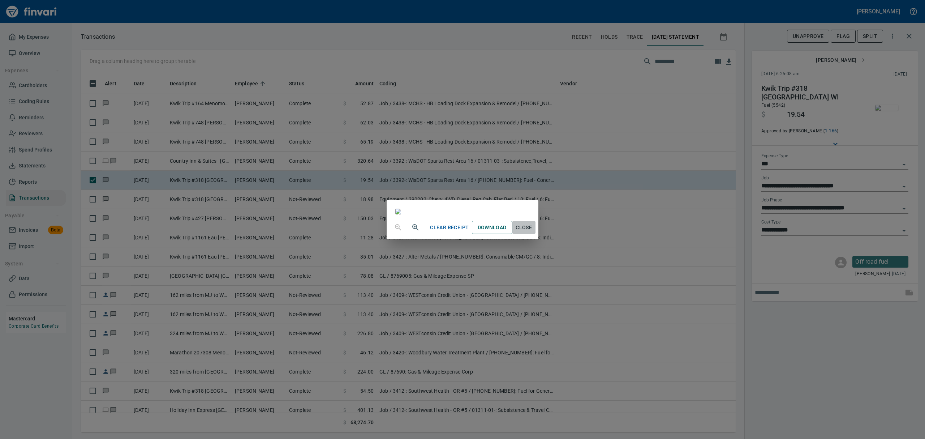
click at [533, 232] on span "Close" at bounding box center [523, 227] width 17 height 9
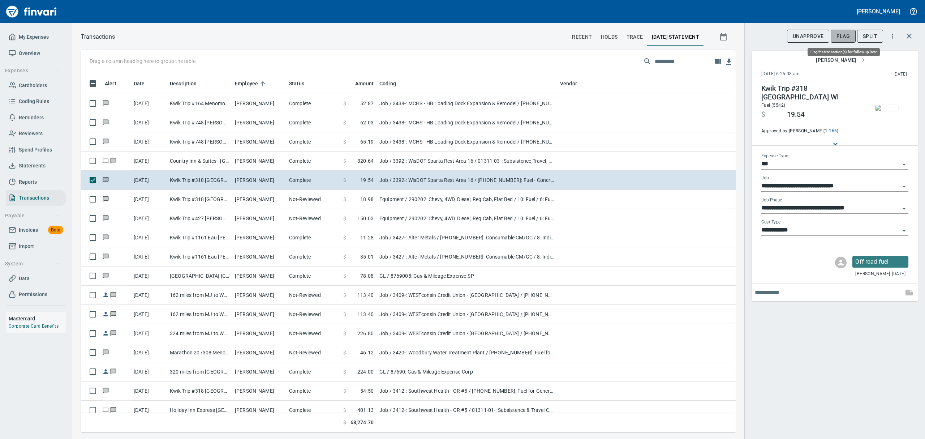
click at [840, 37] on span "Flag" at bounding box center [843, 36] width 13 height 9
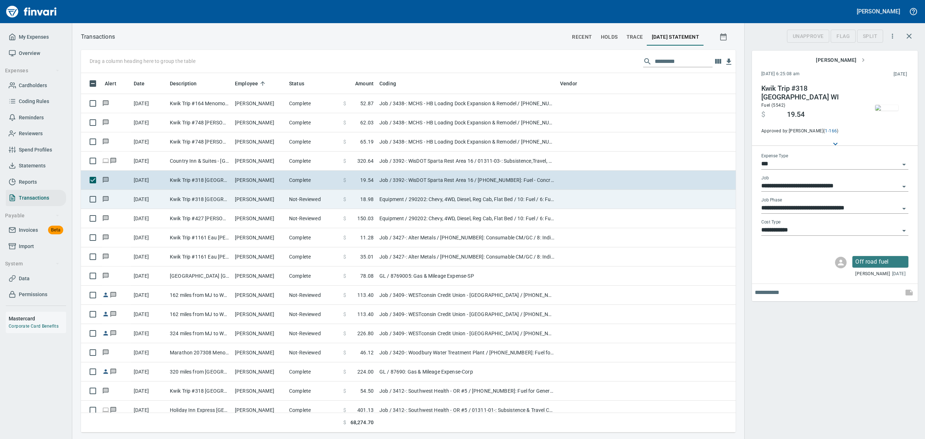
scroll to position [351, 638]
click at [132, 202] on td "[DATE]" at bounding box center [149, 199] width 36 height 19
type input "*********"
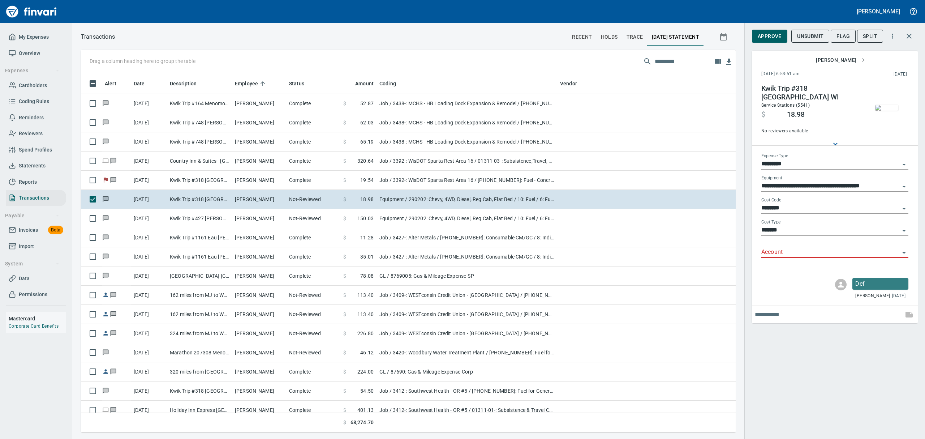
click at [885, 111] on img "button" at bounding box center [886, 108] width 23 height 6
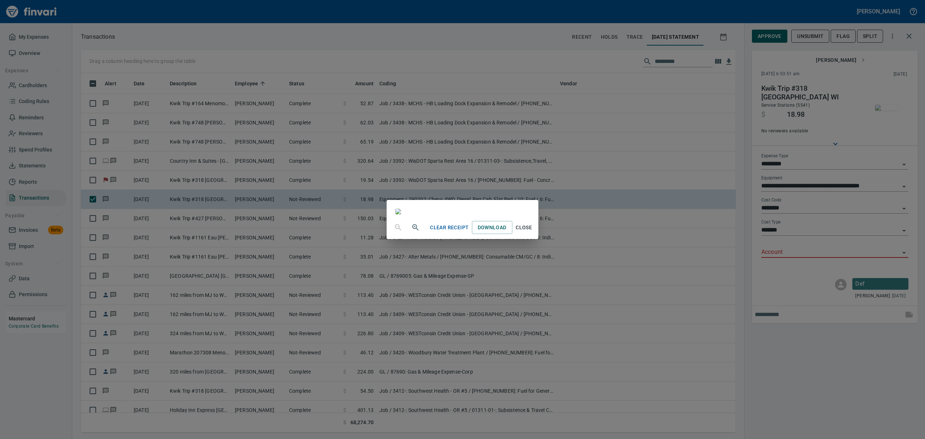
click at [533, 232] on span "Close" at bounding box center [523, 227] width 17 height 9
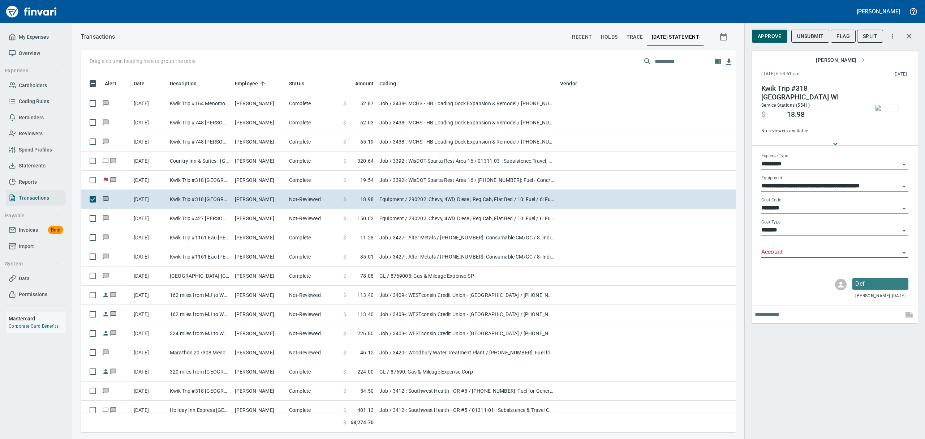
click at [902, 250] on icon "Open" at bounding box center [904, 252] width 9 height 9
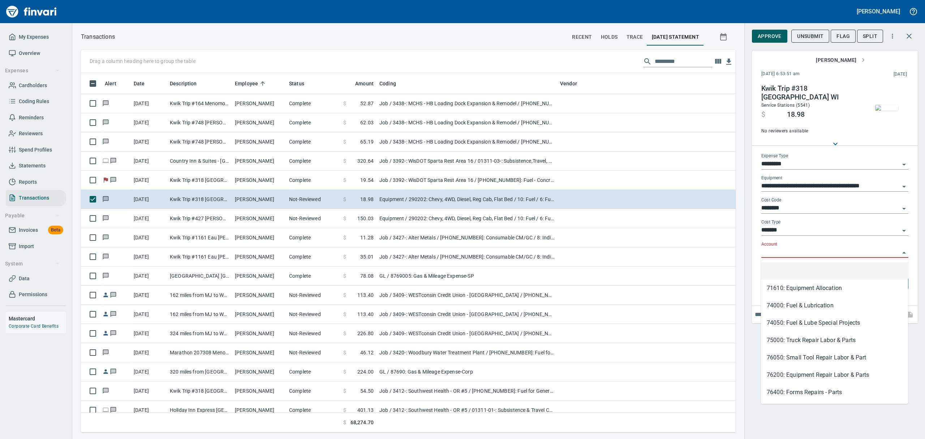
scroll to position [351, 638]
click at [782, 306] on li "74000: Fuel & Lubrication" at bounding box center [834, 305] width 147 height 17
type input "**********"
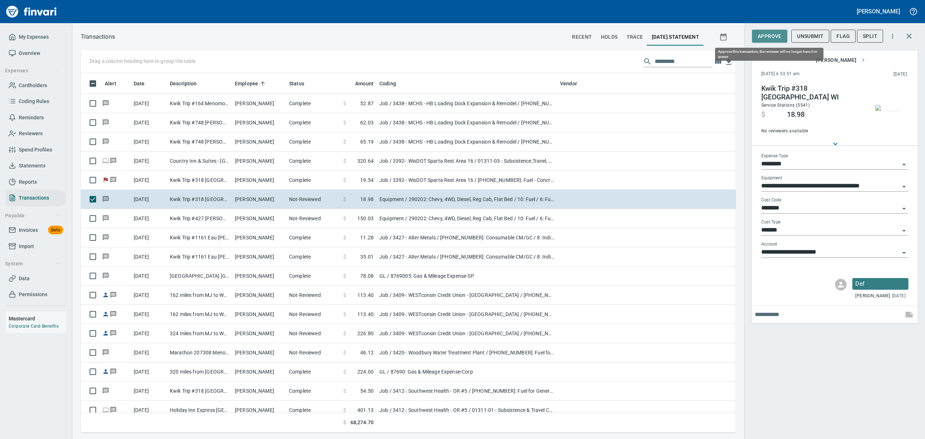
click at [775, 32] on span "Approve" at bounding box center [770, 36] width 24 height 9
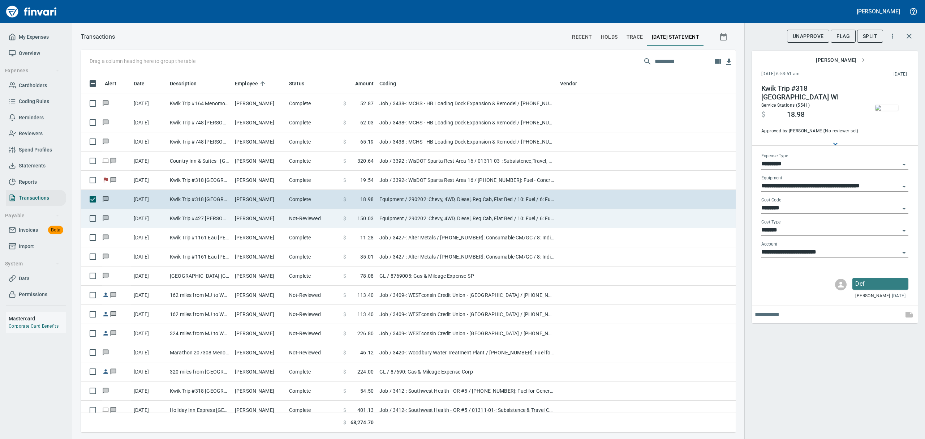
click at [224, 219] on td "Kwik Trip #427 [PERSON_NAME] [GEOGRAPHIC_DATA]" at bounding box center [199, 218] width 65 height 19
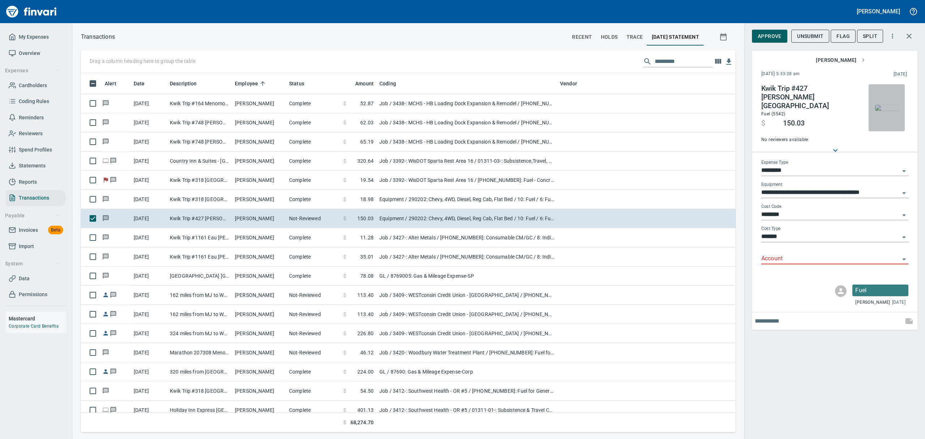
click at [888, 110] on img "button" at bounding box center [886, 108] width 23 height 6
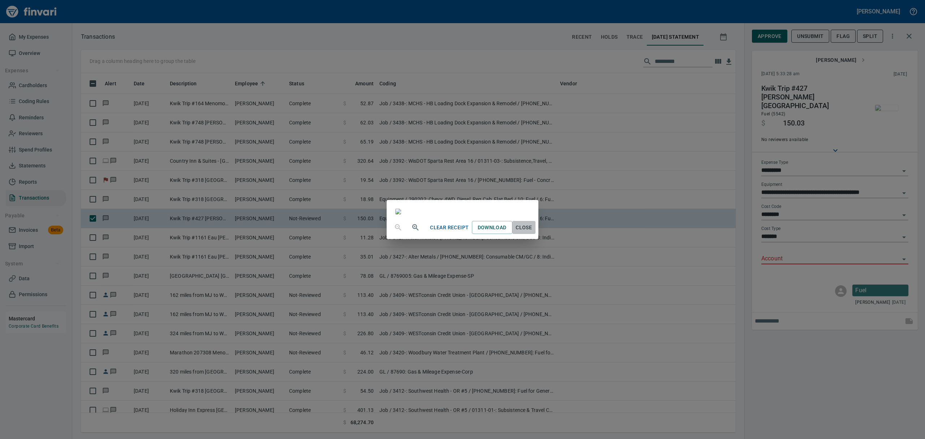
click at [533, 232] on span "Close" at bounding box center [523, 227] width 17 height 9
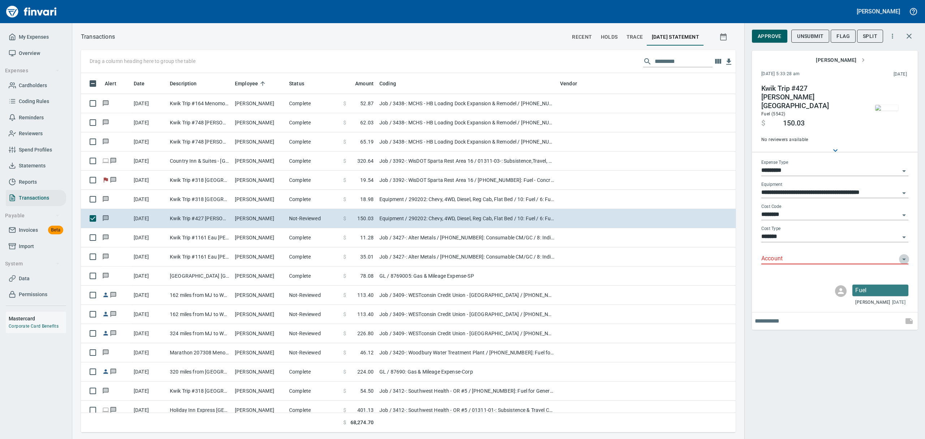
click at [903, 255] on icon "Open" at bounding box center [904, 259] width 9 height 9
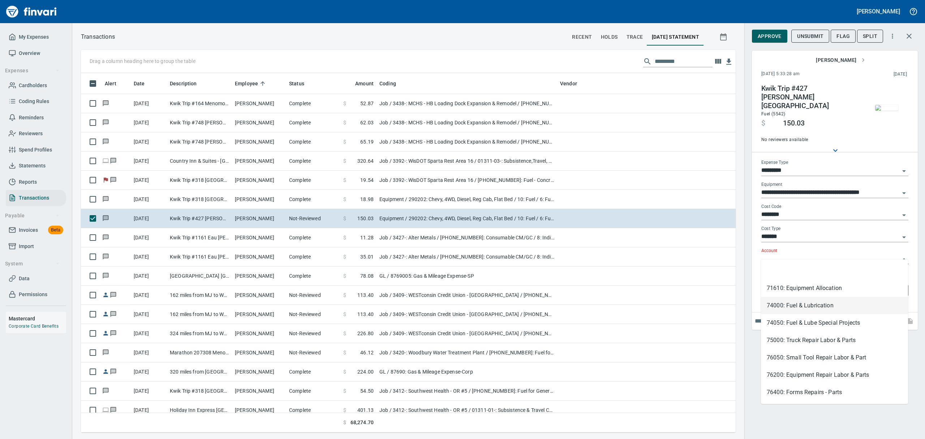
click at [794, 304] on li "74000: Fuel & Lubrication" at bounding box center [834, 305] width 147 height 17
type input "**********"
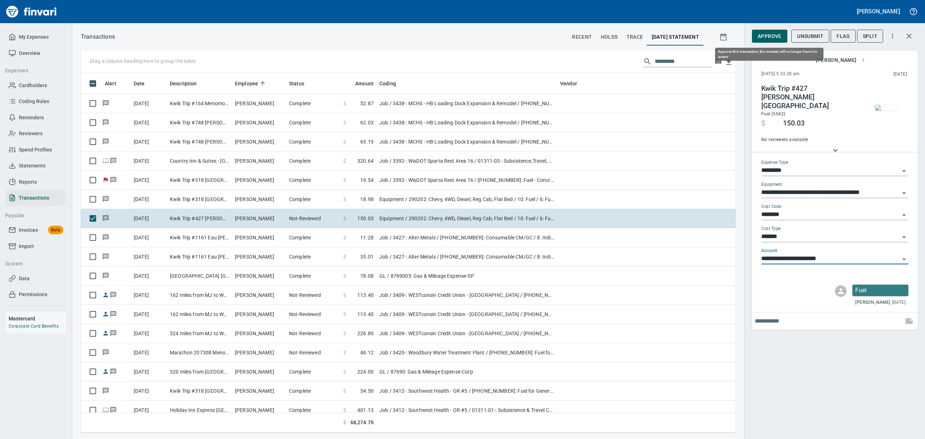
click at [770, 35] on span "Approve" at bounding box center [770, 36] width 24 height 9
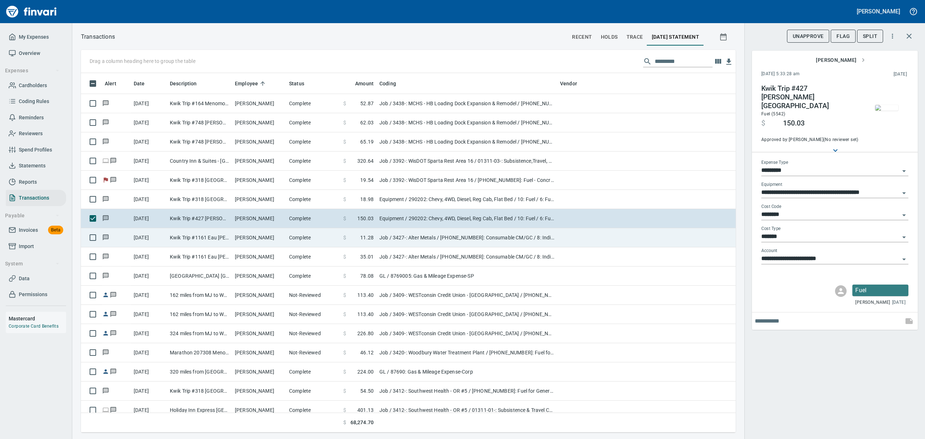
click at [207, 235] on td "Kwik Trip #1161 Eau [PERSON_NAME]" at bounding box center [199, 237] width 65 height 19
type input "***"
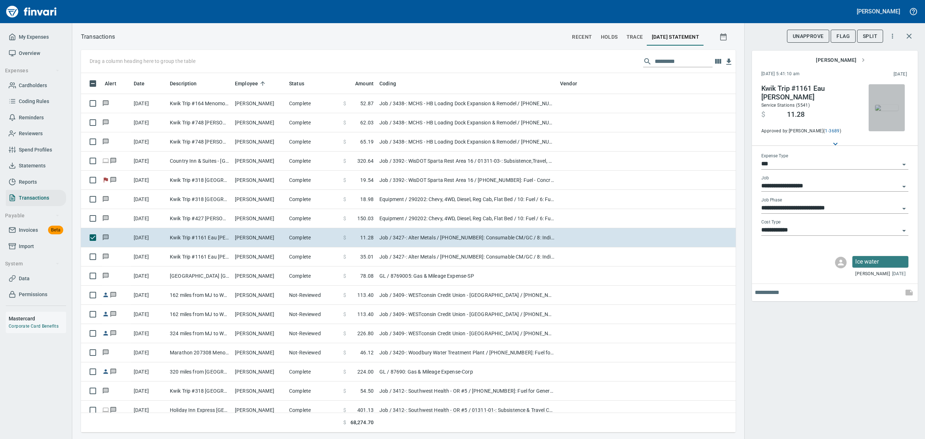
click at [886, 111] on img "button" at bounding box center [886, 108] width 23 height 6
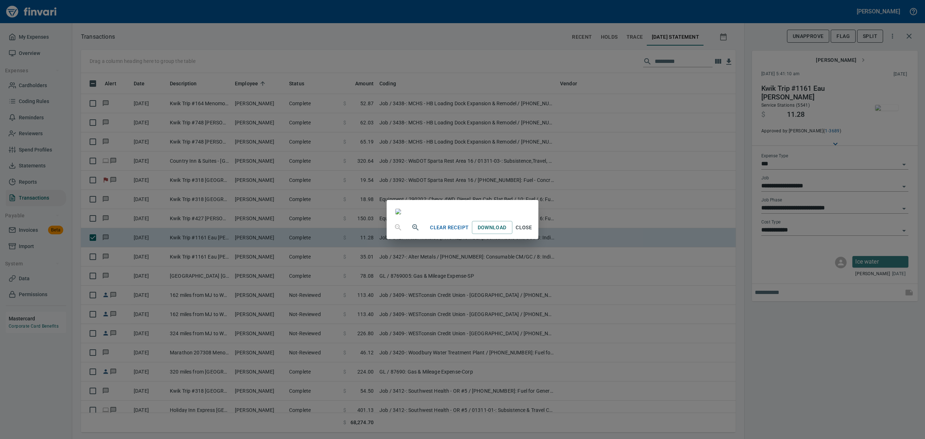
click at [533, 232] on span "Close" at bounding box center [523, 227] width 17 height 9
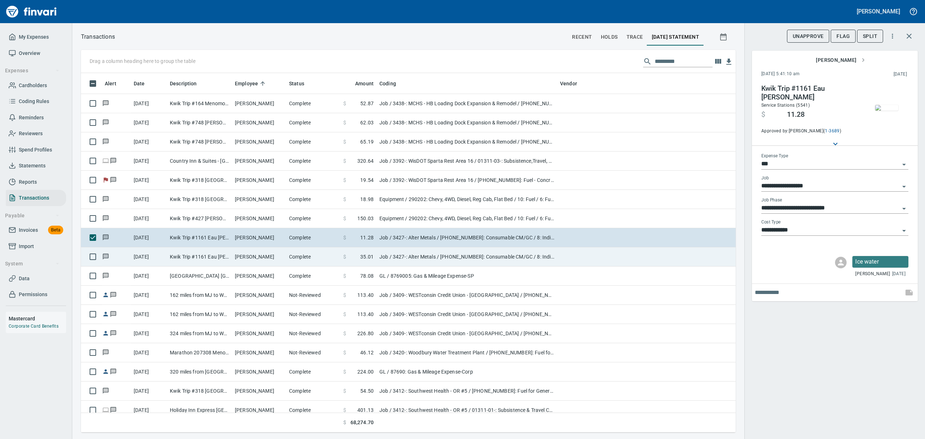
click at [241, 262] on td "[PERSON_NAME]" at bounding box center [259, 256] width 54 height 19
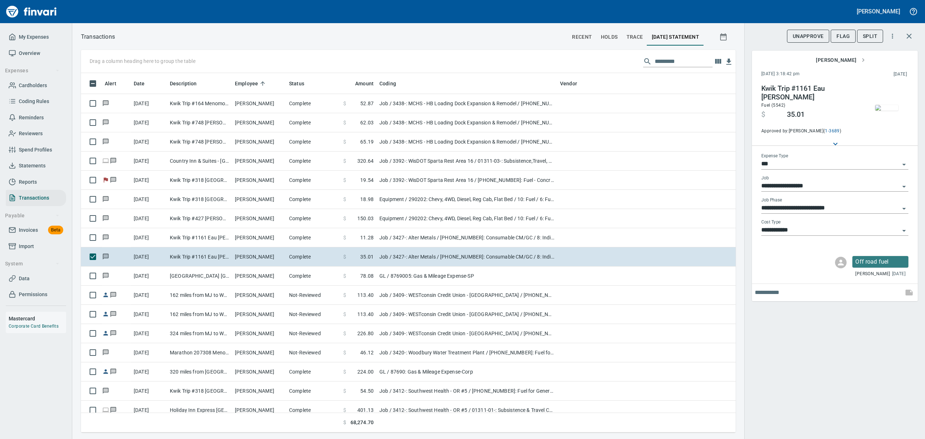
click at [887, 111] on img "button" at bounding box center [886, 108] width 23 height 6
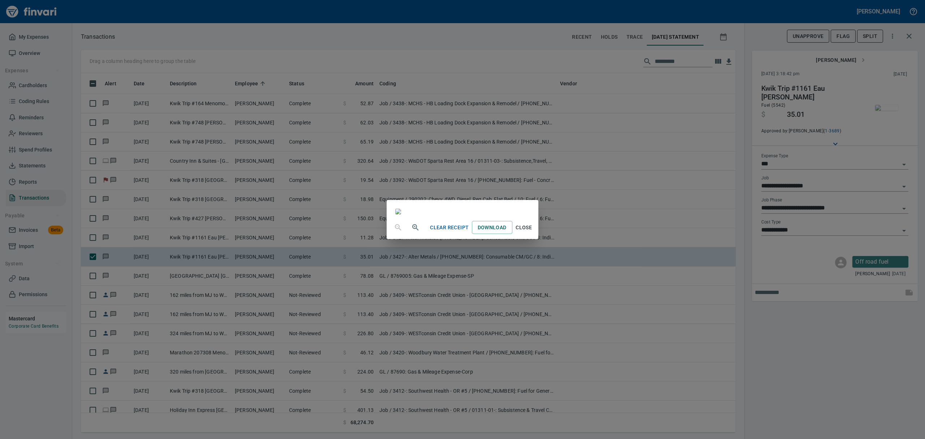
click at [533, 232] on span "Close" at bounding box center [523, 227] width 17 height 9
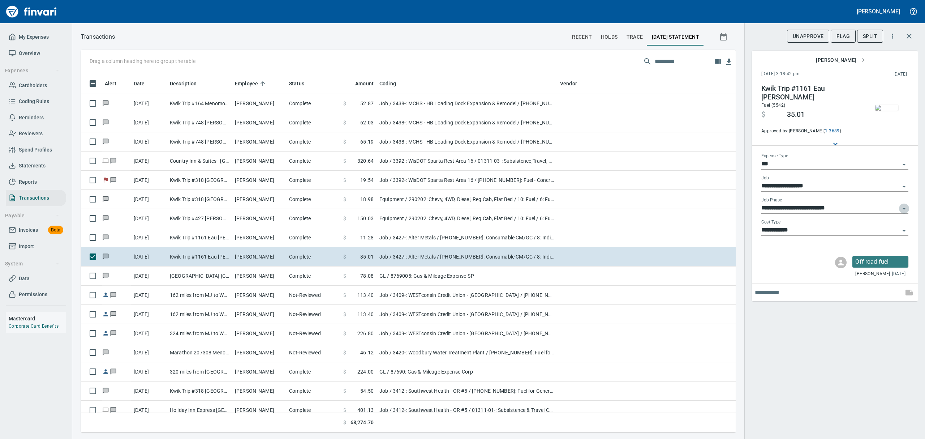
click at [902, 208] on icon "Open" at bounding box center [904, 208] width 9 height 9
click at [885, 111] on img "button" at bounding box center [886, 108] width 23 height 6
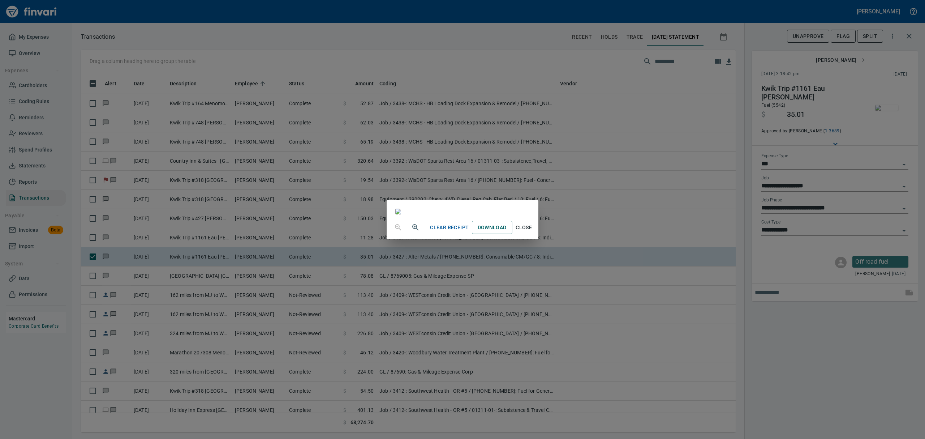
click at [533, 232] on span "Close" at bounding box center [523, 227] width 17 height 9
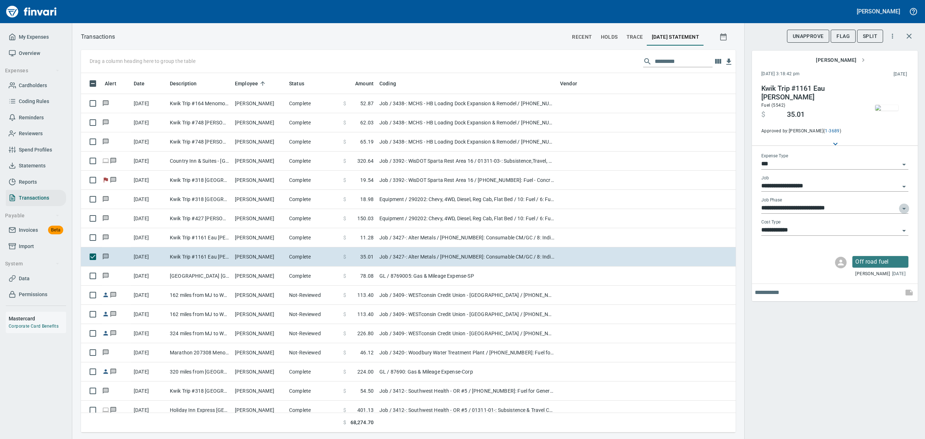
click at [904, 207] on icon "Open" at bounding box center [904, 208] width 9 height 9
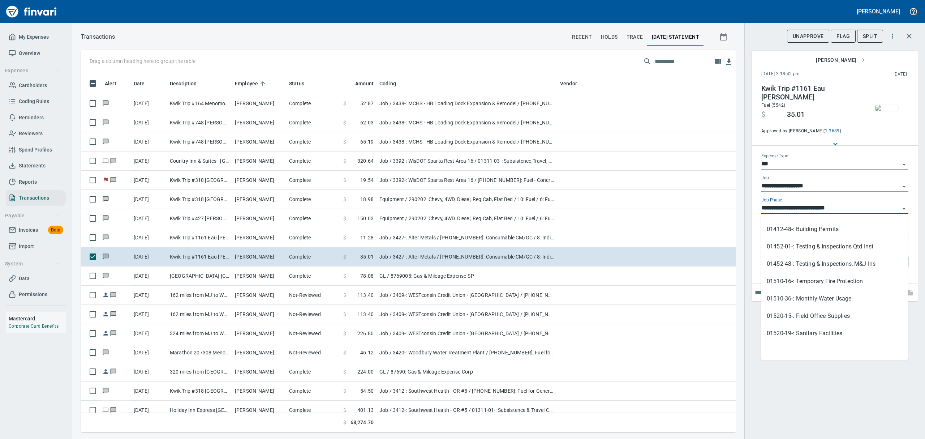
scroll to position [145, 0]
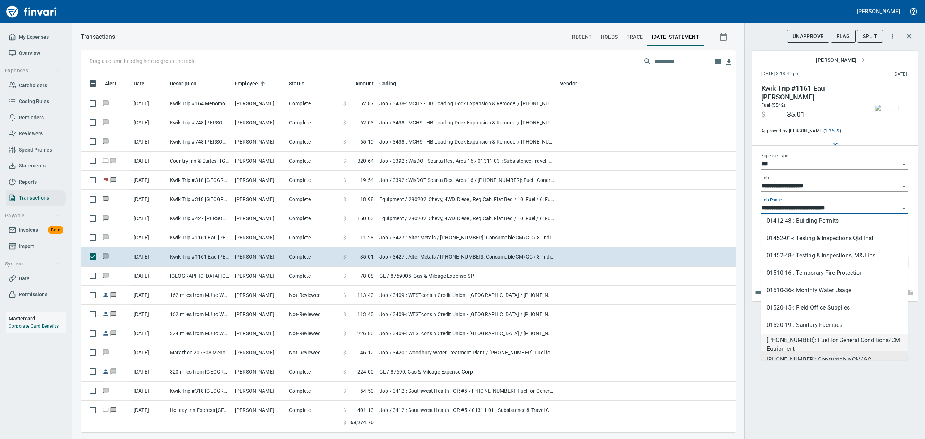
click at [812, 340] on li "[PHONE_NUMBER]: Fuel for General Conditions/CM Equipment" at bounding box center [834, 342] width 147 height 17
type input "**********"
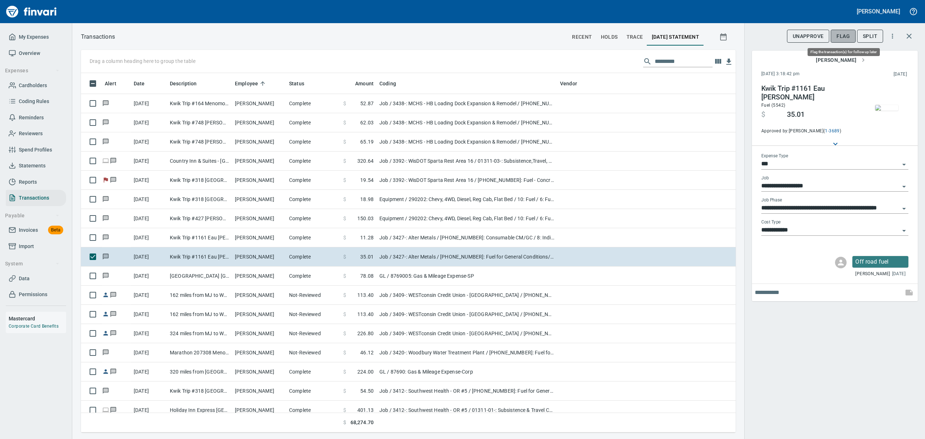
click at [839, 32] on span "Flag" at bounding box center [843, 36] width 13 height 9
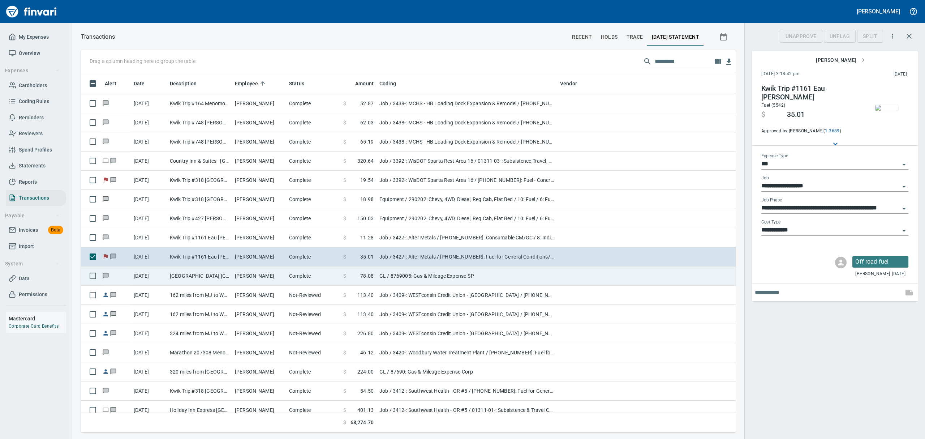
scroll to position [351, 638]
click at [177, 279] on td "[GEOGRAPHIC_DATA] [GEOGRAPHIC_DATA]" at bounding box center [199, 275] width 65 height 19
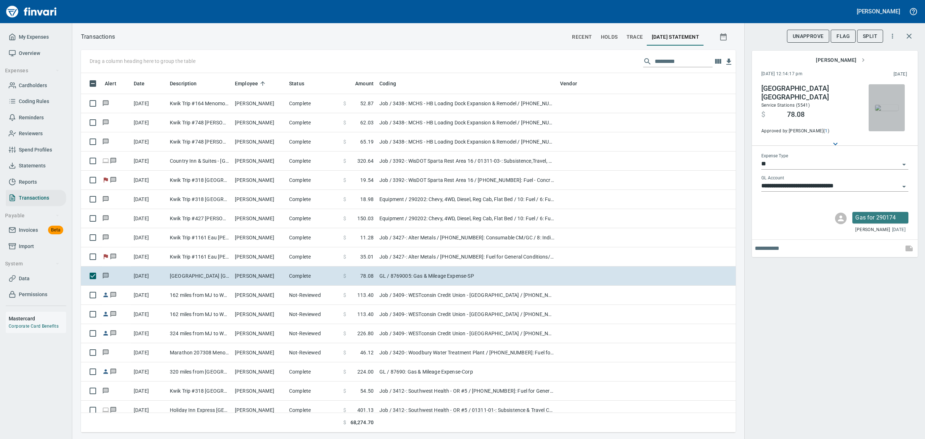
click at [885, 111] on img "button" at bounding box center [886, 108] width 23 height 6
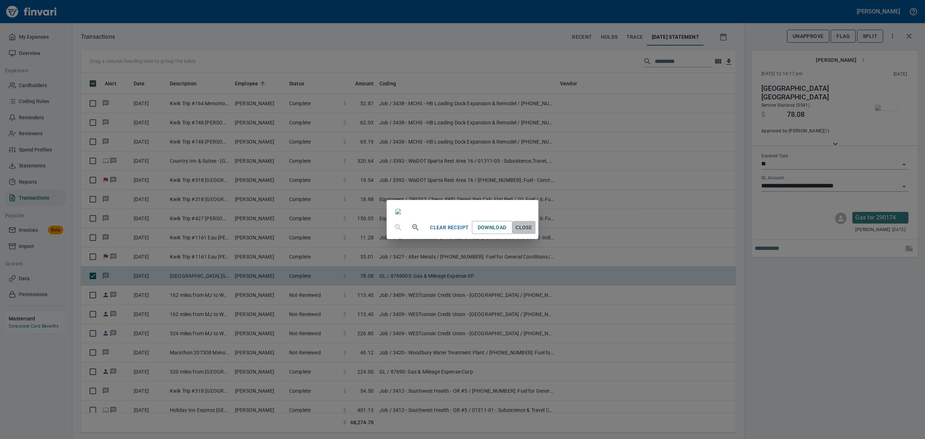
click at [533, 232] on span "Close" at bounding box center [523, 227] width 17 height 9
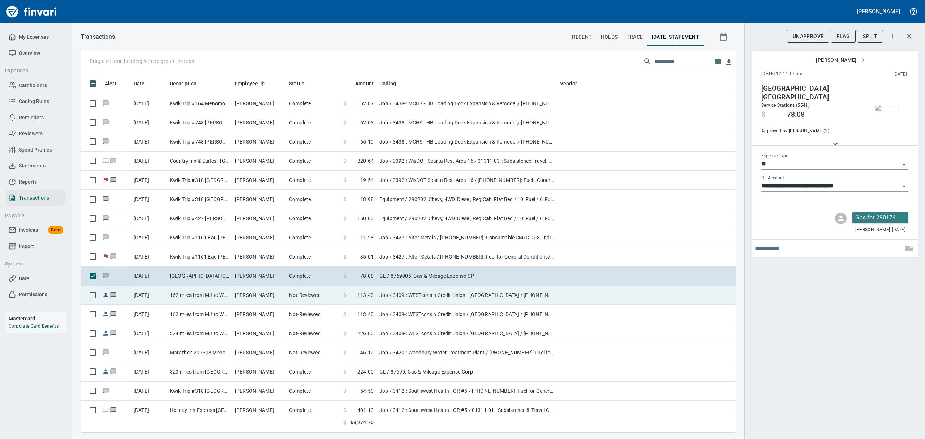
click at [240, 290] on td "[PERSON_NAME]" at bounding box center [259, 294] width 54 height 19
type input "***"
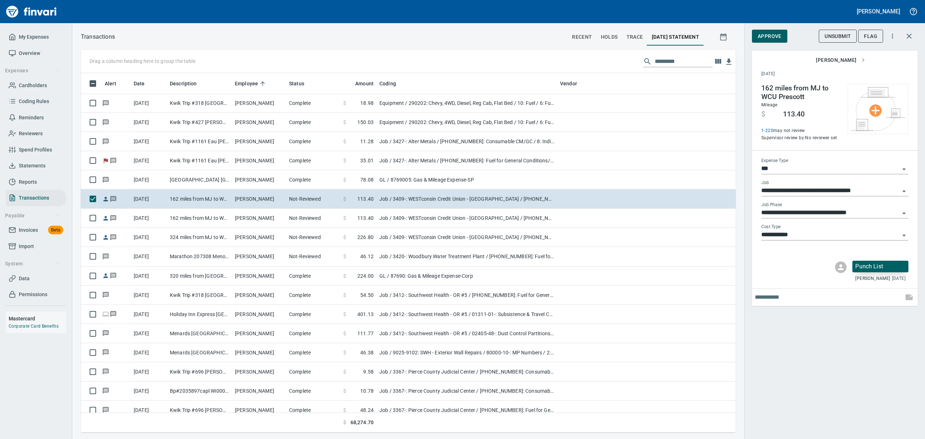
scroll to position [351, 638]
click at [769, 38] on span "Approve" at bounding box center [770, 36] width 24 height 9
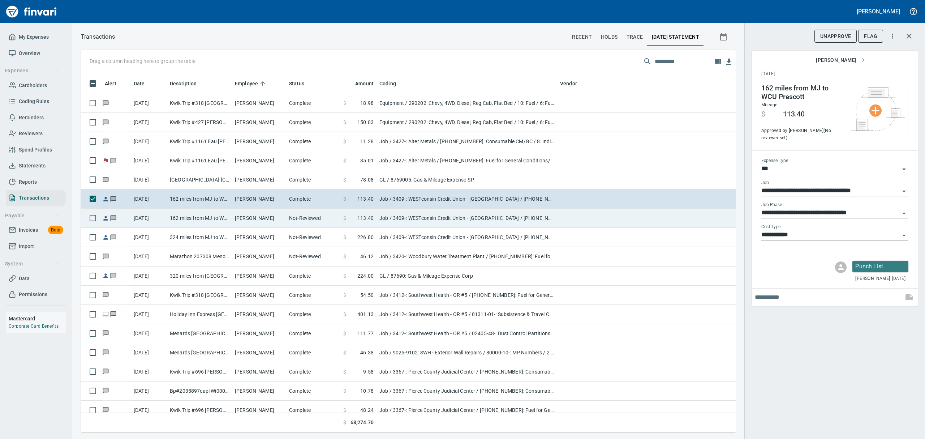
click at [190, 222] on td "162 miles from MJ to WCU Prescott & Back" at bounding box center [199, 218] width 65 height 19
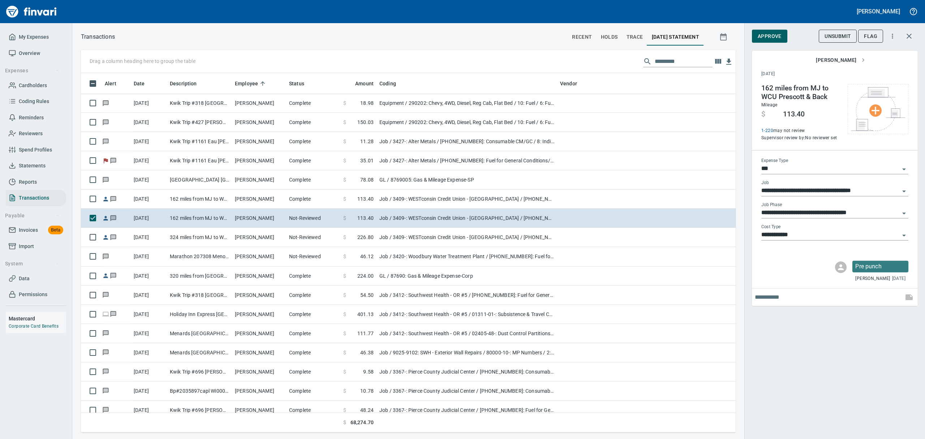
click at [768, 36] on span "Approve" at bounding box center [770, 36] width 24 height 9
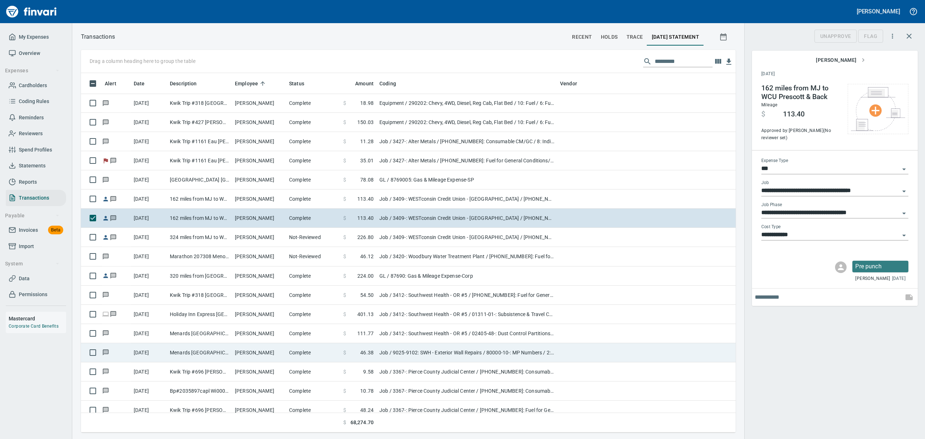
scroll to position [351, 638]
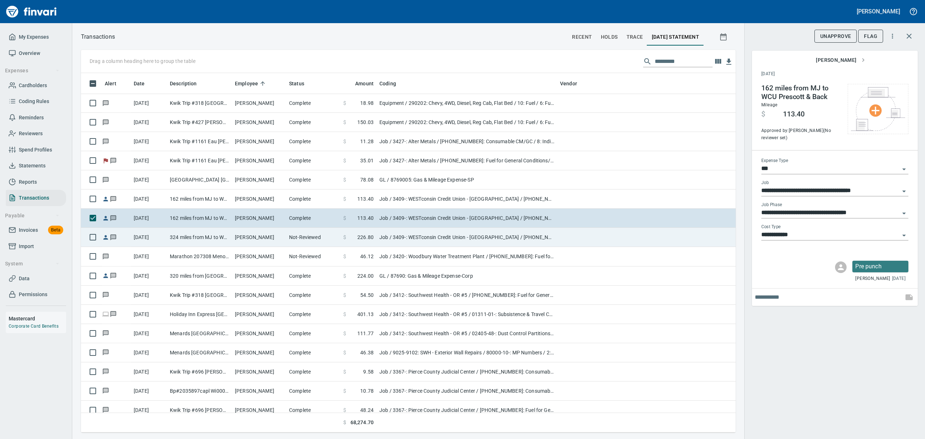
click at [230, 240] on td "324 miles from MJ to WCU Prescott & Back Twice" at bounding box center [199, 237] width 65 height 19
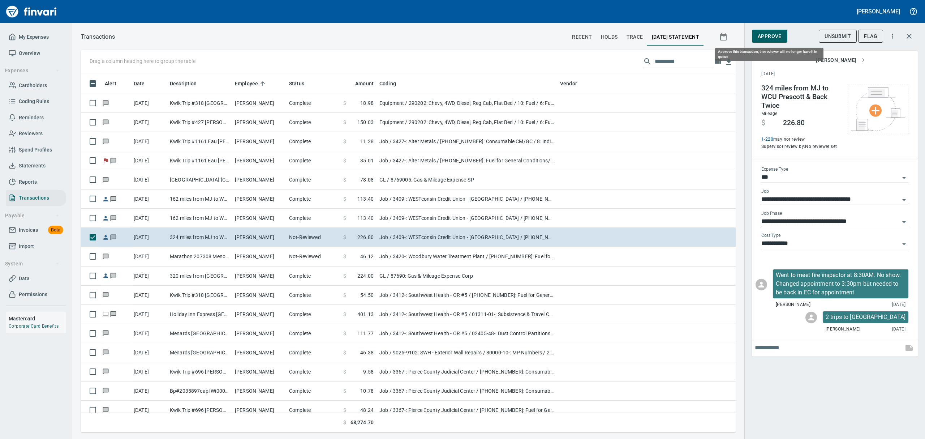
click at [771, 35] on span "Approve" at bounding box center [770, 36] width 24 height 9
click at [905, 220] on icon "Open" at bounding box center [904, 222] width 9 height 9
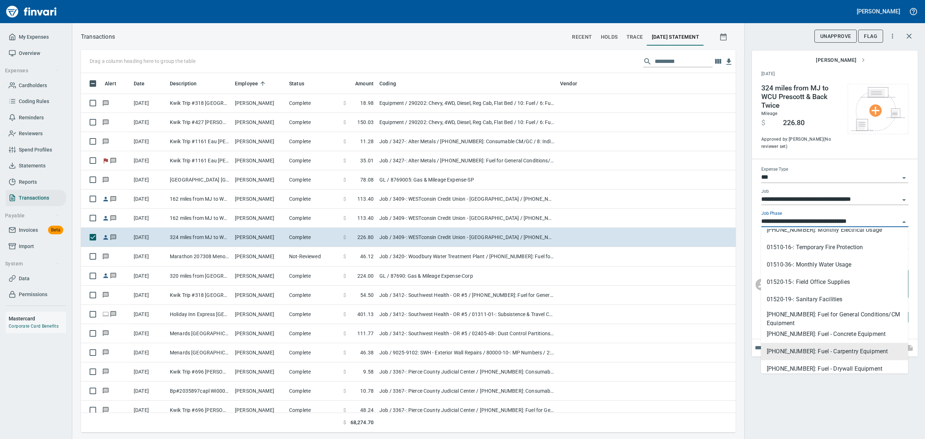
scroll to position [241, 0]
click at [838, 311] on li "[PHONE_NUMBER]: Fuel for General Conditions/CM Equipment" at bounding box center [834, 311] width 147 height 17
type input "**********"
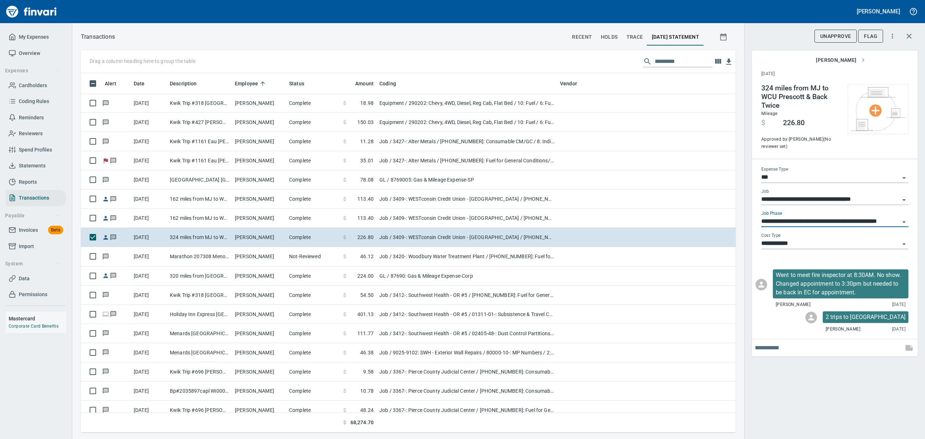
scroll to position [351, 638]
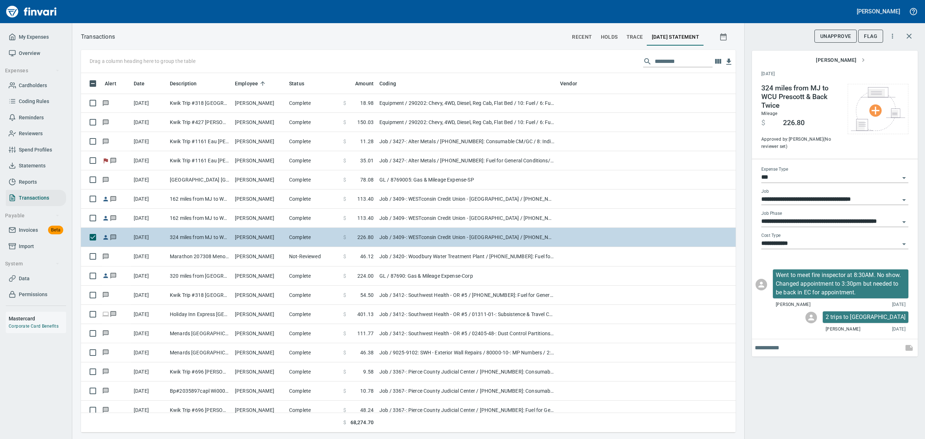
click at [225, 238] on td "324 miles from MJ to WCU Prescott & Back Twice" at bounding box center [199, 237] width 65 height 19
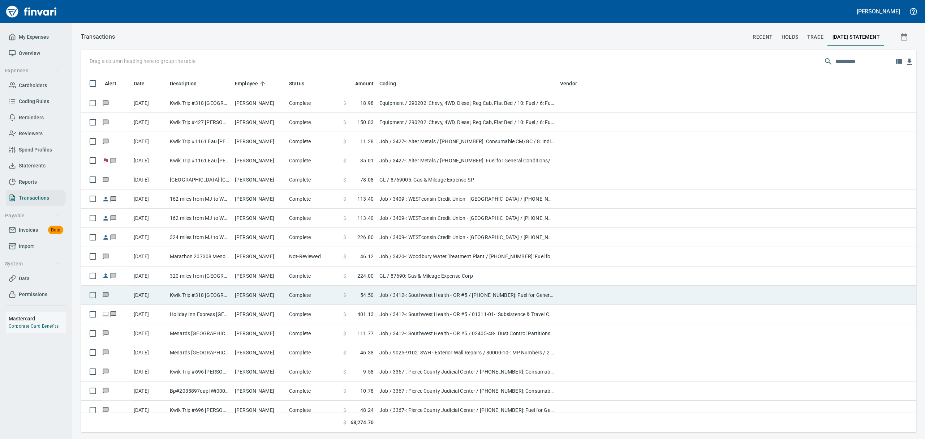
scroll to position [351, 811]
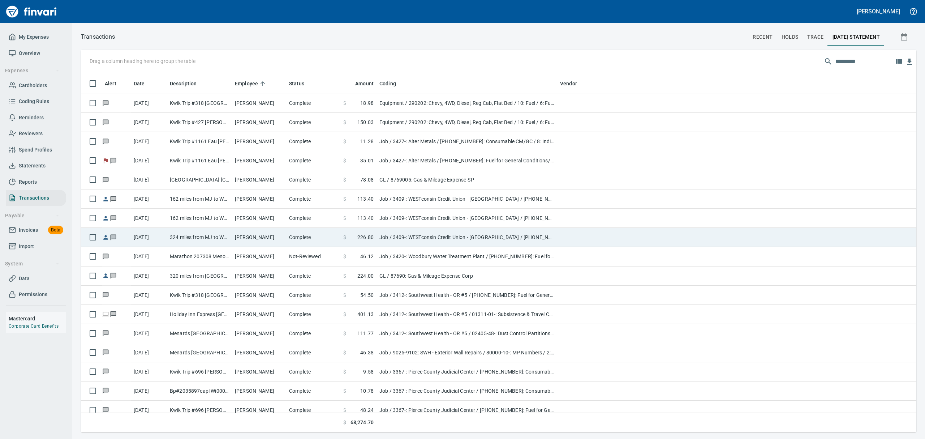
click at [207, 236] on td "324 miles from MJ to WCU Prescott & Back Twice" at bounding box center [199, 237] width 65 height 19
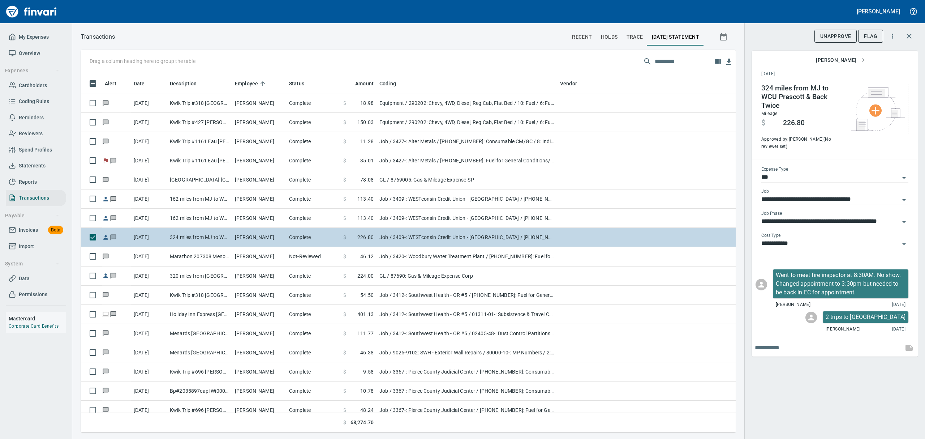
scroll to position [351, 638]
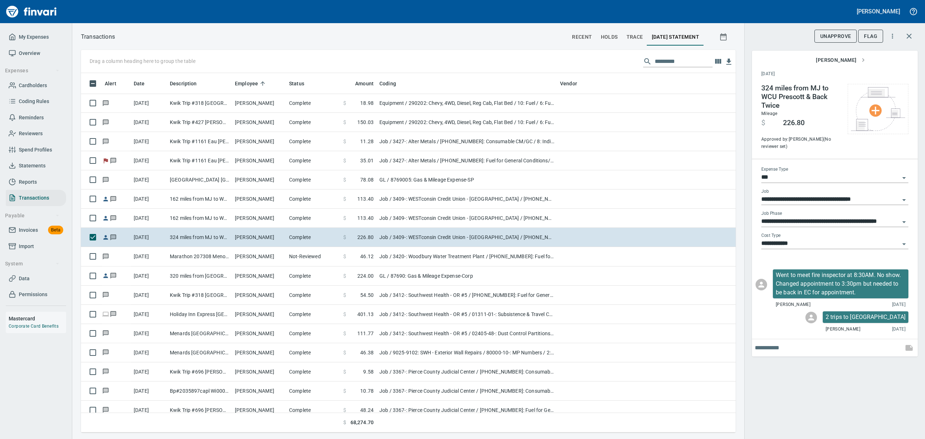
click at [906, 220] on icon "Open" at bounding box center [904, 222] width 9 height 9
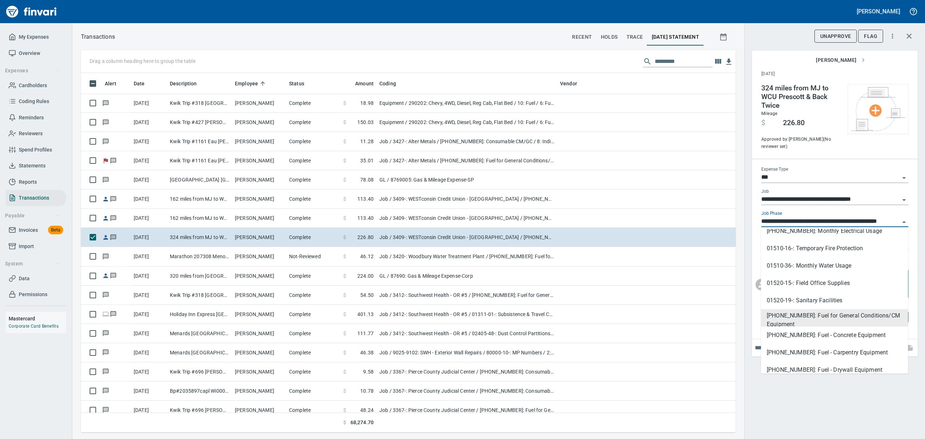
scroll to position [241, 0]
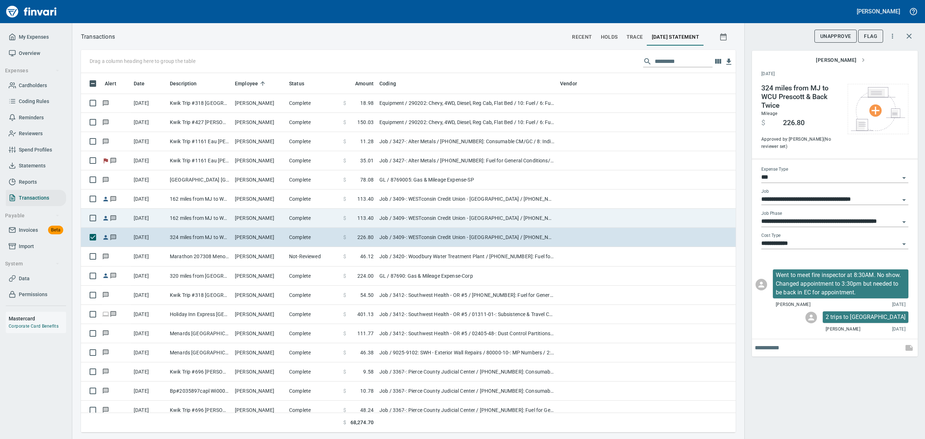
click at [374, 216] on td "$ 113.40" at bounding box center [358, 218] width 36 height 19
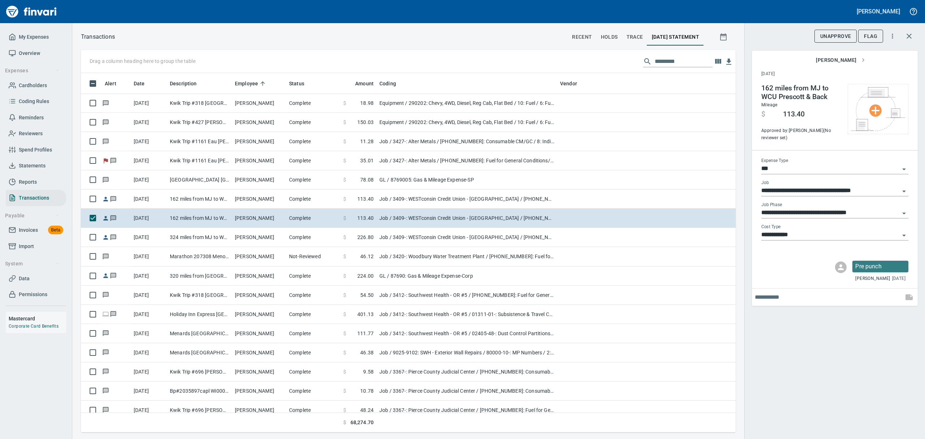
click at [904, 215] on icon "Open" at bounding box center [904, 213] width 9 height 9
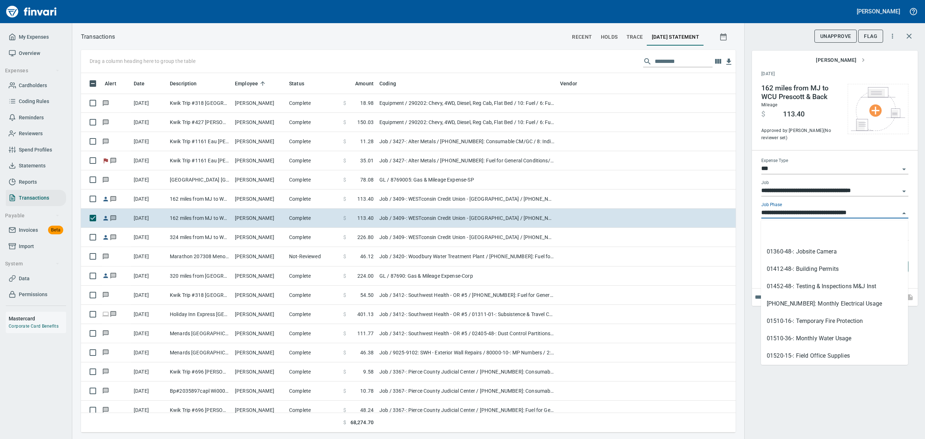
scroll to position [193, 0]
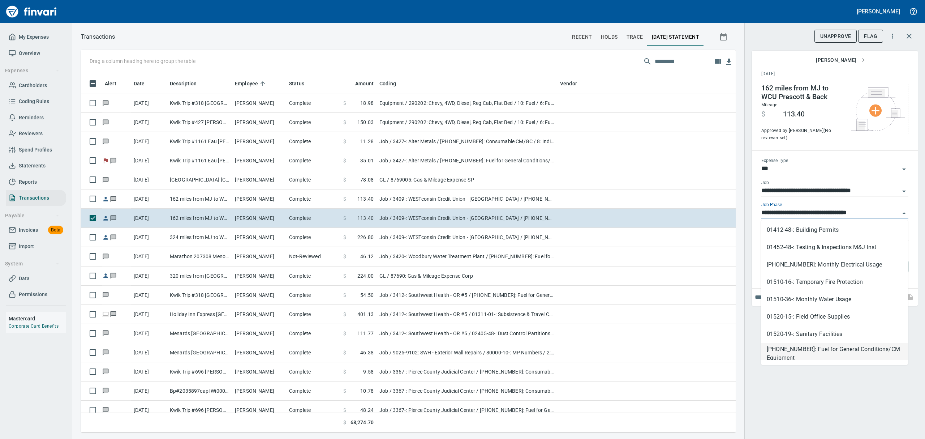
click at [805, 351] on li "[PHONE_NUMBER]: Fuel for General Conditions/CM Equipment" at bounding box center [834, 351] width 147 height 17
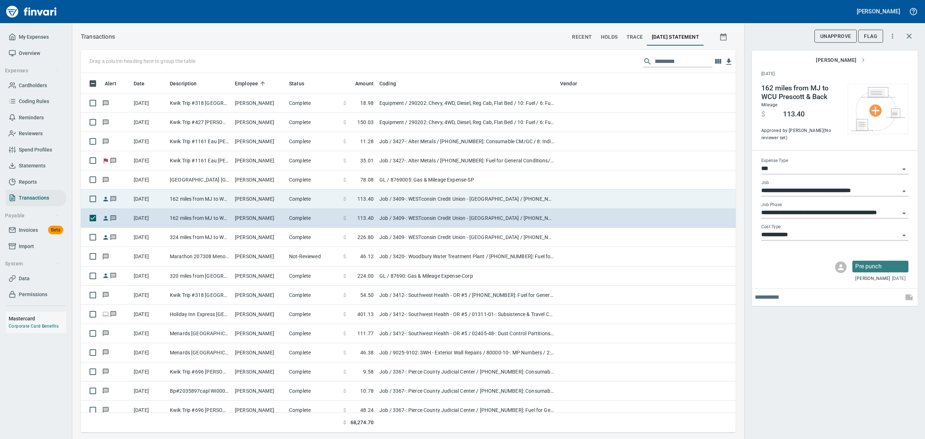
click at [397, 199] on td "Job / 3409-: WESTconsin Credit Union - [GEOGRAPHIC_DATA] / [PHONE_NUMBER]: Fuel…" at bounding box center [467, 198] width 181 height 19
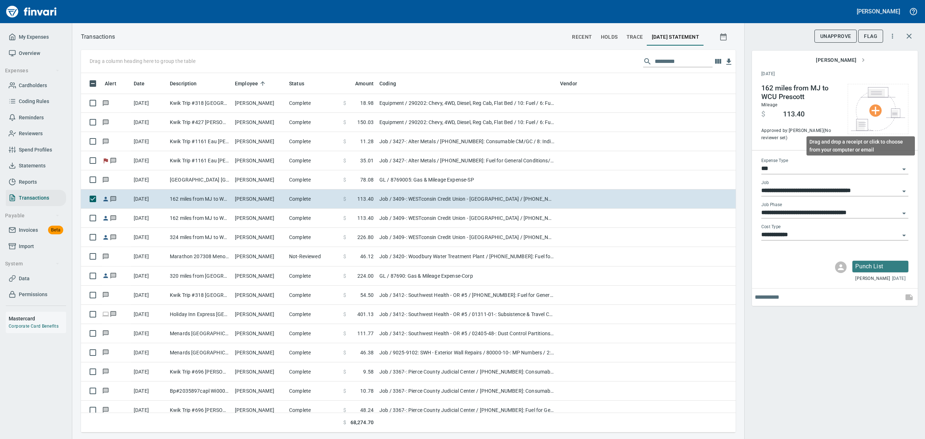
scroll to position [351, 638]
click at [903, 211] on icon "Open" at bounding box center [904, 213] width 9 height 9
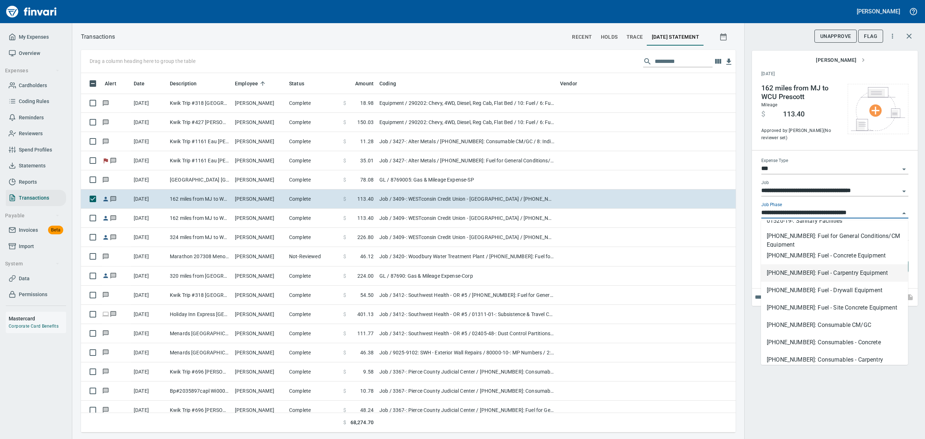
scroll to position [289, 0]
click at [778, 253] on li "[PHONE_NUMBER]: Fuel for General Conditions/CM Equipment" at bounding box center [834, 254] width 147 height 17
type input "**********"
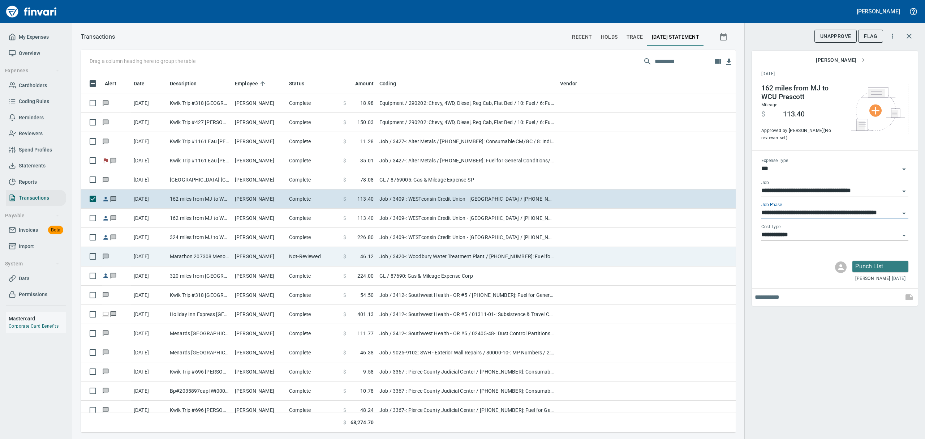
click at [289, 257] on td "Not-Reviewed" at bounding box center [313, 256] width 54 height 19
type input "**********"
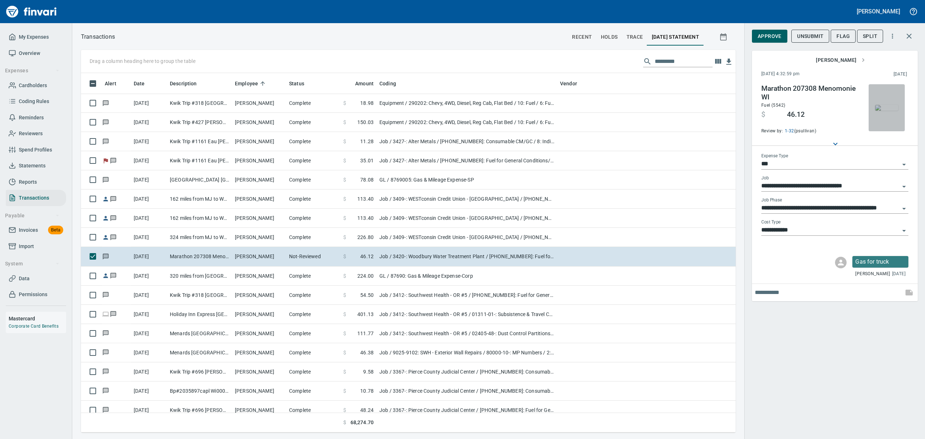
click at [891, 111] on img "button" at bounding box center [886, 108] width 23 height 6
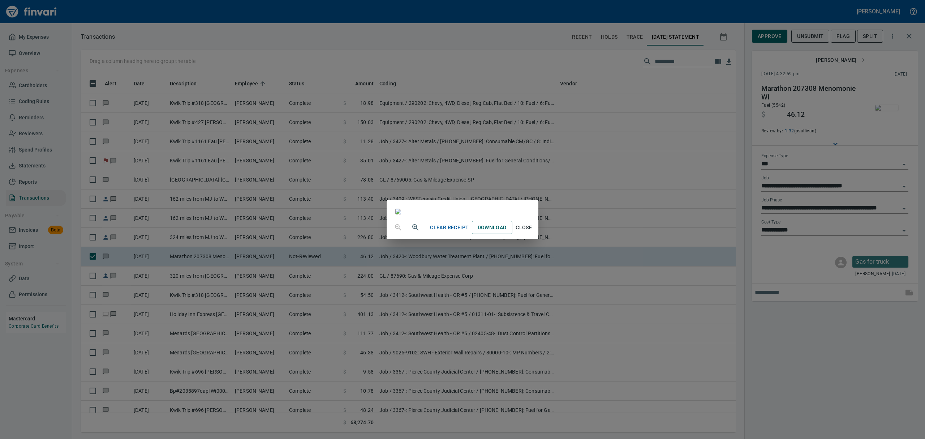
click at [533, 232] on span "Close" at bounding box center [523, 227] width 17 height 9
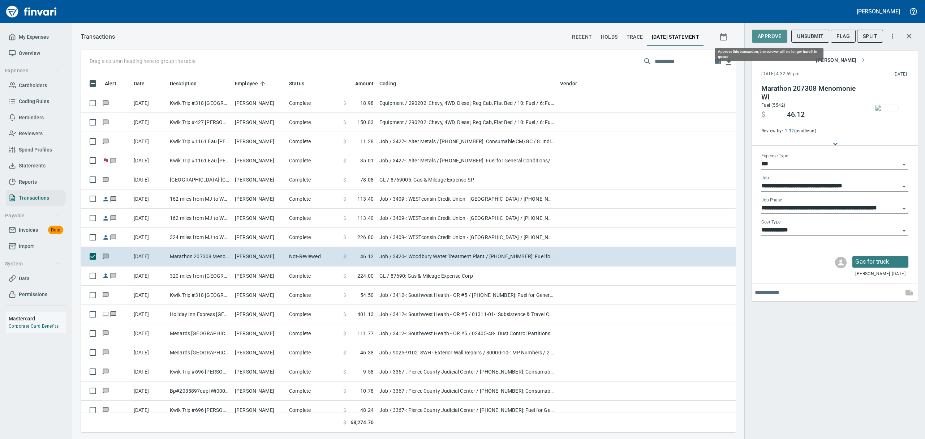
click at [772, 37] on span "Approve" at bounding box center [770, 36] width 24 height 9
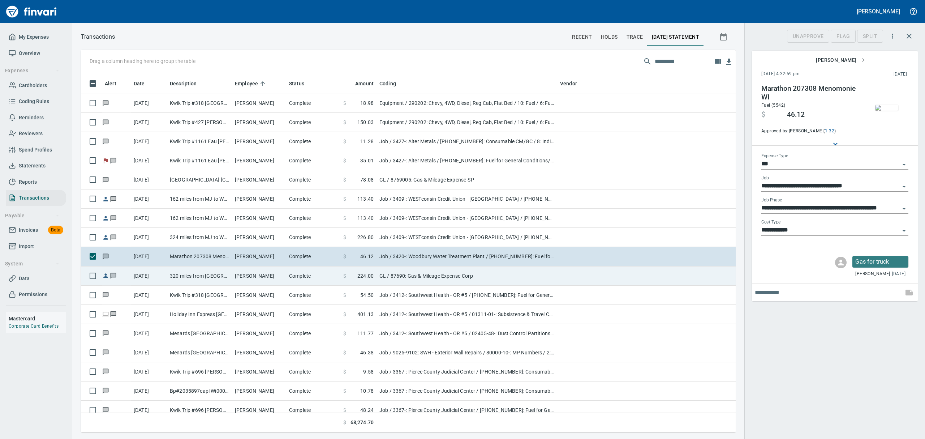
scroll to position [351, 638]
click at [197, 275] on td "320 miles from [GEOGRAPHIC_DATA] to [GEOGRAPHIC_DATA]" at bounding box center [199, 275] width 65 height 19
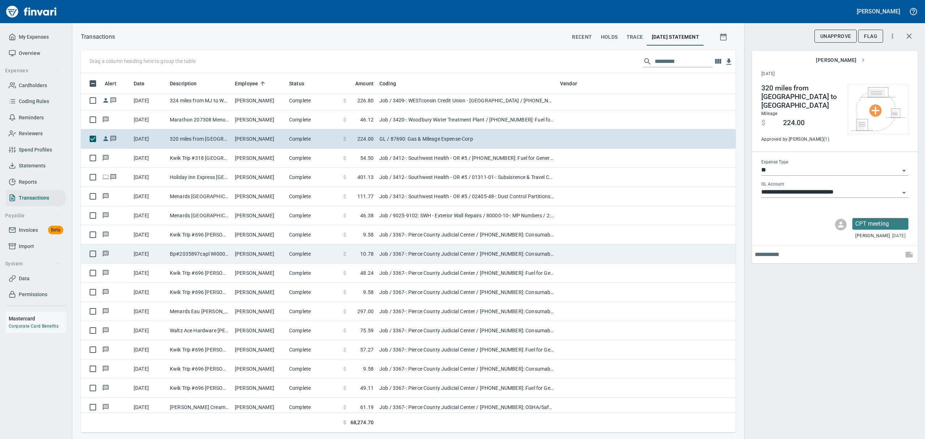
scroll to position [1204, 0]
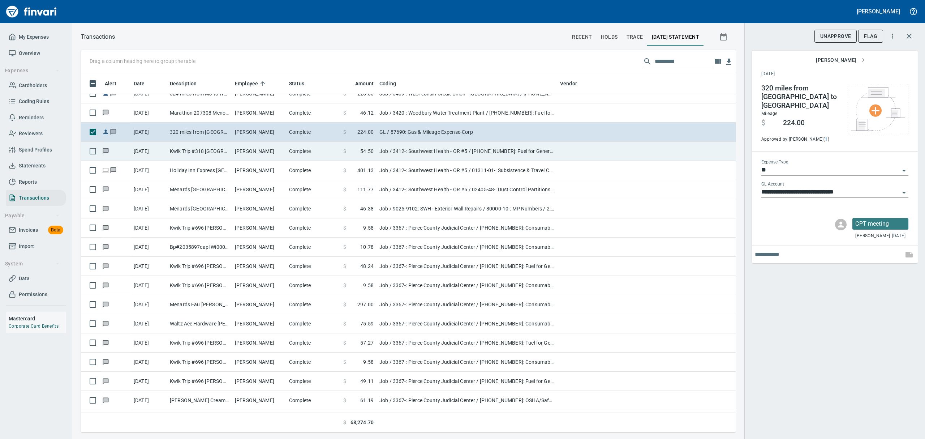
click at [220, 150] on td "Kwik Trip #318 [GEOGRAPHIC_DATA] WI" at bounding box center [199, 151] width 65 height 19
type input "***"
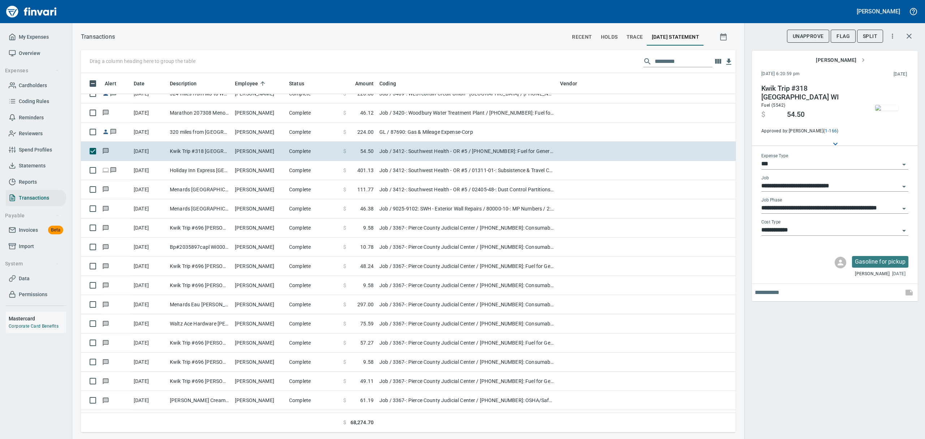
click at [895, 111] on img "button" at bounding box center [886, 108] width 23 height 6
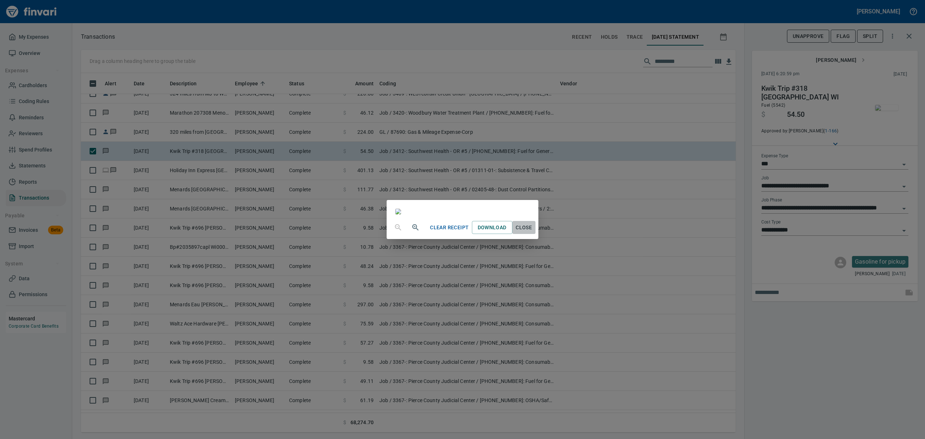
click at [533, 232] on span "Close" at bounding box center [523, 227] width 17 height 9
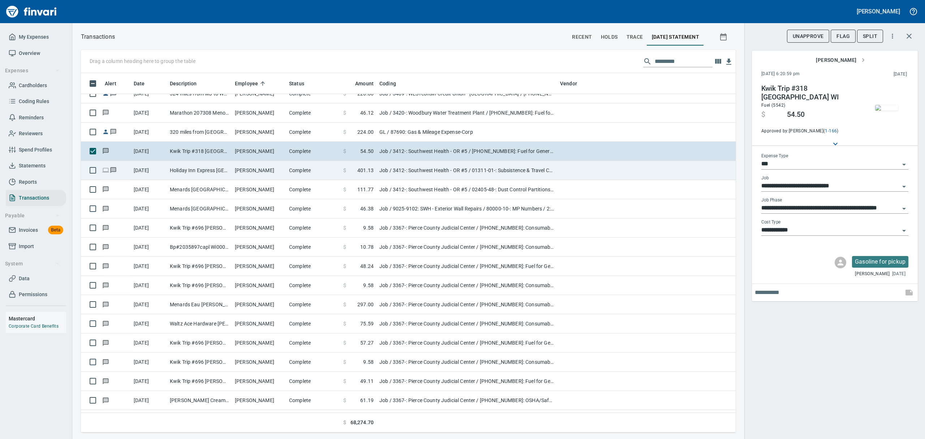
click at [252, 169] on td "[PERSON_NAME]" at bounding box center [259, 170] width 54 height 19
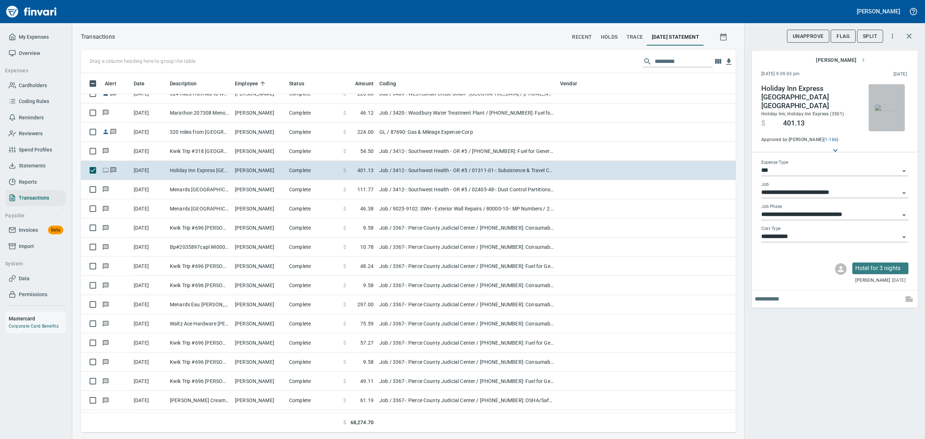
click at [888, 111] on img "button" at bounding box center [886, 108] width 23 height 6
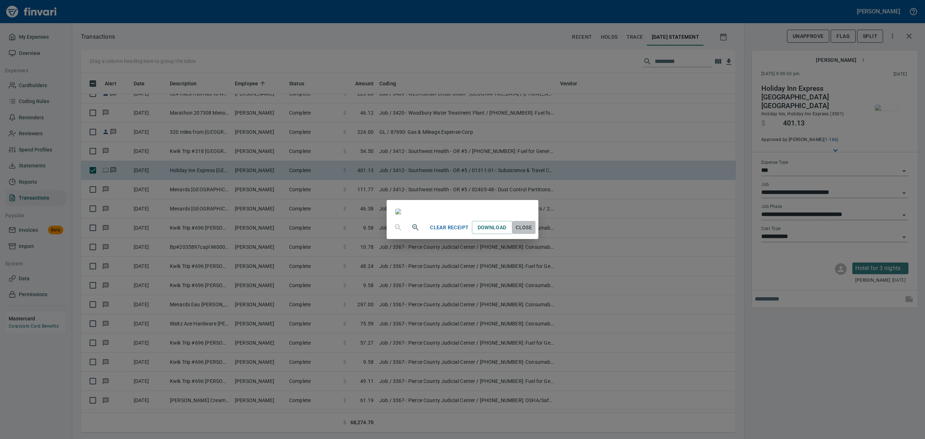
click at [533, 232] on span "Close" at bounding box center [523, 227] width 17 height 9
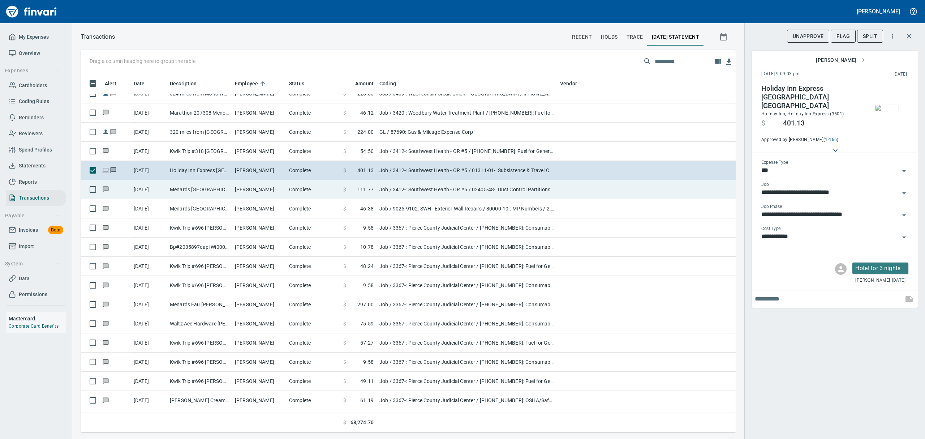
click at [217, 187] on td "Menards [GEOGRAPHIC_DATA] [GEOGRAPHIC_DATA] [GEOGRAPHIC_DATA] [GEOGRAPHIC_DATA]" at bounding box center [199, 189] width 65 height 19
type input "**********"
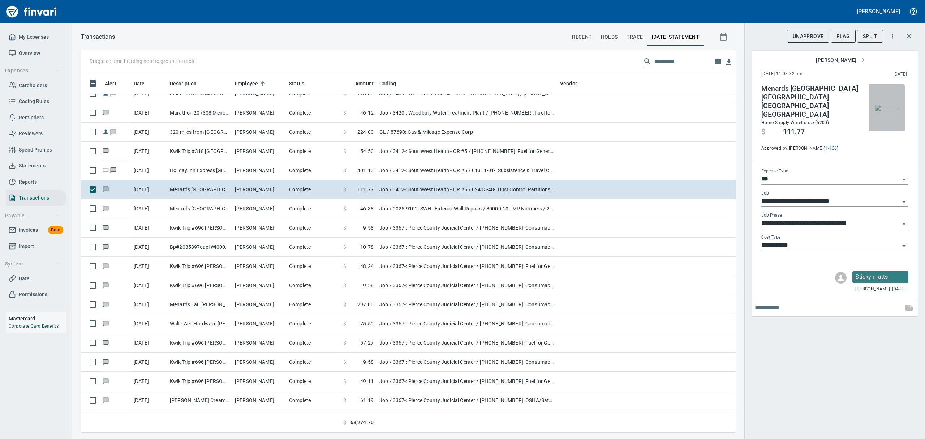
click at [892, 111] on img "button" at bounding box center [886, 108] width 23 height 6
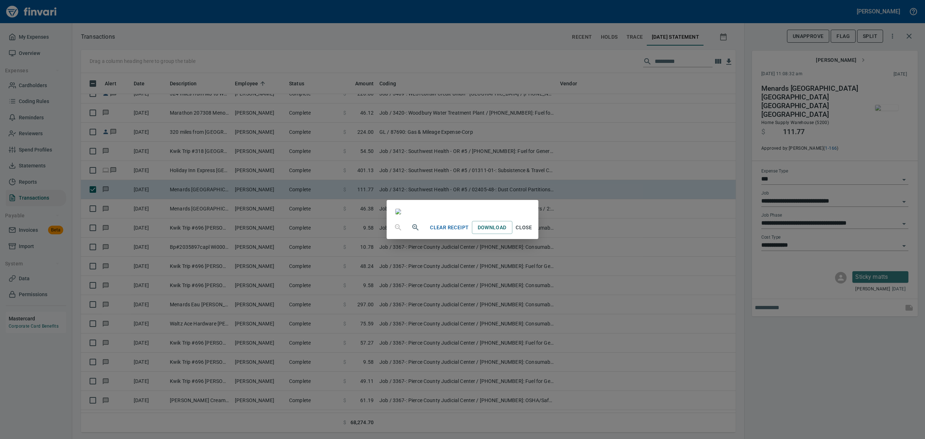
click at [412, 230] on icon "button" at bounding box center [415, 227] width 6 height 6
click at [414, 228] on icon "button" at bounding box center [415, 227] width 2 height 2
click at [533, 235] on span "Close" at bounding box center [523, 230] width 17 height 9
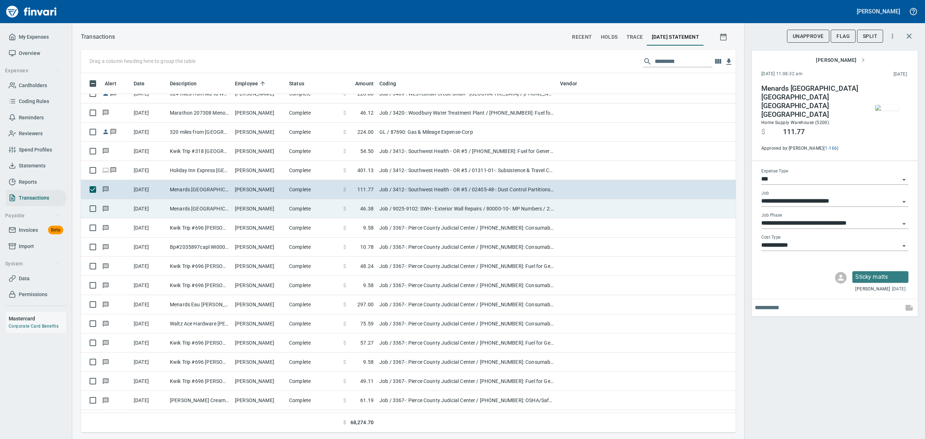
click at [245, 210] on td "[PERSON_NAME]" at bounding box center [259, 208] width 54 height 19
type input "**********"
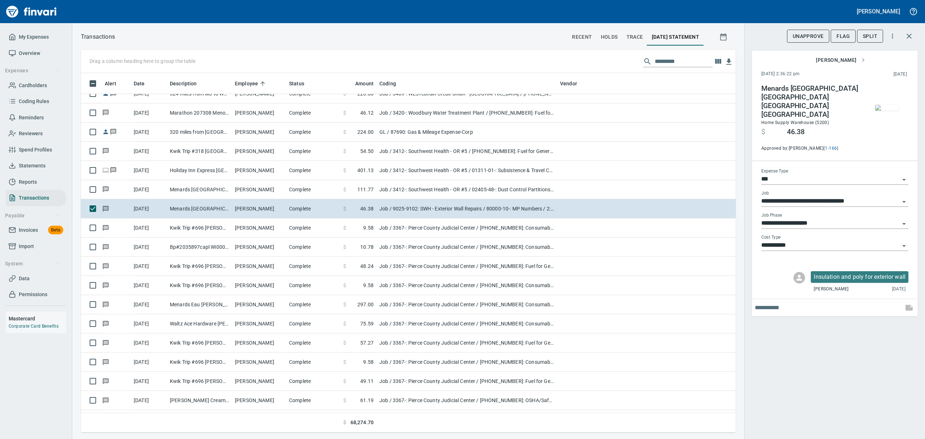
click at [886, 105] on img "button" at bounding box center [886, 108] width 23 height 6
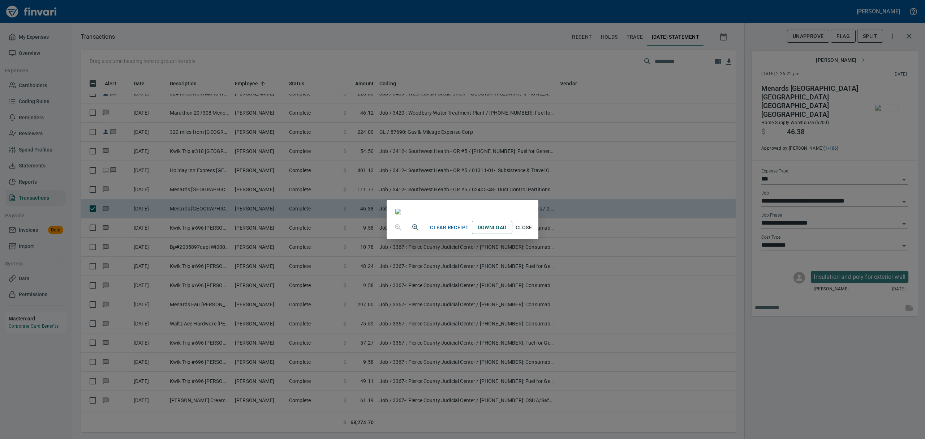
click at [407, 236] on button "button" at bounding box center [415, 227] width 17 height 17
click at [411, 232] on icon "button" at bounding box center [415, 228] width 9 height 9
click at [533, 235] on span "Close" at bounding box center [523, 230] width 17 height 9
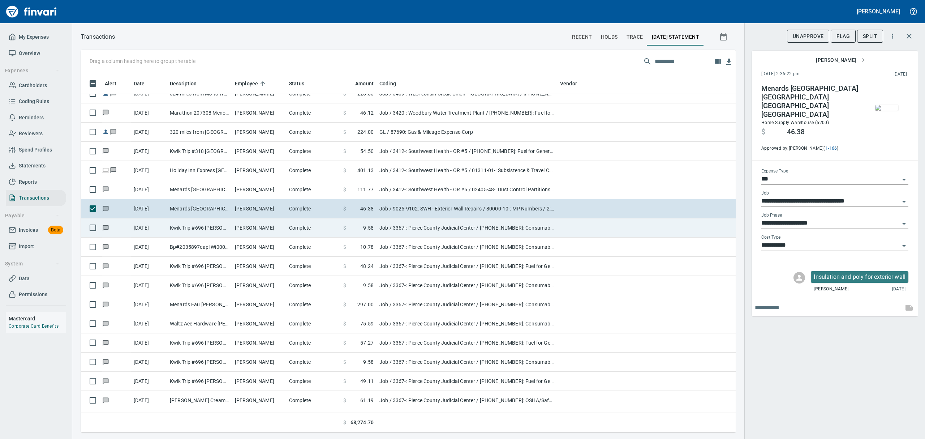
click at [263, 230] on td "[PERSON_NAME]" at bounding box center [259, 227] width 54 height 19
type input "**********"
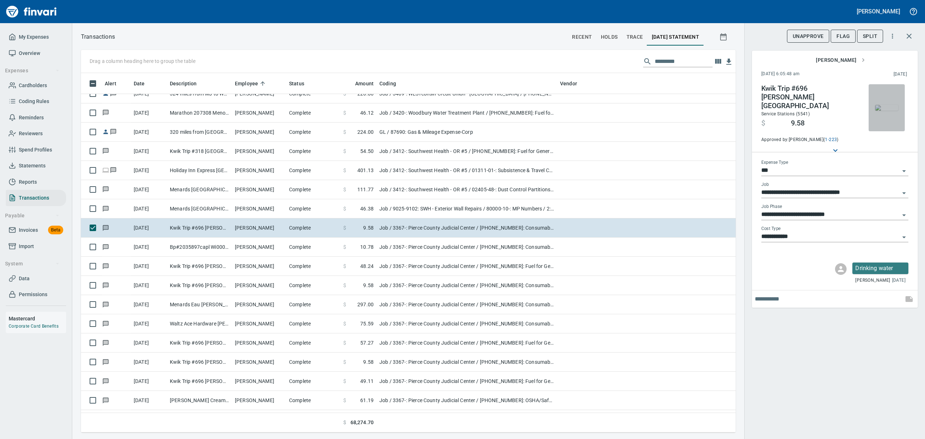
click at [885, 111] on img "button" at bounding box center [886, 108] width 23 height 6
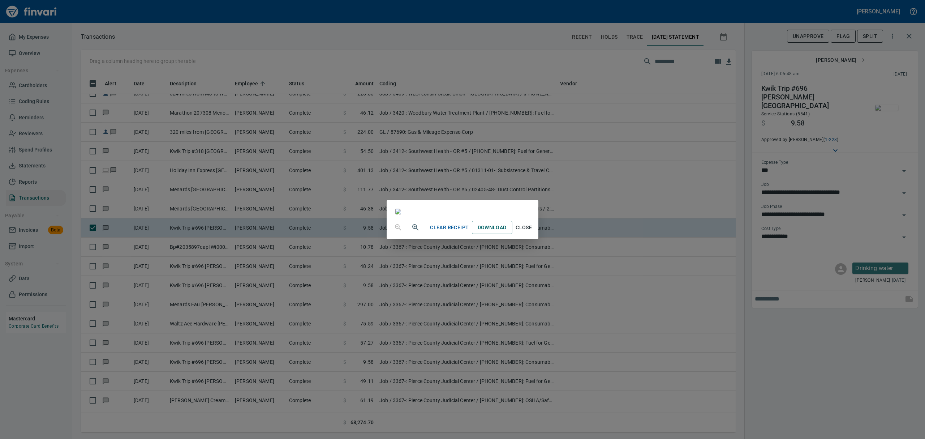
click at [533, 232] on span "Close" at bounding box center [523, 227] width 17 height 9
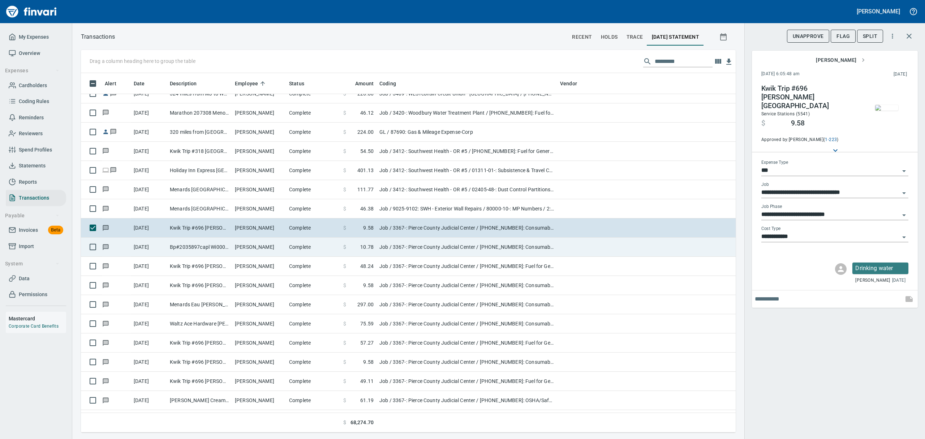
click at [198, 246] on td "Bp#2035897capl Wi0009 [GEOGRAPHIC_DATA] WI" at bounding box center [199, 246] width 65 height 19
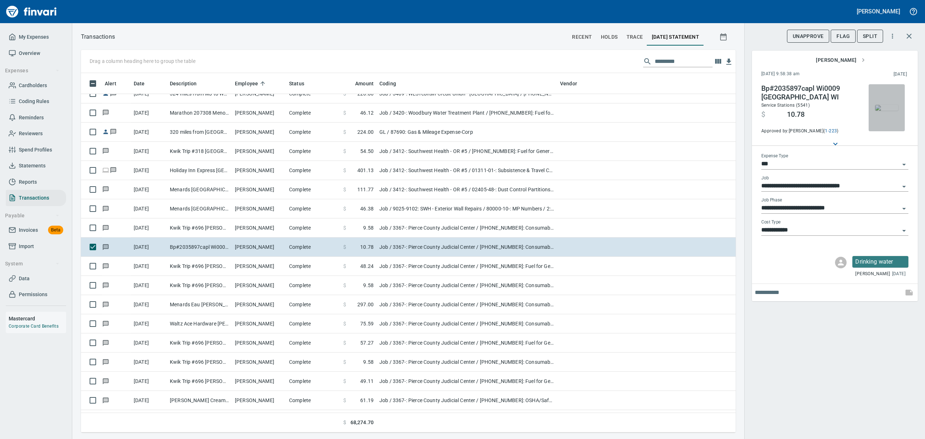
click at [892, 105] on img "button" at bounding box center [886, 108] width 23 height 6
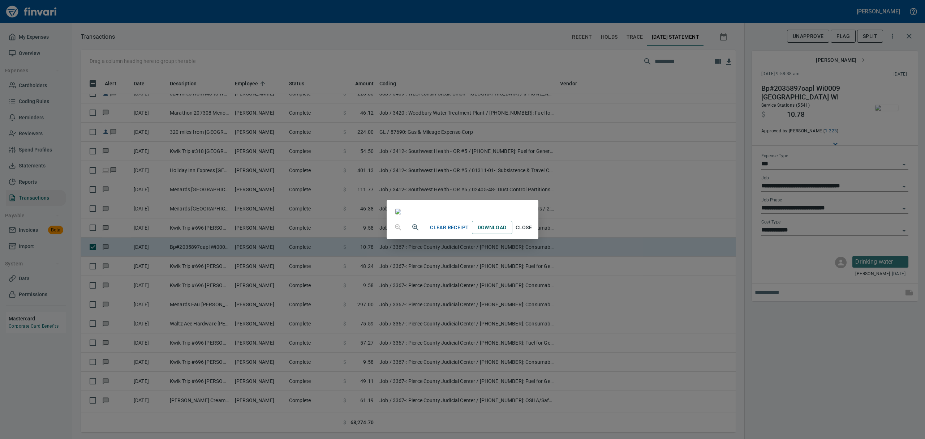
click at [533, 232] on span "Close" at bounding box center [523, 227] width 17 height 9
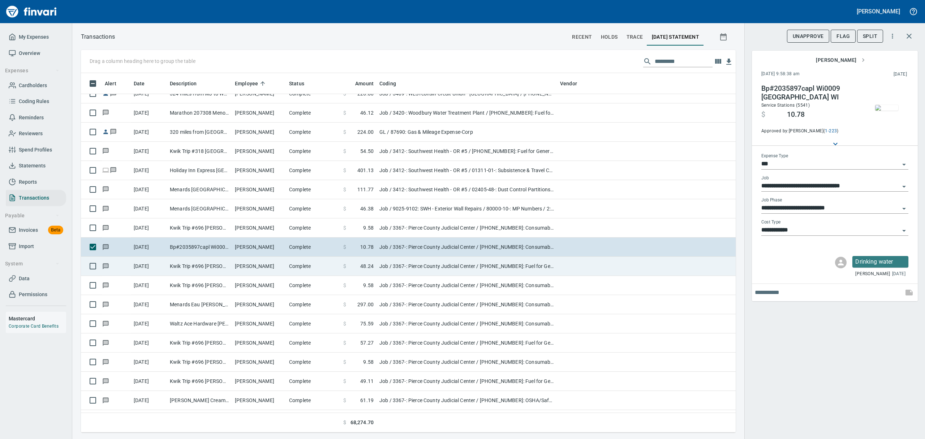
click at [181, 265] on td "Kwik Trip #696 [PERSON_NAME] [GEOGRAPHIC_DATA]" at bounding box center [199, 266] width 65 height 19
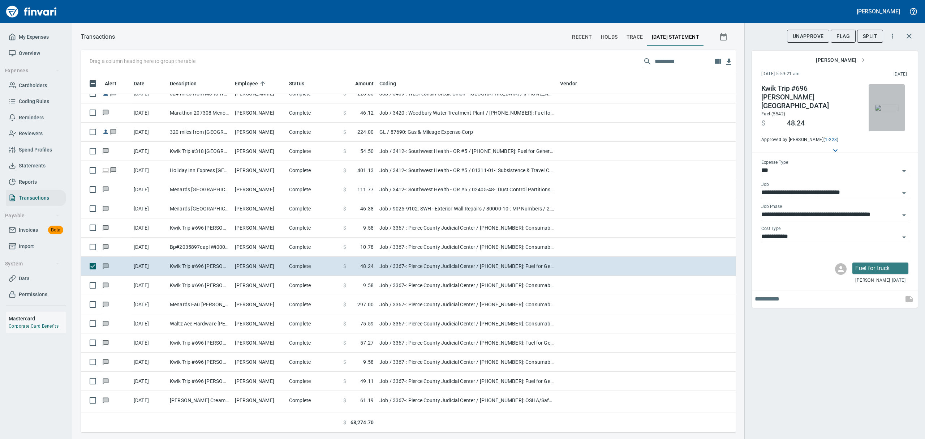
click at [890, 107] on img "button" at bounding box center [886, 108] width 23 height 6
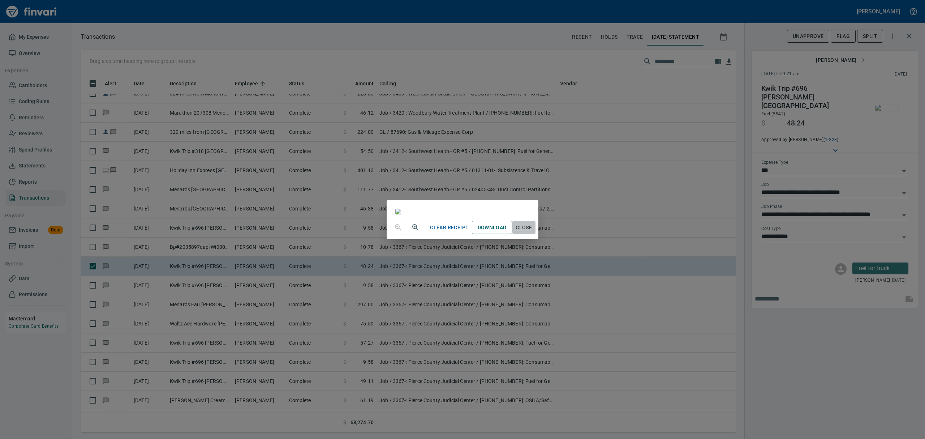
click at [533, 232] on span "Close" at bounding box center [523, 227] width 17 height 9
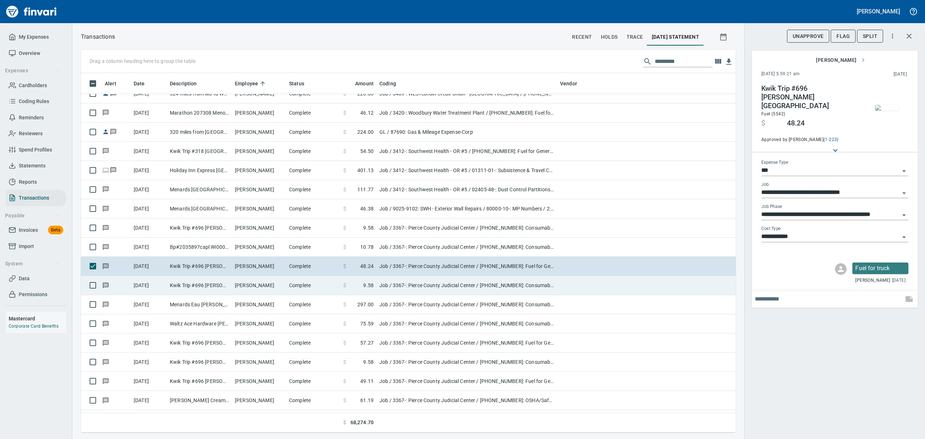
click at [253, 285] on td "[PERSON_NAME]" at bounding box center [259, 285] width 54 height 19
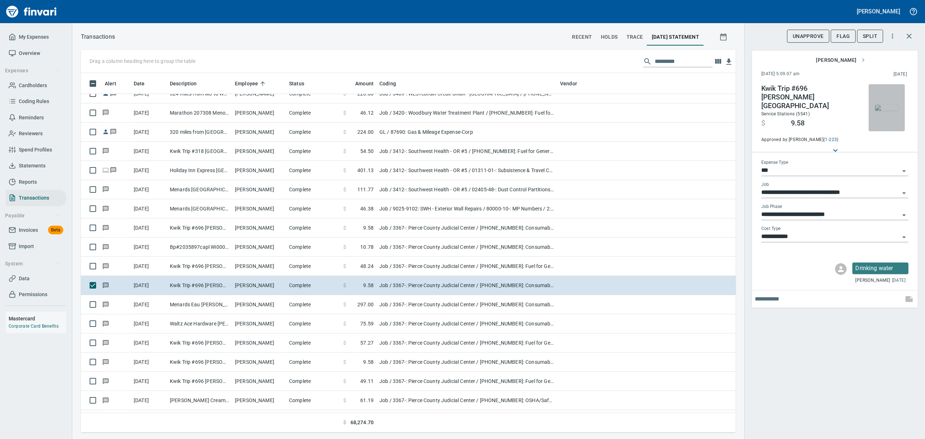
click at [882, 111] on img "button" at bounding box center [886, 108] width 23 height 6
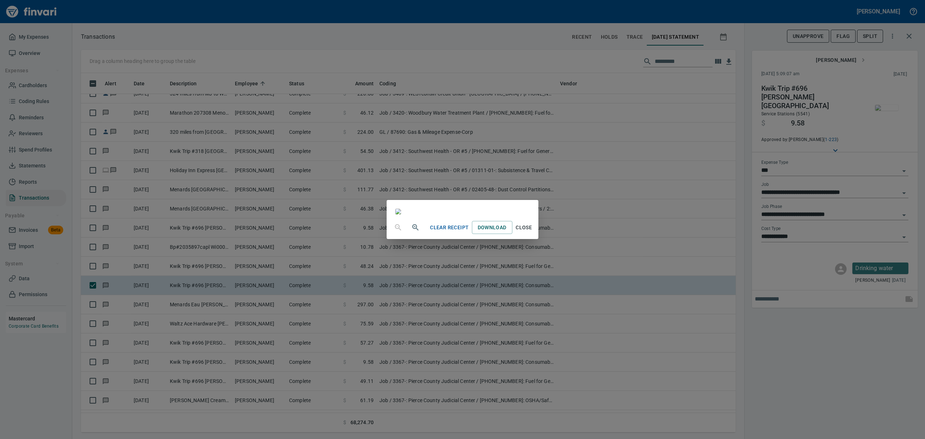
click at [533, 232] on span "Close" at bounding box center [523, 227] width 17 height 9
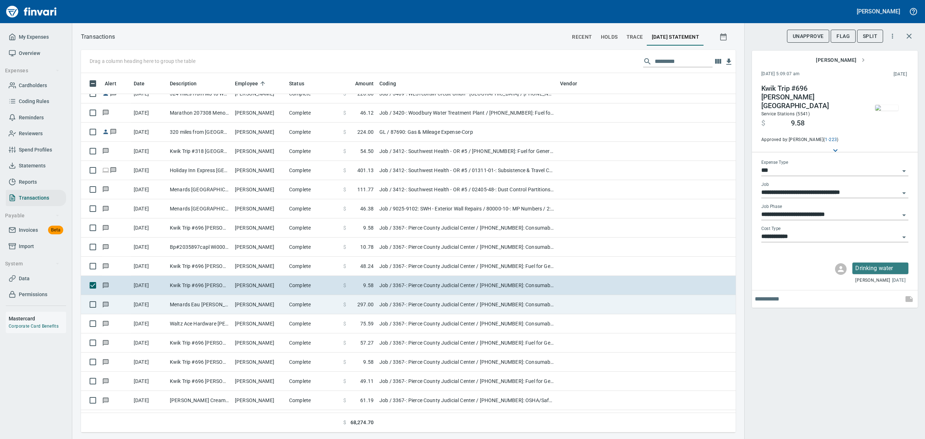
click at [184, 304] on td "Menards Eau [PERSON_NAME] [PERSON_NAME] Eau [PERSON_NAME]" at bounding box center [199, 304] width 65 height 19
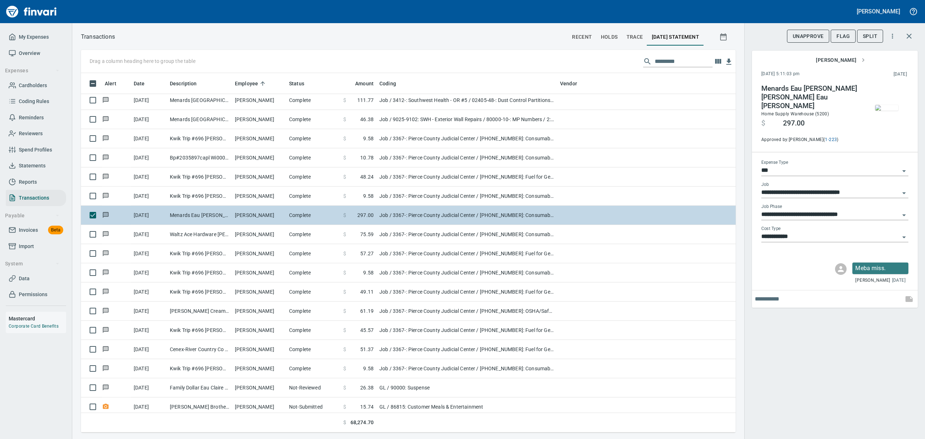
scroll to position [1301, 0]
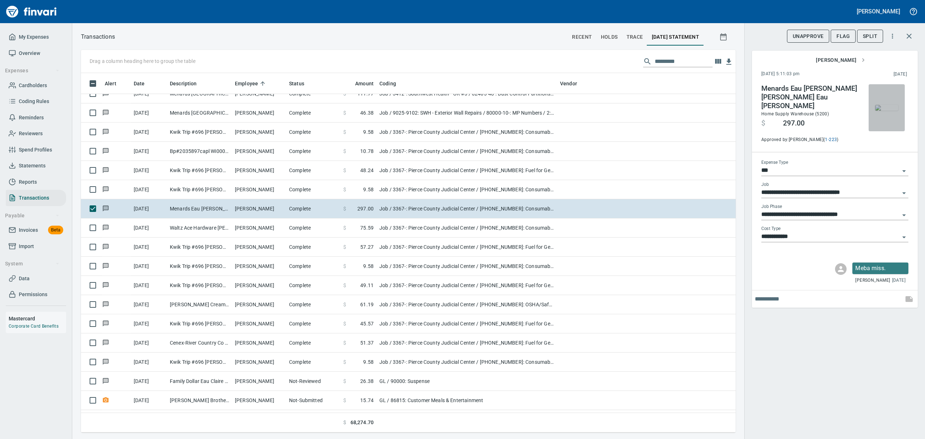
click at [886, 106] on img "button" at bounding box center [886, 108] width 23 height 6
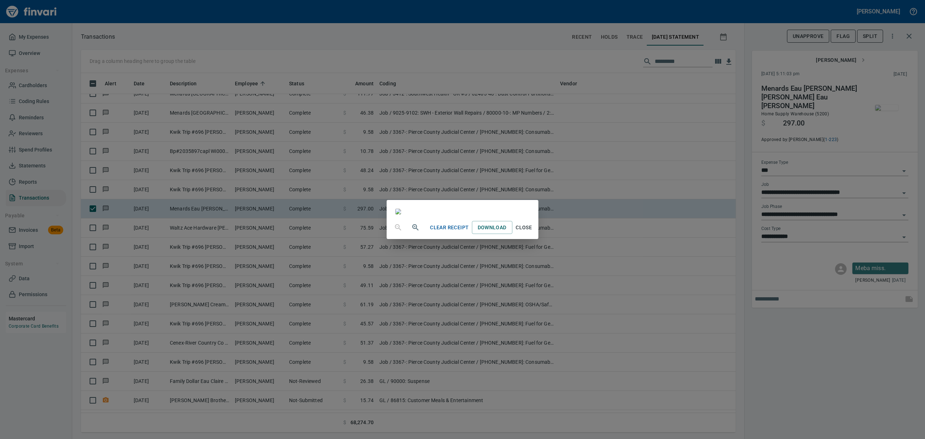
click at [536, 234] on button "Close" at bounding box center [523, 227] width 23 height 13
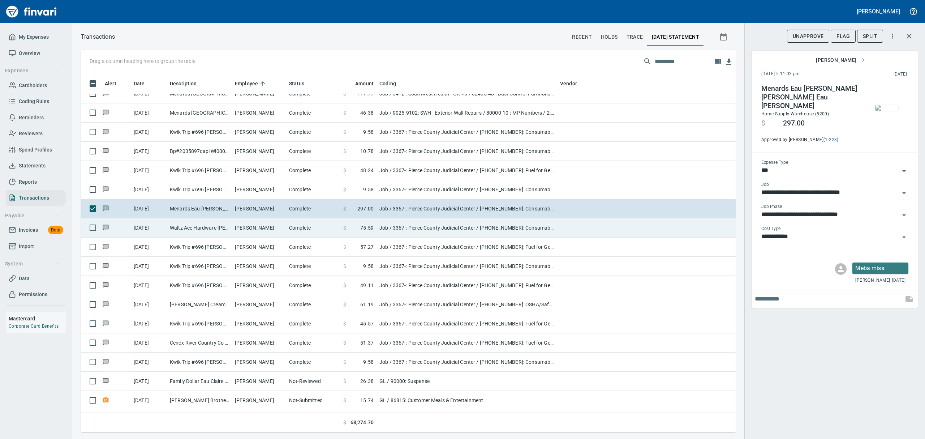
click at [193, 228] on td "Waltz Ace Hardware [PERSON_NAME] WI" at bounding box center [199, 227] width 65 height 19
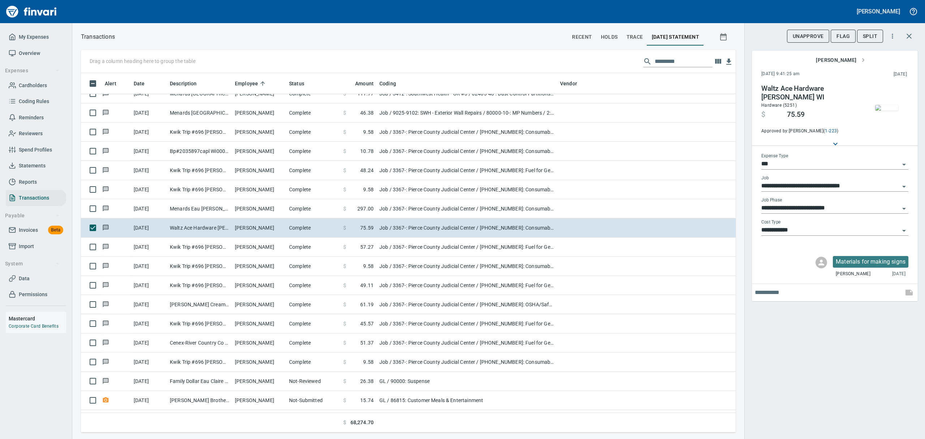
click at [888, 110] on img "button" at bounding box center [886, 108] width 23 height 6
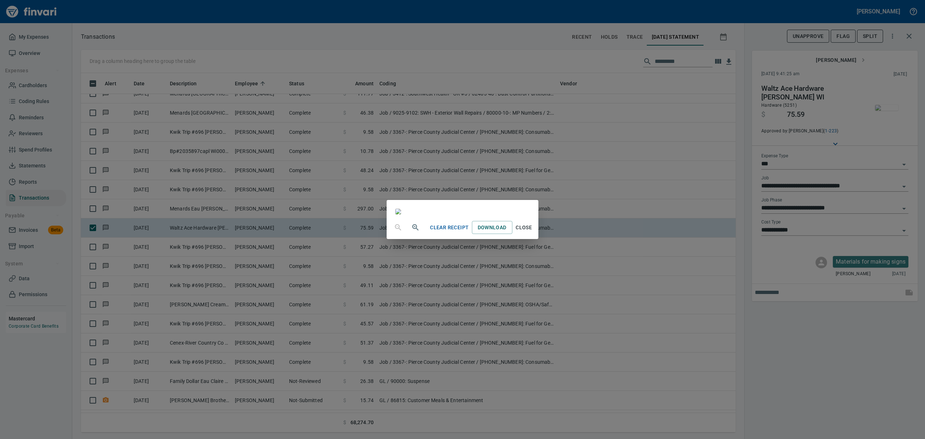
click at [533, 232] on span "Close" at bounding box center [523, 227] width 17 height 9
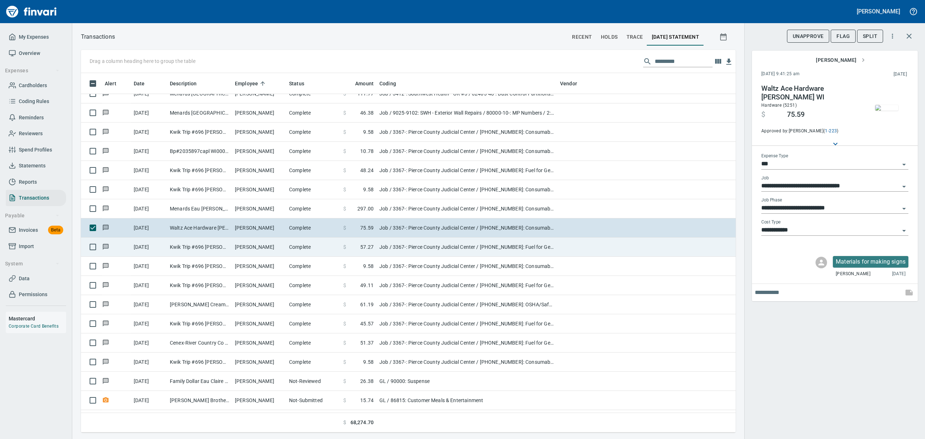
click at [220, 250] on td "Kwik Trip #696 [PERSON_NAME] [GEOGRAPHIC_DATA]" at bounding box center [199, 246] width 65 height 19
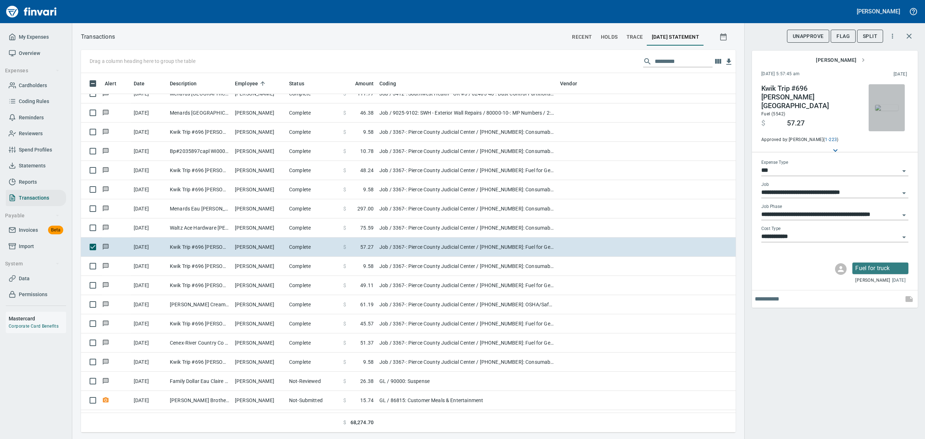
click at [896, 105] on img "button" at bounding box center [886, 108] width 23 height 6
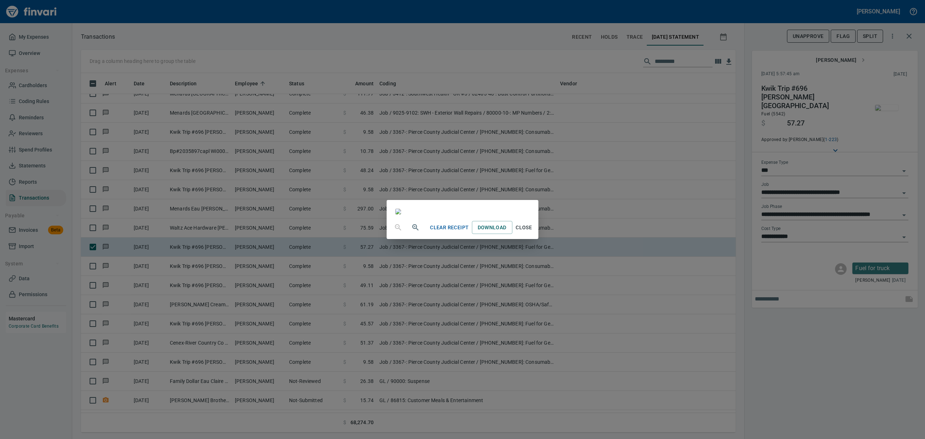
click at [533, 232] on span "Close" at bounding box center [523, 227] width 17 height 9
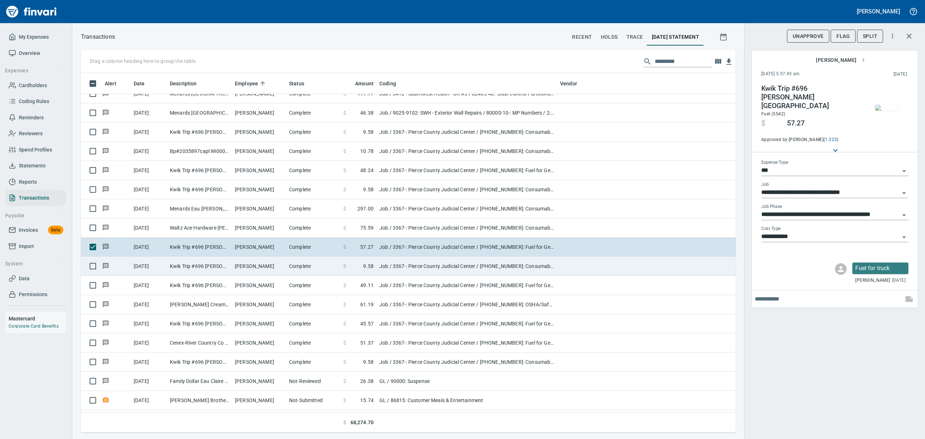
click at [231, 265] on td "Kwik Trip #696 [PERSON_NAME] [GEOGRAPHIC_DATA]" at bounding box center [199, 266] width 65 height 19
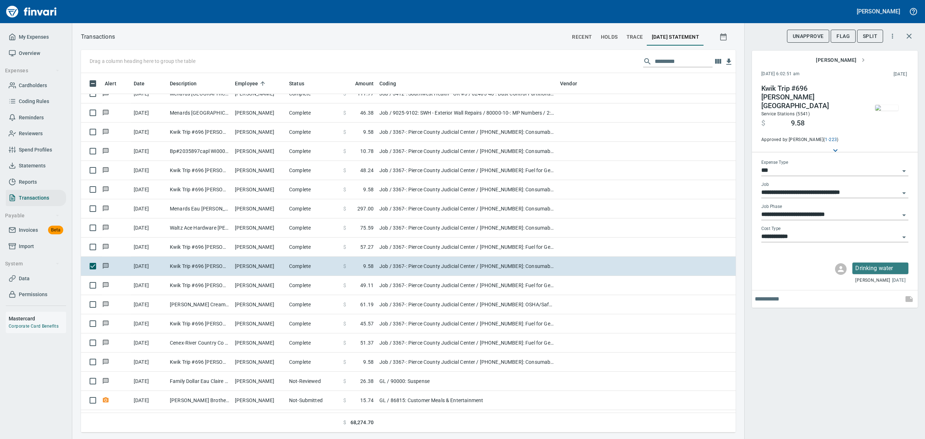
click at [886, 105] on img "button" at bounding box center [886, 108] width 23 height 6
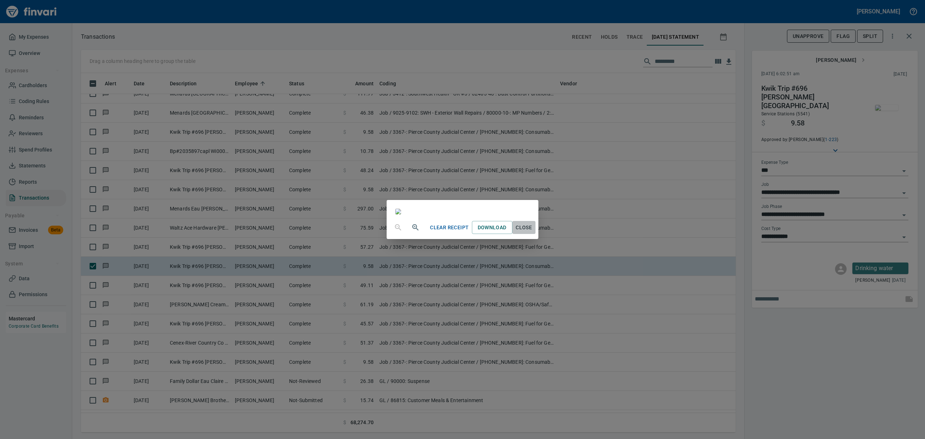
click at [533, 232] on span "Close" at bounding box center [523, 227] width 17 height 9
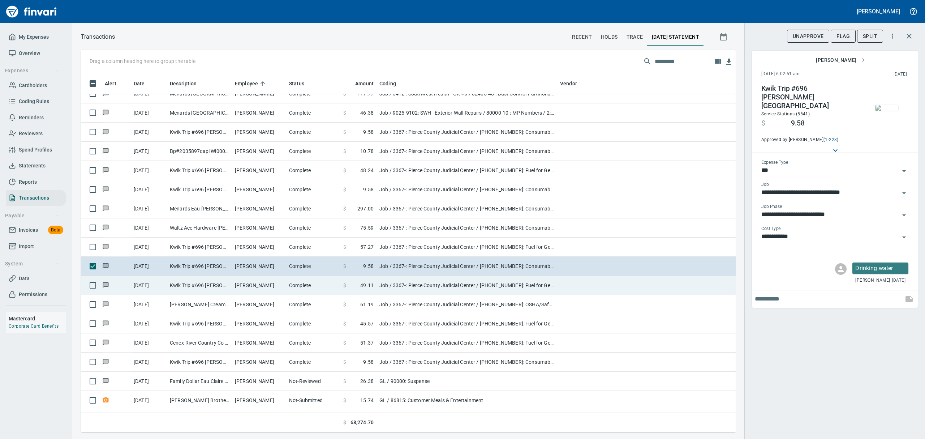
click at [260, 284] on td "[PERSON_NAME]" at bounding box center [259, 285] width 54 height 19
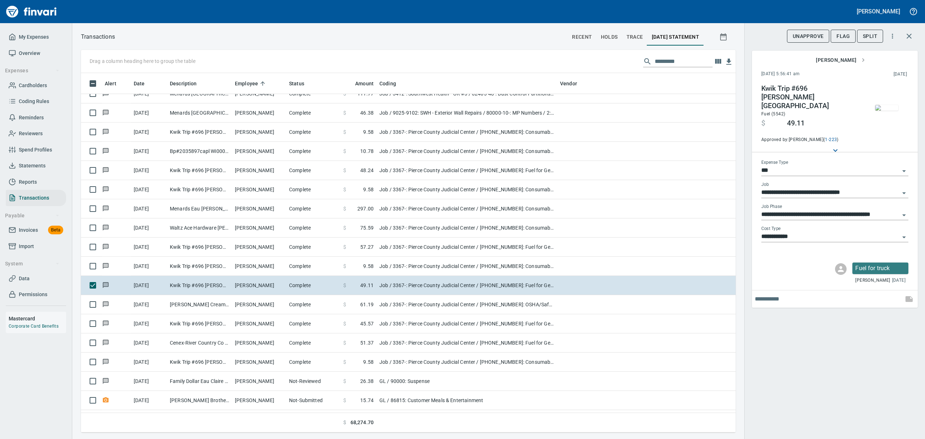
click at [884, 110] on img "button" at bounding box center [886, 108] width 23 height 6
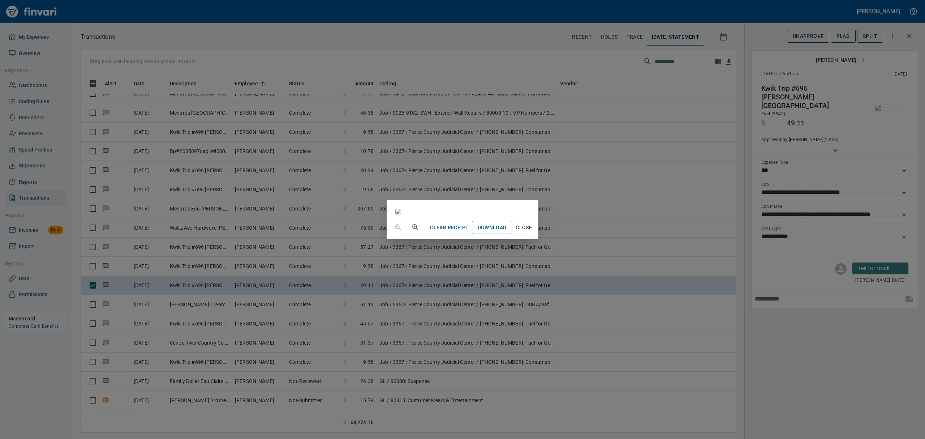
click at [533, 232] on span "Close" at bounding box center [523, 227] width 17 height 9
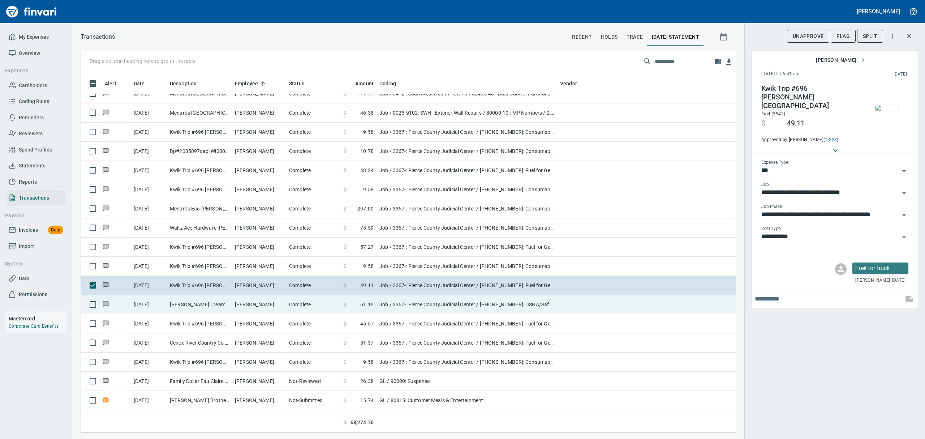
click at [172, 301] on td "[PERSON_NAME] Creamery [PERSON_NAME] WI" at bounding box center [199, 304] width 65 height 19
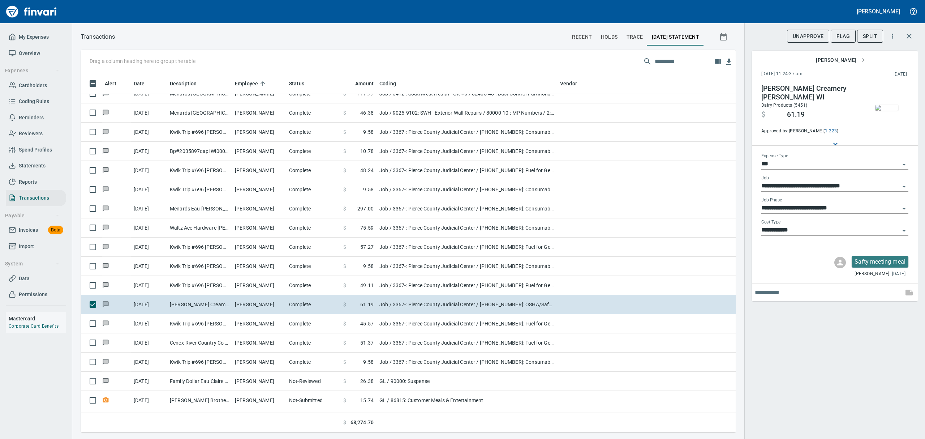
click at [885, 109] on img "button" at bounding box center [886, 108] width 23 height 6
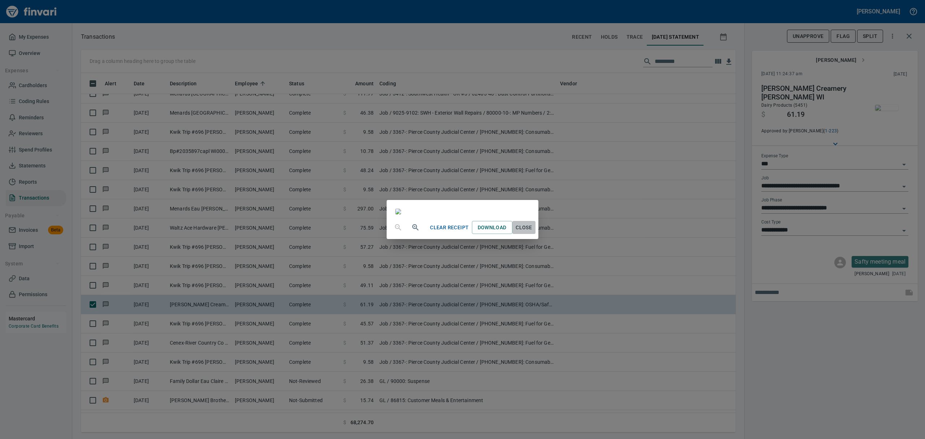
click at [533, 232] on span "Close" at bounding box center [523, 227] width 17 height 9
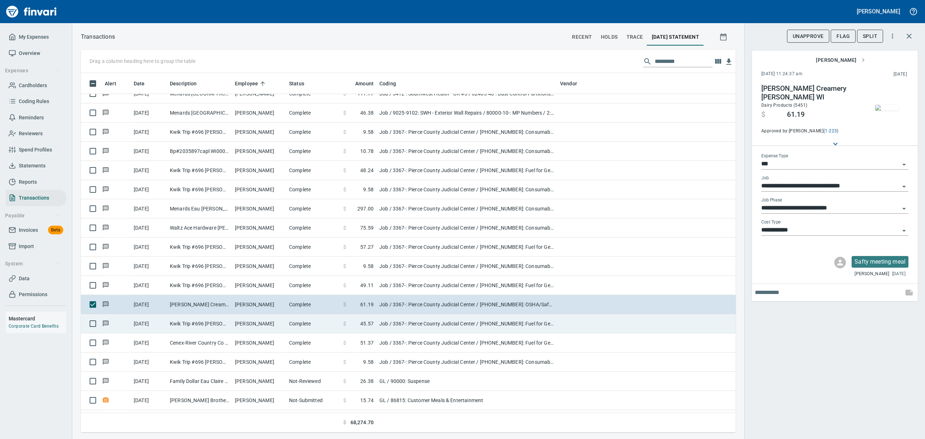
click at [185, 324] on td "Kwik Trip #696 [PERSON_NAME] [GEOGRAPHIC_DATA]" at bounding box center [199, 323] width 65 height 19
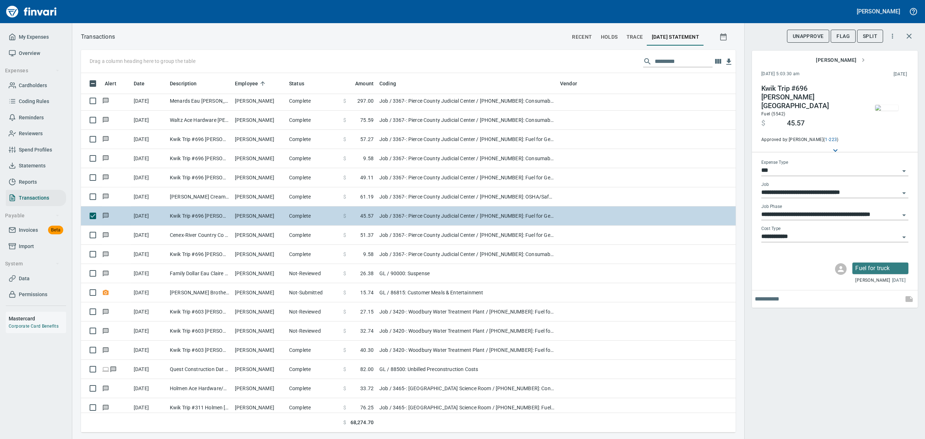
scroll to position [1445, 0]
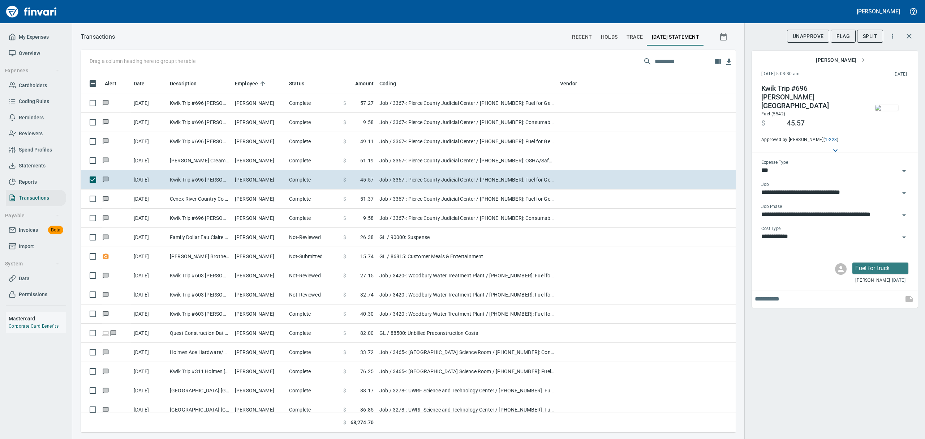
click at [889, 106] on img "button" at bounding box center [886, 108] width 23 height 6
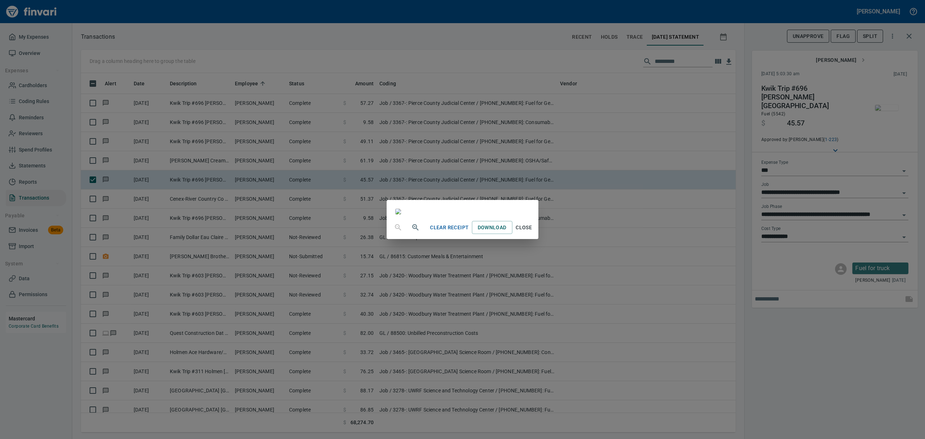
click at [533, 232] on span "Close" at bounding box center [523, 227] width 17 height 9
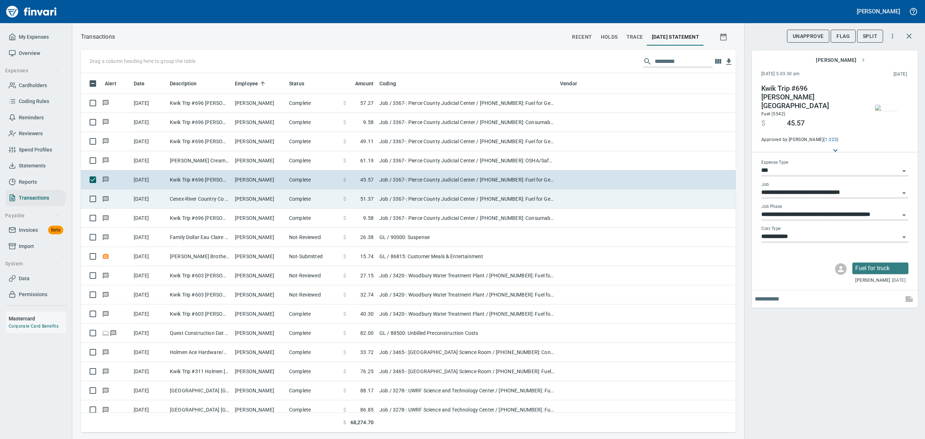
click at [245, 194] on td "[PERSON_NAME]" at bounding box center [259, 198] width 54 height 19
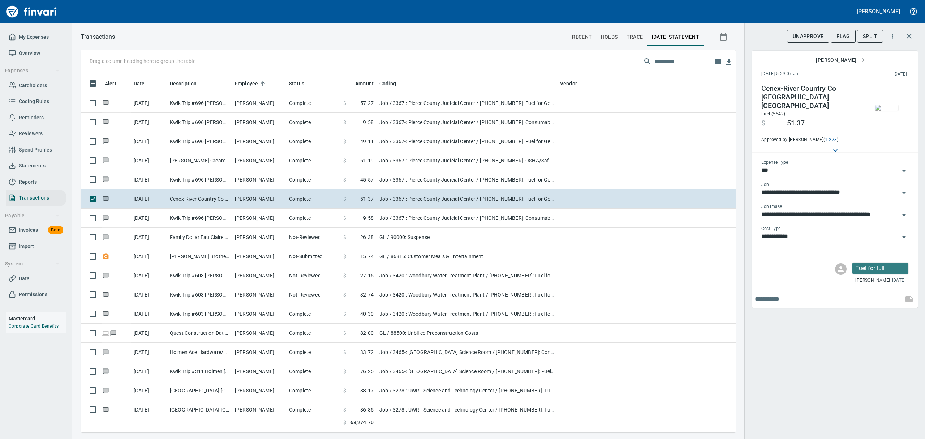
click at [892, 111] on img "button" at bounding box center [886, 108] width 23 height 6
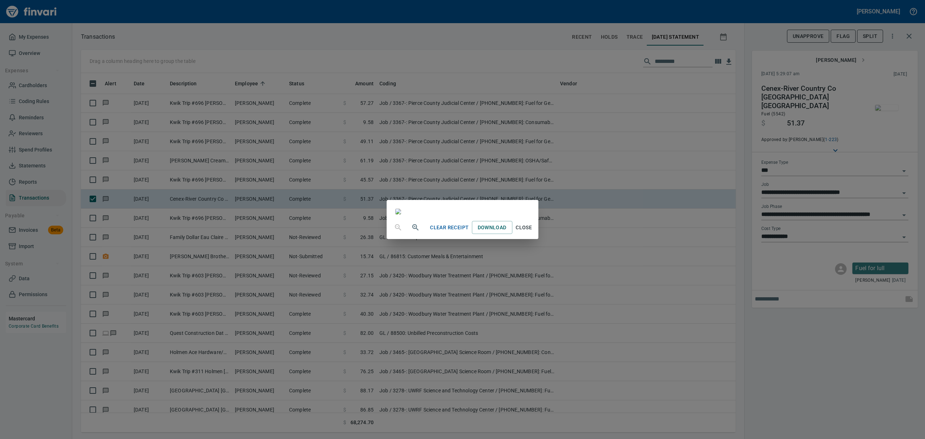
click at [533, 232] on span "Close" at bounding box center [523, 227] width 17 height 9
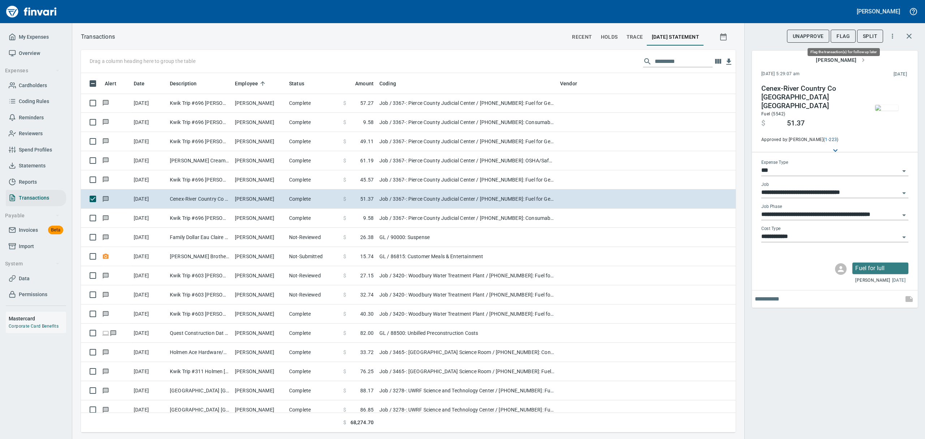
click at [846, 33] on span "Flag" at bounding box center [843, 36] width 13 height 9
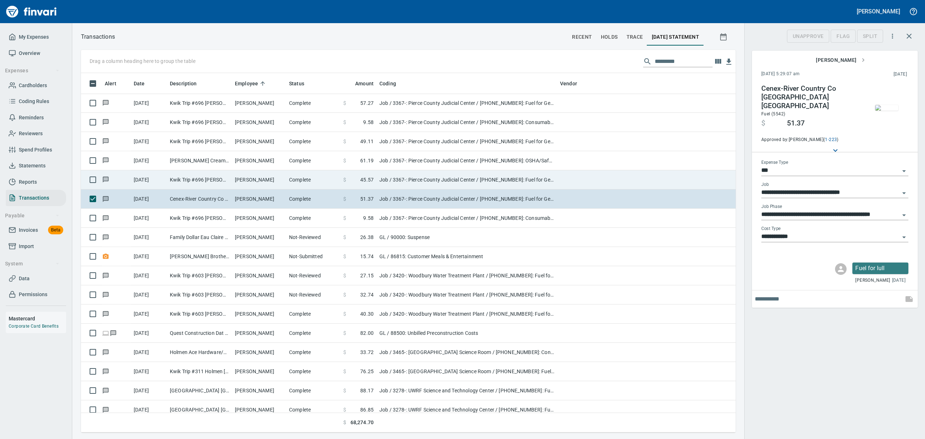
scroll to position [351, 638]
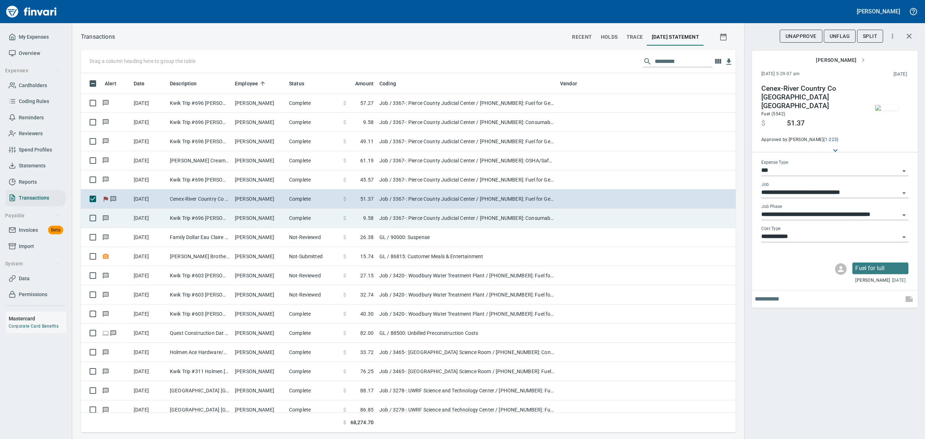
click at [184, 216] on td "Kwik Trip #696 [PERSON_NAME] [GEOGRAPHIC_DATA]" at bounding box center [199, 218] width 65 height 19
type input "**********"
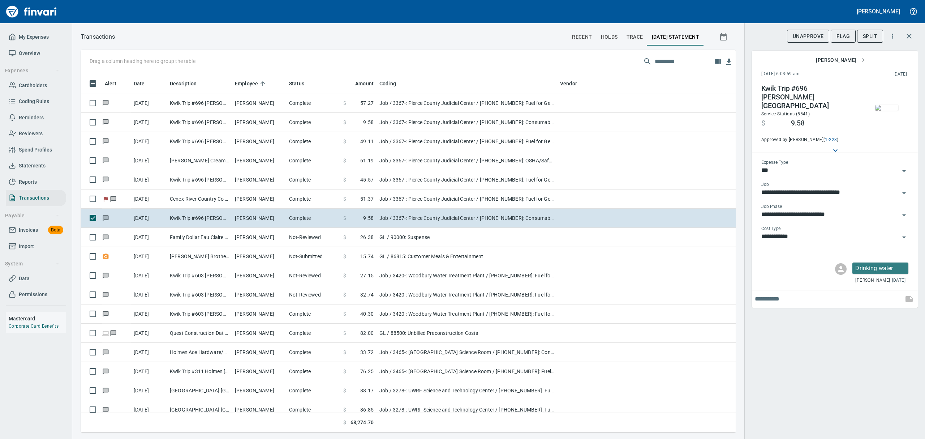
click at [891, 107] on img "button" at bounding box center [886, 108] width 23 height 6
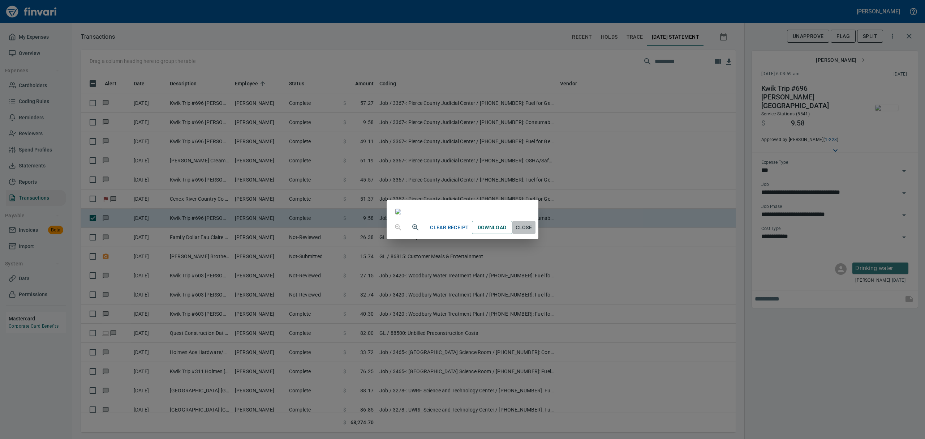
click at [533, 232] on span "Close" at bounding box center [523, 227] width 17 height 9
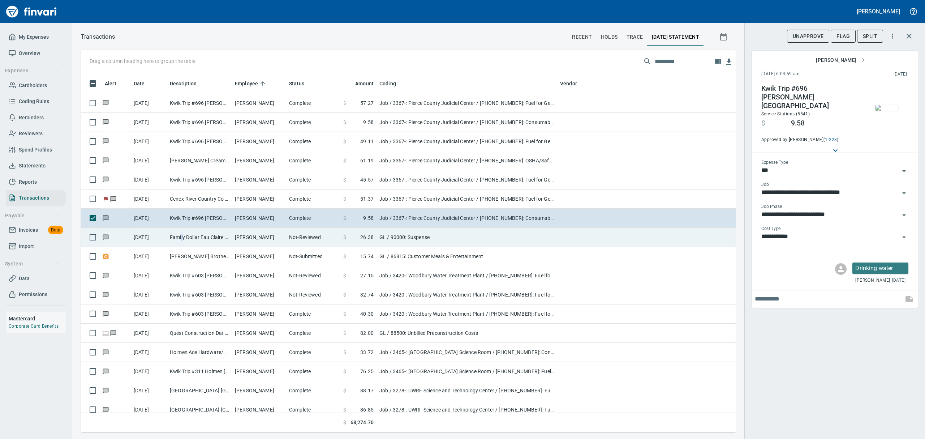
click at [181, 235] on td "Family Dollar Eau Claire WI" at bounding box center [199, 237] width 65 height 19
type input "**"
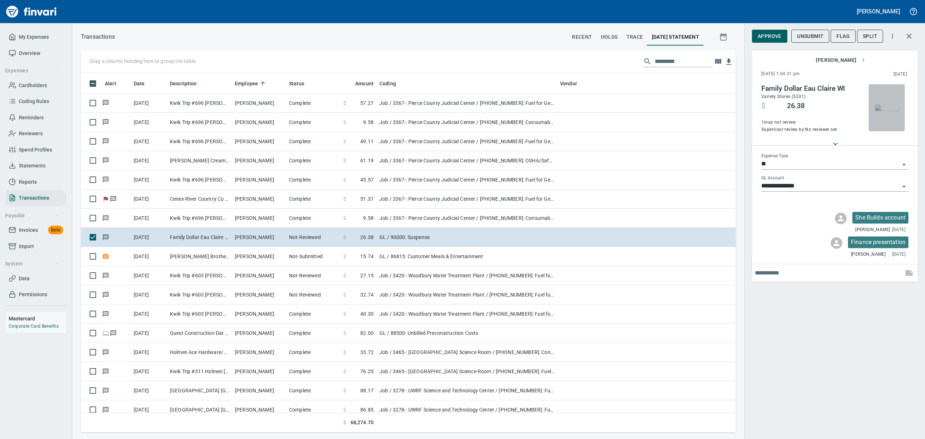
click at [882, 111] on img "button" at bounding box center [886, 108] width 23 height 6
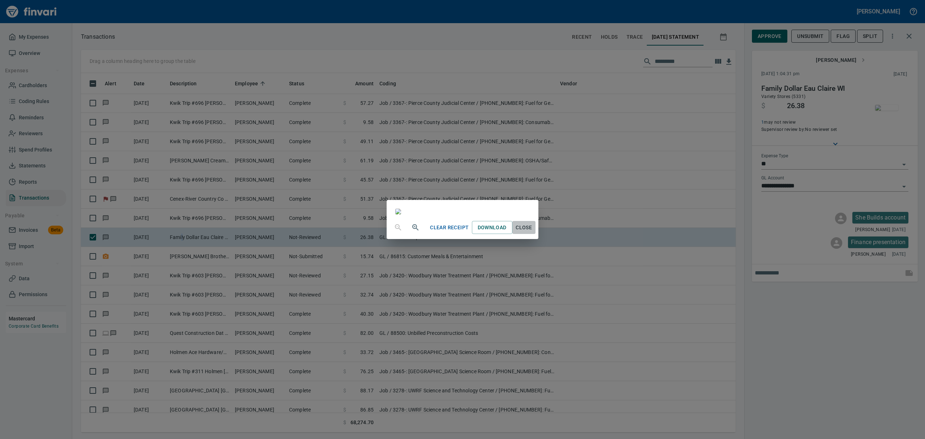
click at [533, 232] on span "Close" at bounding box center [523, 227] width 17 height 9
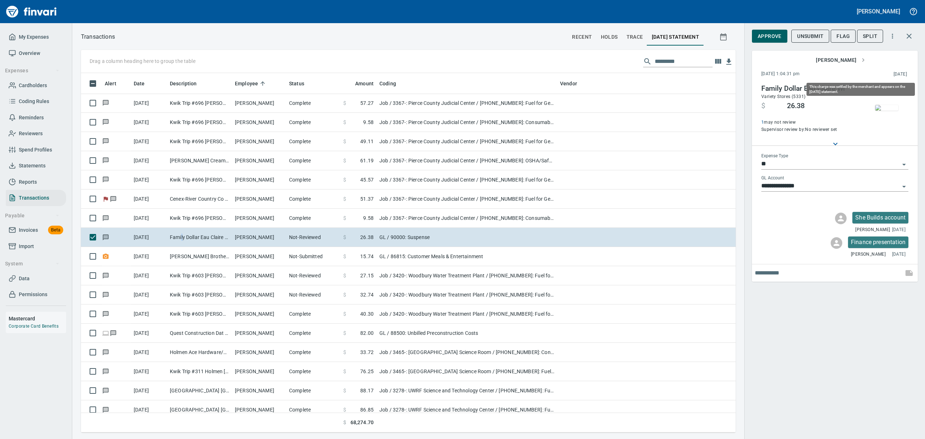
scroll to position [351, 638]
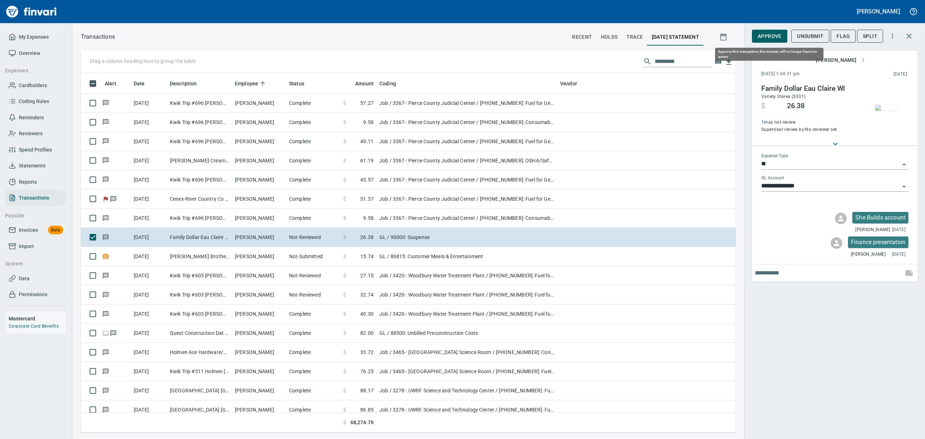
click at [761, 39] on span "Approve" at bounding box center [770, 36] width 24 height 9
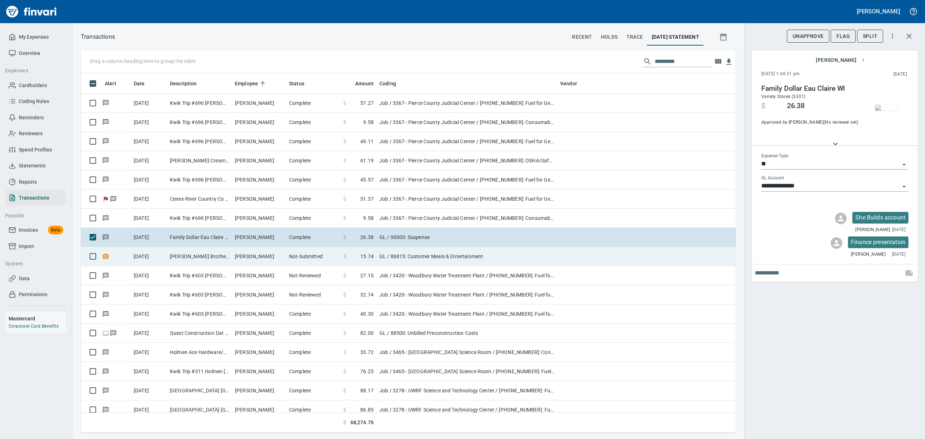
click at [180, 261] on td "[PERSON_NAME] Brothers Coffee - Stillwater [GEOGRAPHIC_DATA]" at bounding box center [199, 256] width 65 height 19
type input "**********"
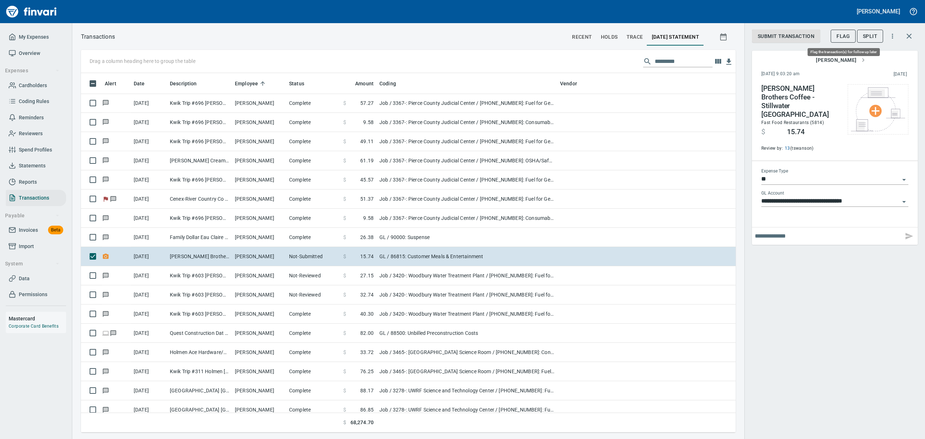
scroll to position [351, 638]
click at [837, 33] on span "Flag" at bounding box center [843, 36] width 13 height 9
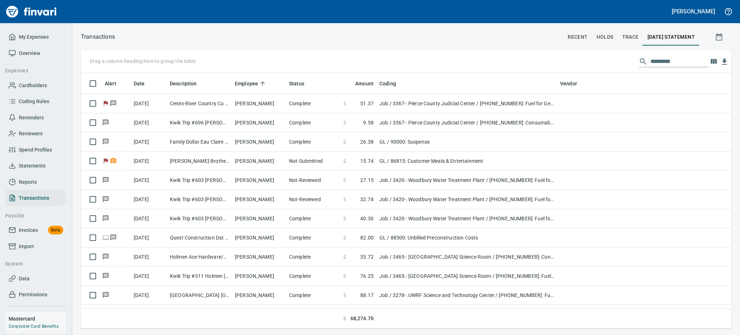
scroll to position [247, 634]
